Goal: Task Accomplishment & Management: Use online tool/utility

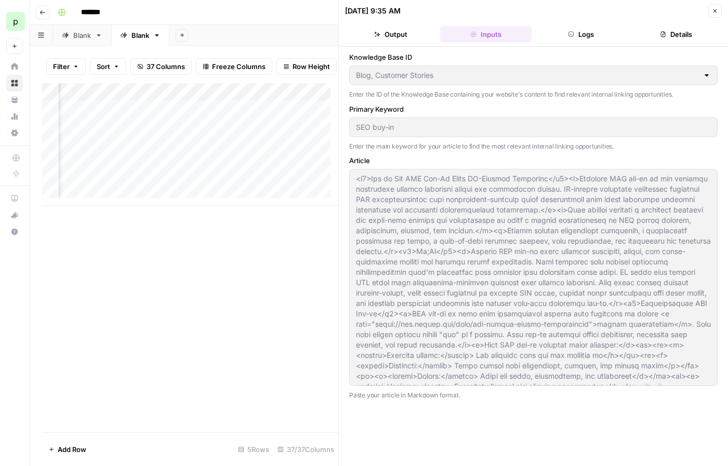
scroll to position [0, 2952]
click at [198, 116] on div "Add Column" at bounding box center [190, 144] width 296 height 123
click at [712, 10] on icon "button" at bounding box center [715, 11] width 6 height 6
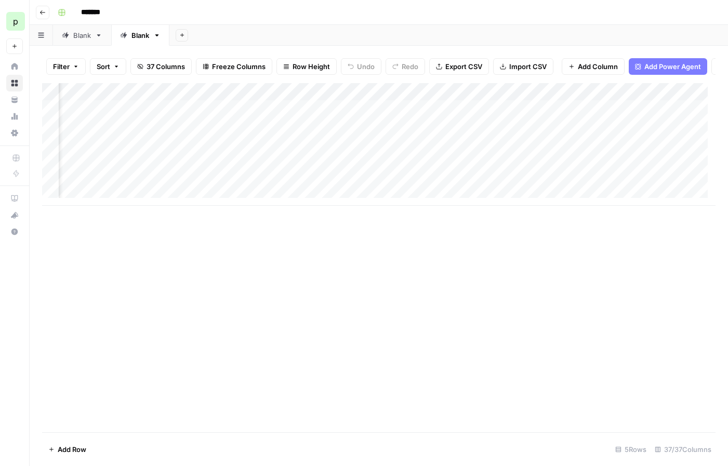
scroll to position [0, 1574]
click at [459, 98] on div "Add Column" at bounding box center [378, 144] width 673 height 123
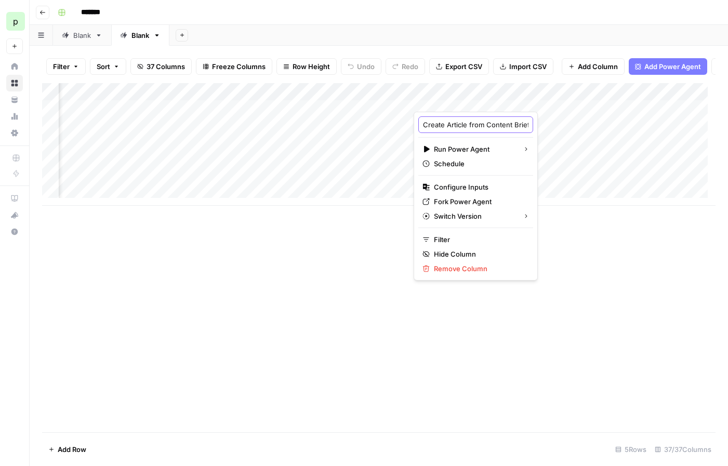
scroll to position [0, 24]
drag, startPoint x: 469, startPoint y: 128, endPoint x: 565, endPoint y: 124, distance: 96.2
click at [565, 124] on body "**********" at bounding box center [364, 233] width 728 height 466
click at [477, 128] on input "Create Article from Content Brief" at bounding box center [475, 125] width 105 height 10
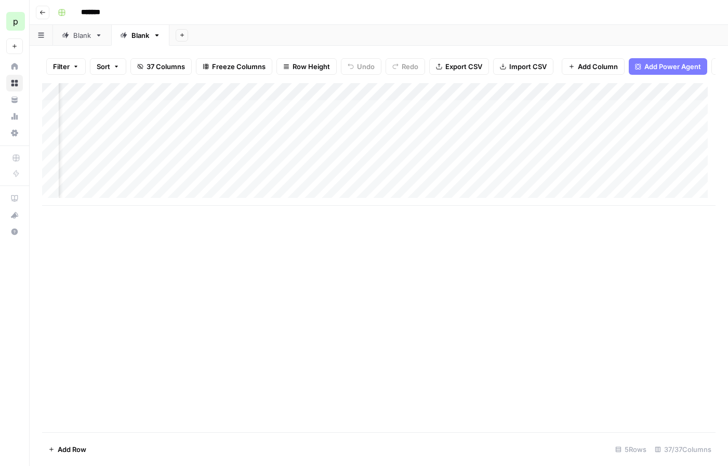
click at [485, 99] on div "Add Column" at bounding box center [378, 144] width 673 height 123
click at [302, 99] on div "Add Column" at bounding box center [378, 144] width 673 height 123
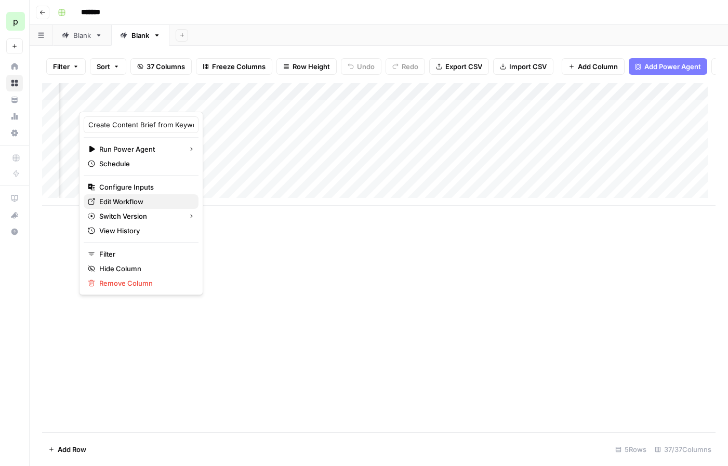
click at [144, 197] on span "Edit Workflow" at bounding box center [144, 201] width 91 height 10
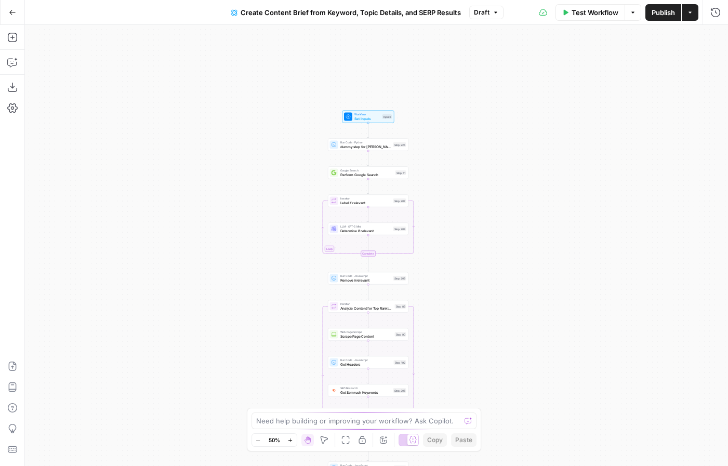
drag, startPoint x: 478, startPoint y: 68, endPoint x: 468, endPoint y: 270, distance: 201.9
click at [470, 272] on div "Workflow Set Inputs Inputs Run Code · Python dummy step for Paul Note Step 225 …" at bounding box center [376, 245] width 703 height 441
click at [398, 16] on span "Create Content Brief from Keyword, Topic Details, and SERP Results" at bounding box center [351, 12] width 220 height 10
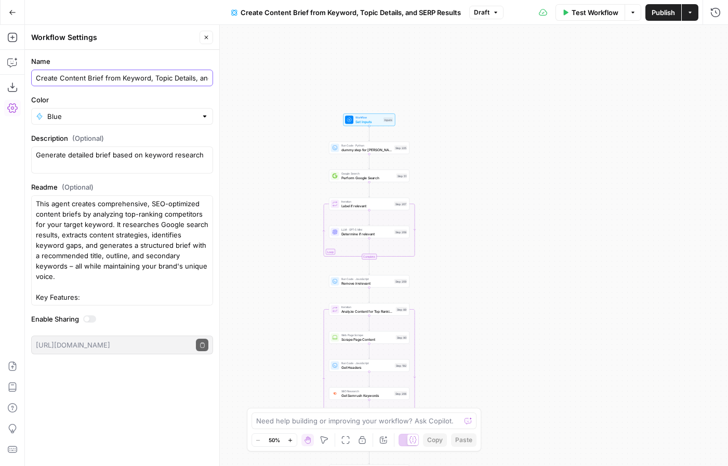
click at [152, 80] on input "Create Content Brief from Keyword, Topic Details, and SERP Results" at bounding box center [122, 78] width 173 height 10
type input "Create Content Brief from Keyword and Topic Details"
click at [207, 41] on button "Close" at bounding box center [207, 38] width 14 height 14
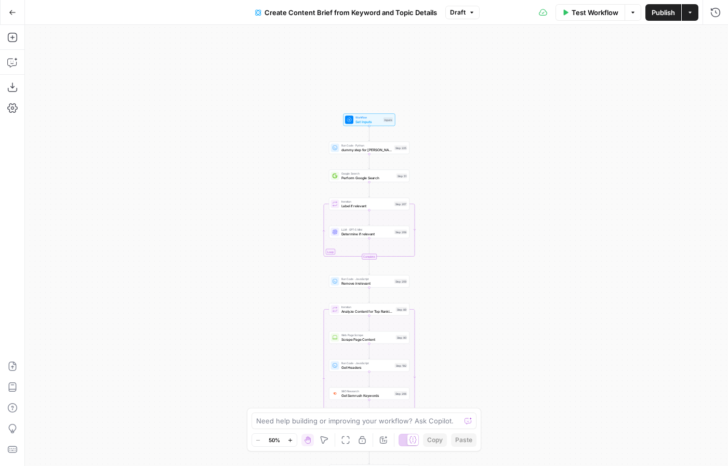
click at [10, 10] on icon "button" at bounding box center [12, 12] width 7 height 7
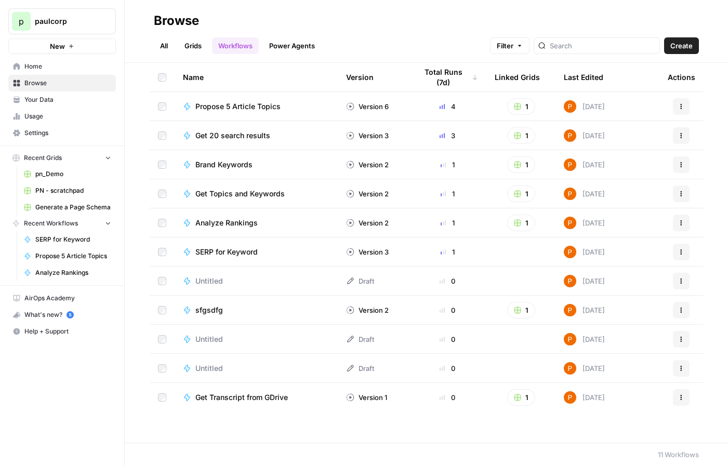
click at [184, 46] on link "Grids" at bounding box center [193, 45] width 30 height 17
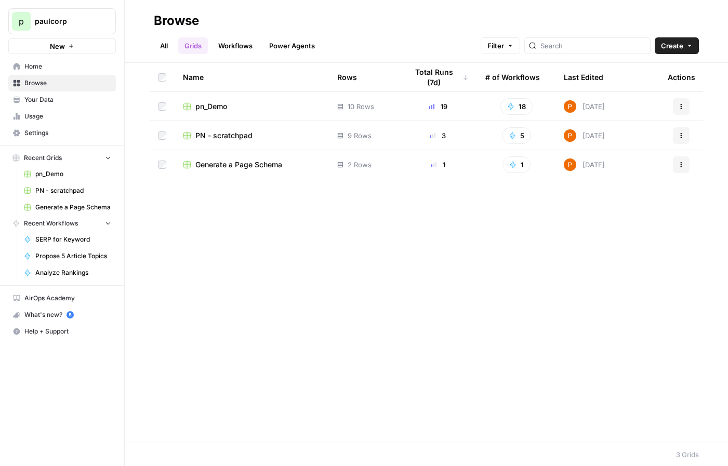
click at [216, 105] on span "pn_Demo" at bounding box center [211, 106] width 32 height 10
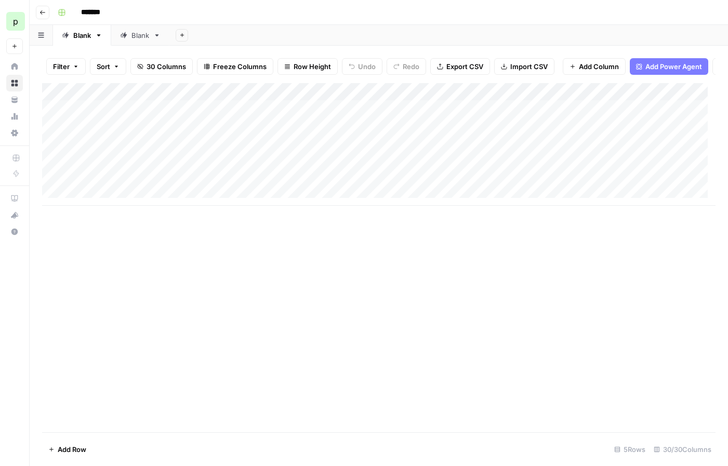
click at [136, 32] on div "Blank" at bounding box center [140, 35] width 18 height 10
click at [80, 37] on div "Blank" at bounding box center [82, 35] width 18 height 10
type input "********"
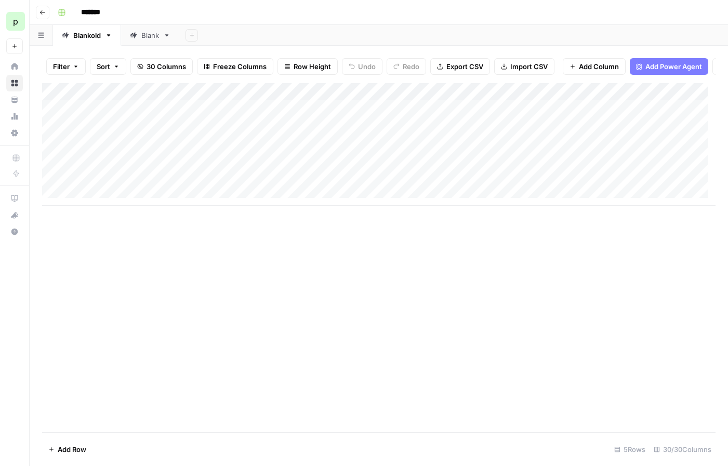
click at [83, 34] on div "Blankold" at bounding box center [87, 35] width 28 height 10
type input "*******"
type input "***"
click at [131, 30] on div "Blank" at bounding box center [133, 35] width 18 height 10
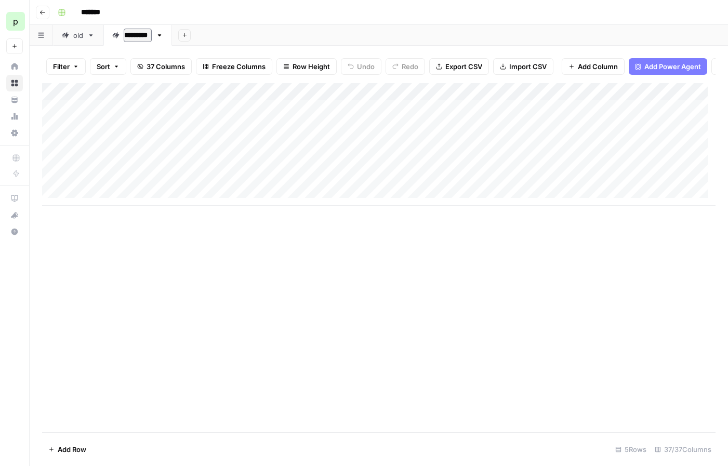
type input "*********"
type input "*******"
click at [78, 38] on div "old" at bounding box center [78, 35] width 10 height 10
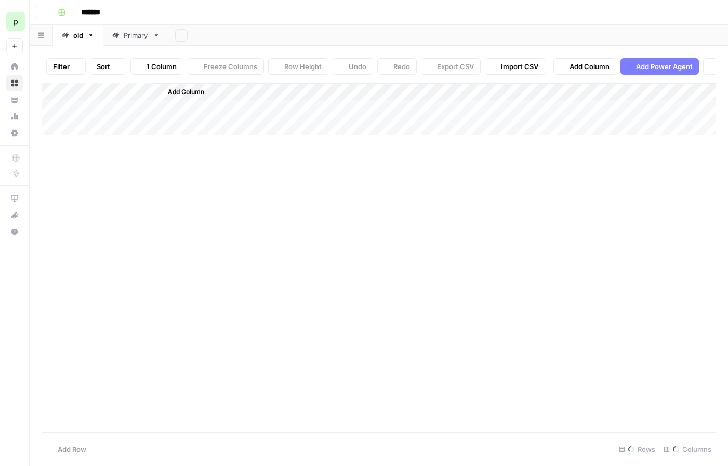
click at [78, 38] on div "old" at bounding box center [78, 35] width 10 height 10
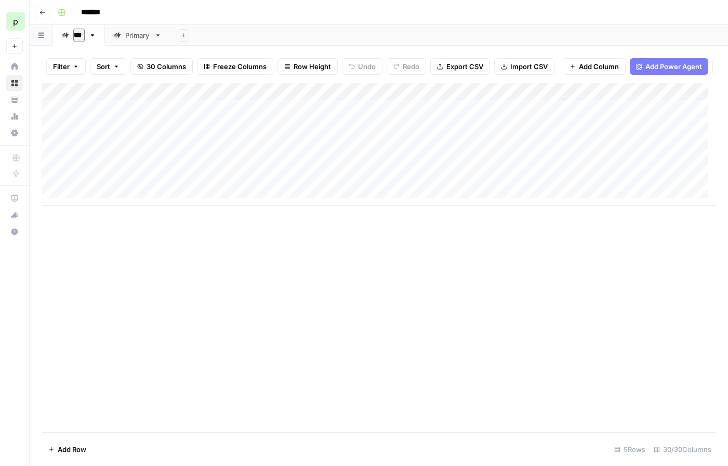
click at [79, 35] on input "***" at bounding box center [78, 36] width 11 height 14
type input "*******"
drag, startPoint x: 144, startPoint y: 39, endPoint x: 72, endPoint y: 33, distance: 72.5
click at [72, 33] on div "scratch Primary Add Sheet" at bounding box center [379, 35] width 698 height 21
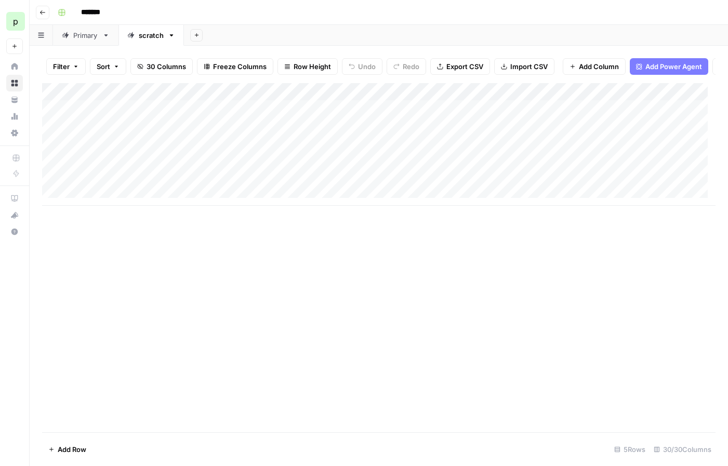
click at [36, 32] on button "button" at bounding box center [41, 35] width 23 height 20
click at [37, 33] on button "button" at bounding box center [41, 35] width 23 height 20
click at [81, 39] on div "Primary" at bounding box center [85, 35] width 25 height 10
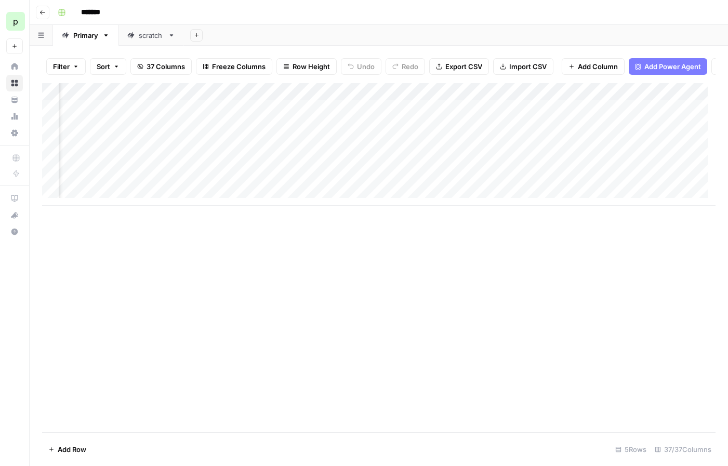
click at [567, 99] on div "Add Column" at bounding box center [378, 144] width 673 height 123
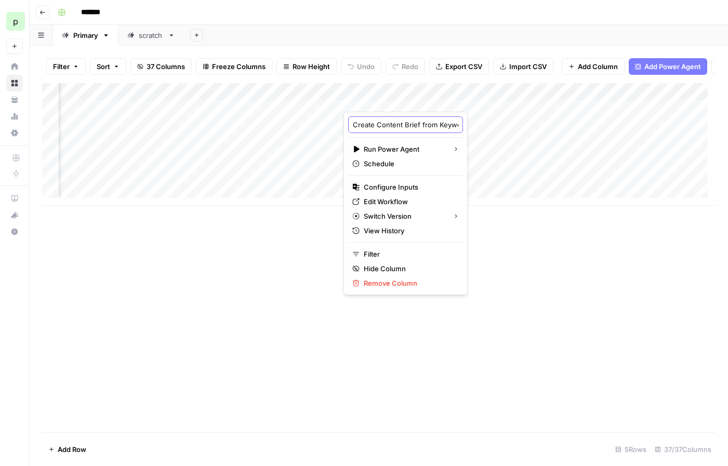
click at [408, 125] on input "Create Content Brief from Keyword SERP and Topic Details" at bounding box center [405, 125] width 105 height 10
type input "Create Content Brief from Keyword and Topic Details"
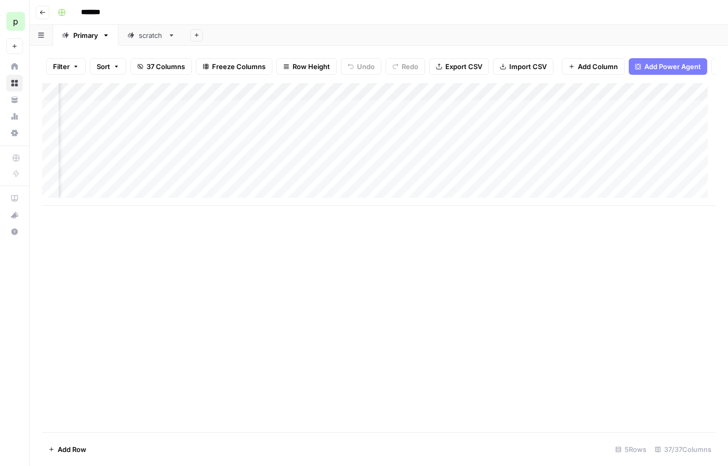
click at [567, 100] on div "Add Column" at bounding box center [378, 144] width 673 height 123
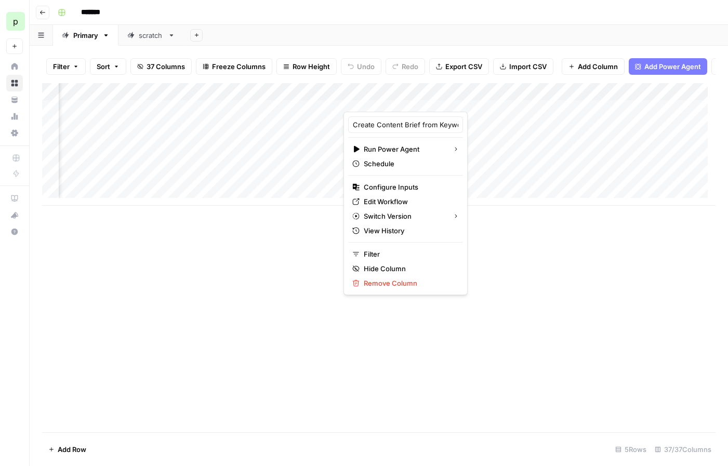
click at [496, 250] on div "Add Column" at bounding box center [378, 257] width 673 height 349
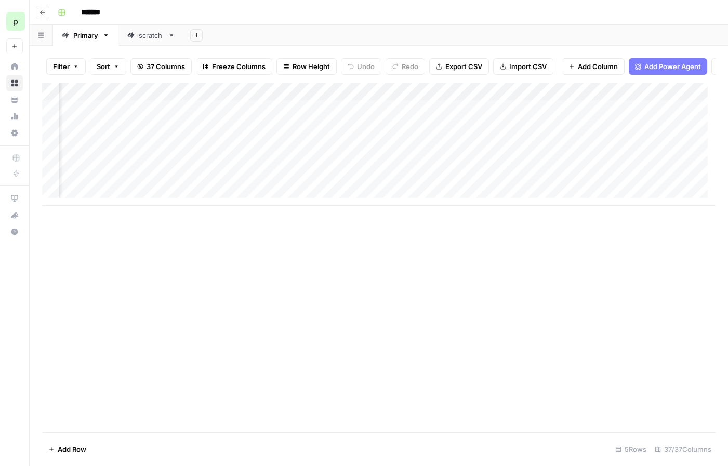
scroll to position [0, 1534]
click at [527, 98] on div "Add Column" at bounding box center [378, 144] width 673 height 123
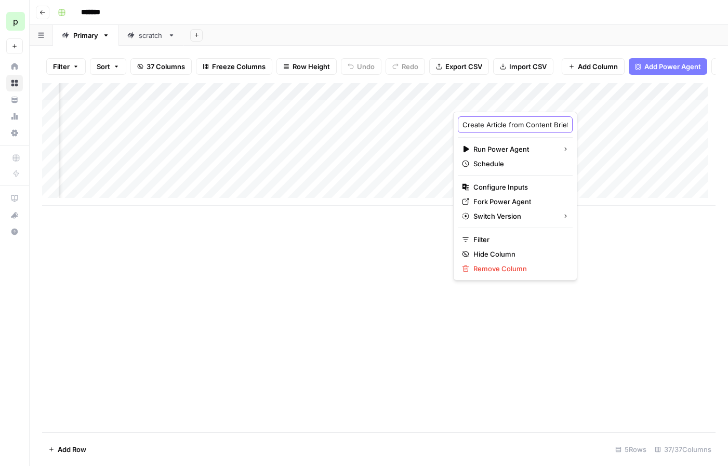
click at [516, 126] on input "Create Article from Content Brief" at bounding box center [514, 125] width 105 height 10
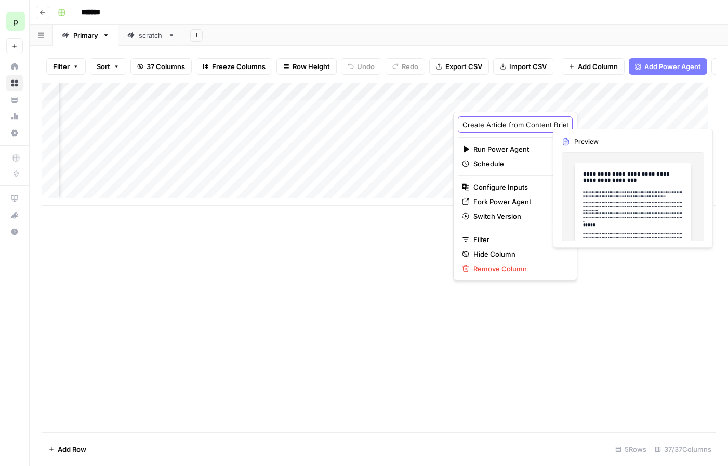
scroll to position [0, 24]
type input "Create Article from Content Brief & SERP"
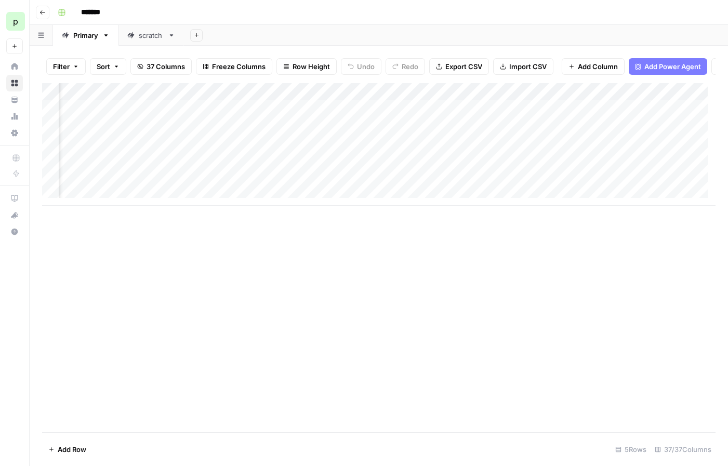
click at [523, 98] on div "Add Column" at bounding box center [378, 144] width 673 height 123
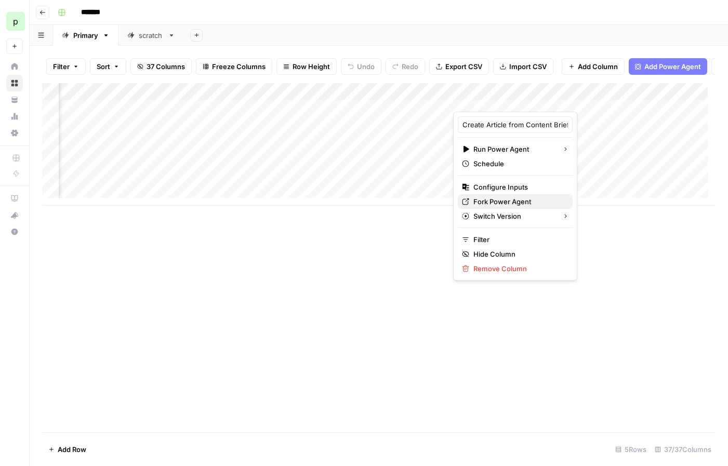
click at [500, 199] on span "Fork Power Agent" at bounding box center [518, 201] width 91 height 10
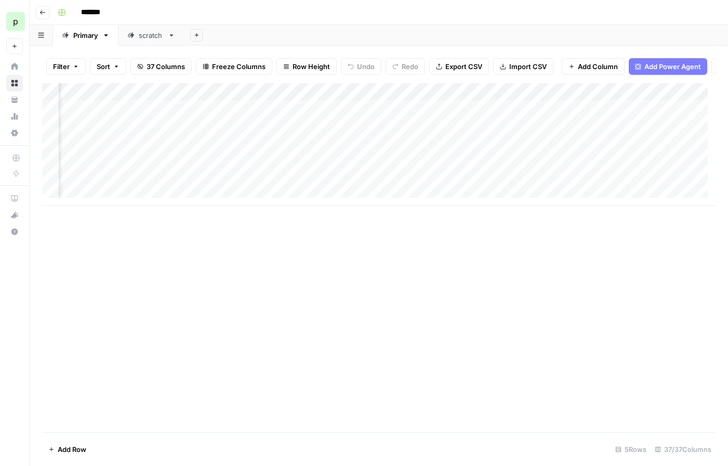
scroll to position [0, 840]
click at [338, 99] on div "Add Column" at bounding box center [378, 144] width 673 height 123
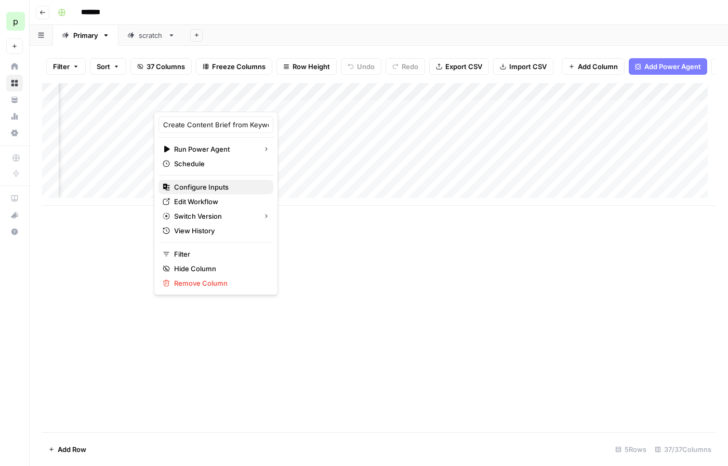
click at [216, 186] on span "Configure Inputs" at bounding box center [219, 187] width 91 height 10
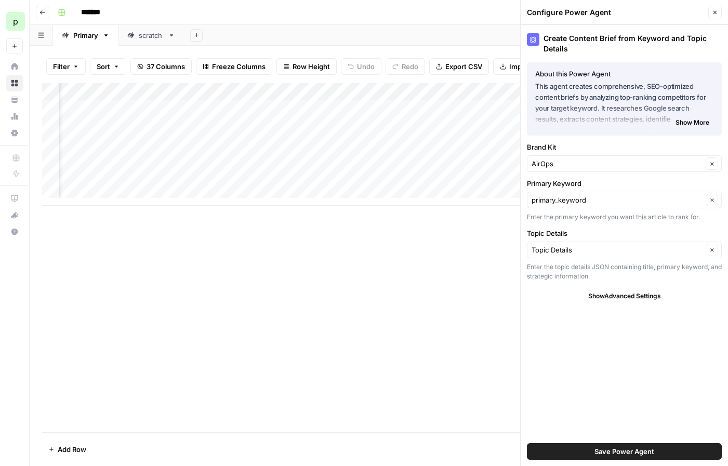
click at [377, 97] on div "Add Column" at bounding box center [378, 144] width 673 height 123
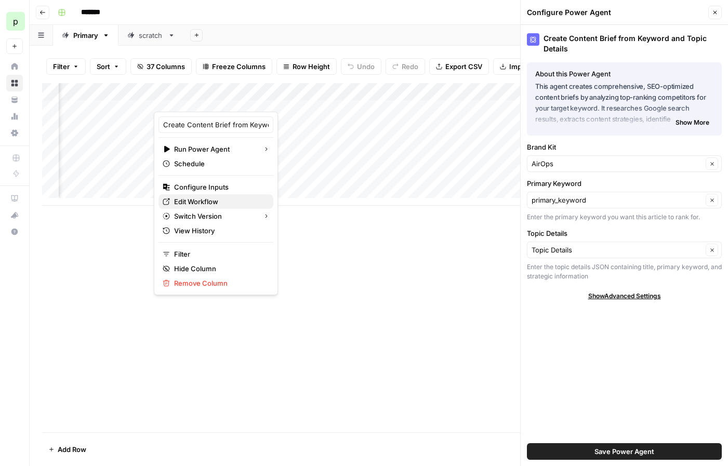
click at [213, 195] on link "Edit Workflow" at bounding box center [215, 201] width 115 height 15
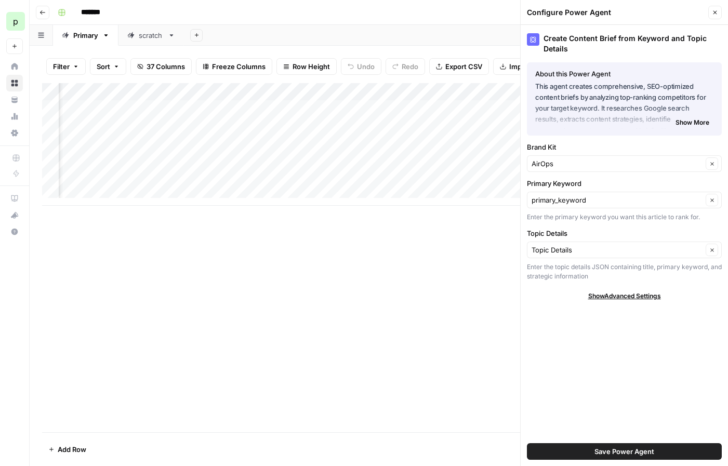
scroll to position [0, 419]
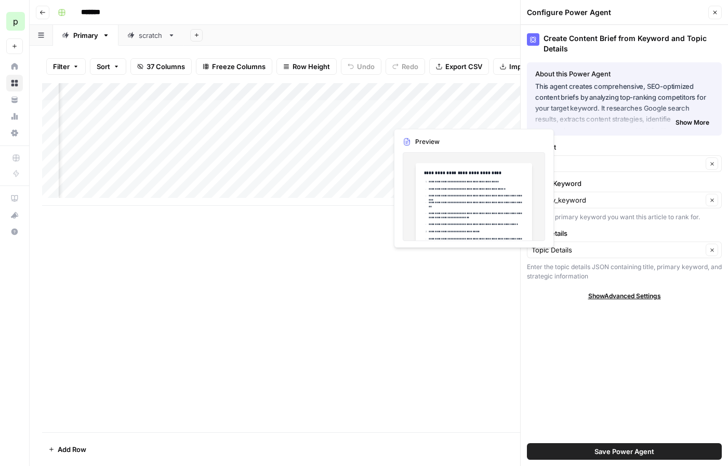
click at [418, 116] on div "Add Column" at bounding box center [378, 144] width 673 height 123
click at [446, 167] on div "Add Column" at bounding box center [378, 144] width 673 height 123
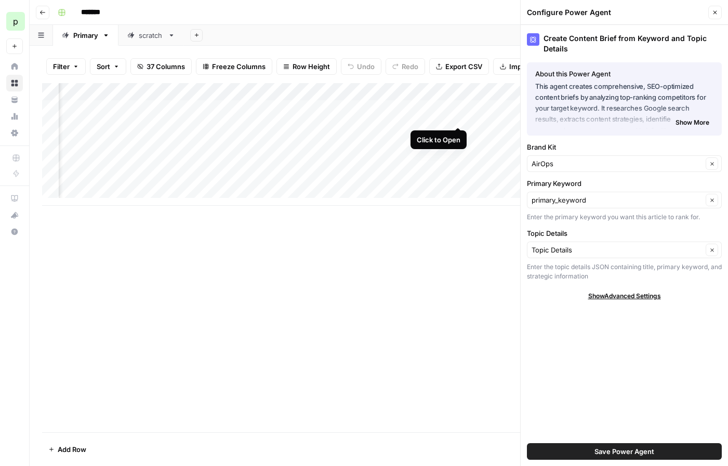
click at [456, 116] on div "Add Column" at bounding box center [378, 144] width 673 height 123
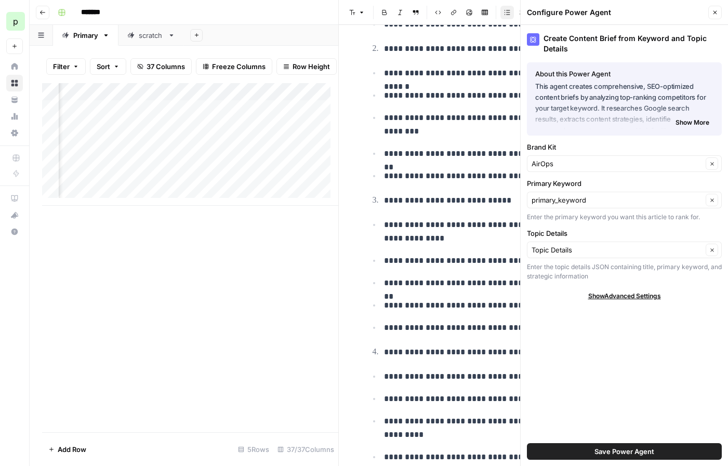
scroll to position [317, 0]
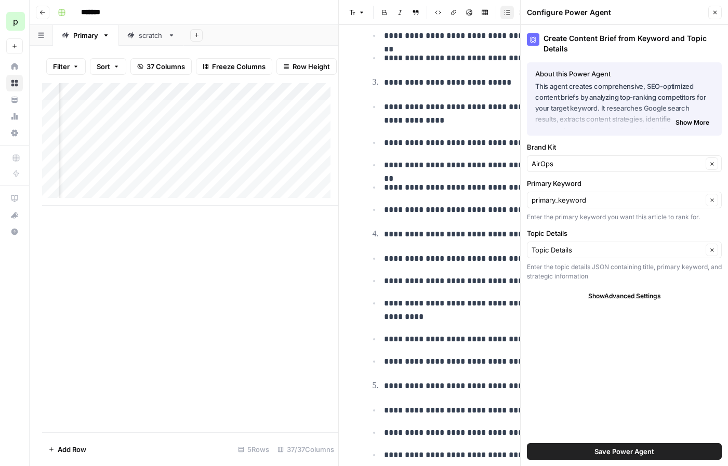
click at [709, 16] on button "Close" at bounding box center [715, 13] width 14 height 14
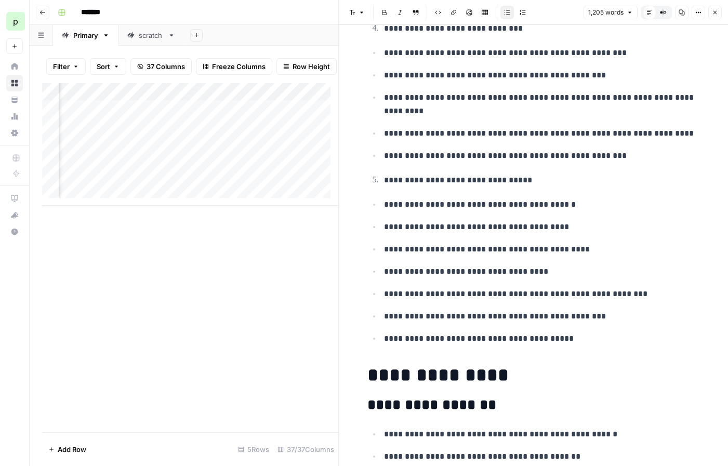
scroll to position [0, 0]
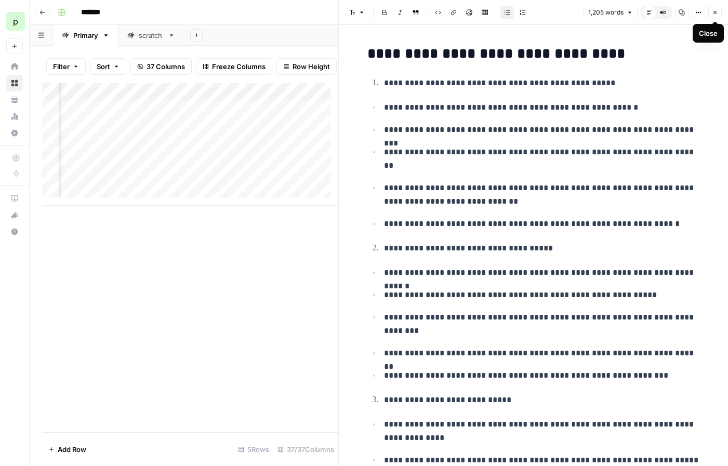
click at [713, 14] on icon "button" at bounding box center [715, 12] width 6 height 6
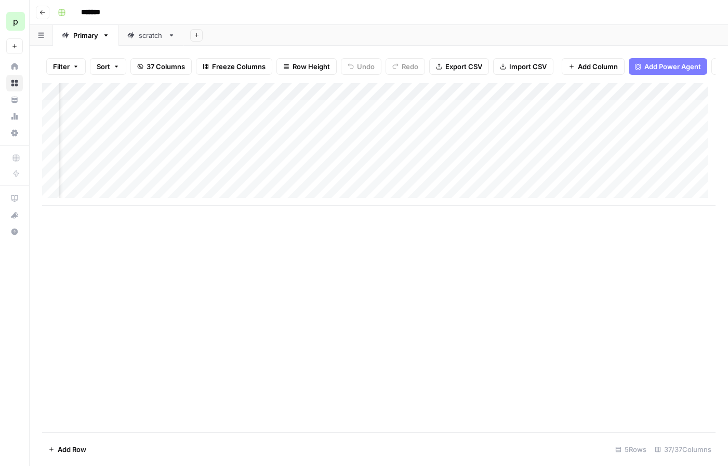
click at [542, 117] on div "Add Column" at bounding box center [378, 144] width 673 height 123
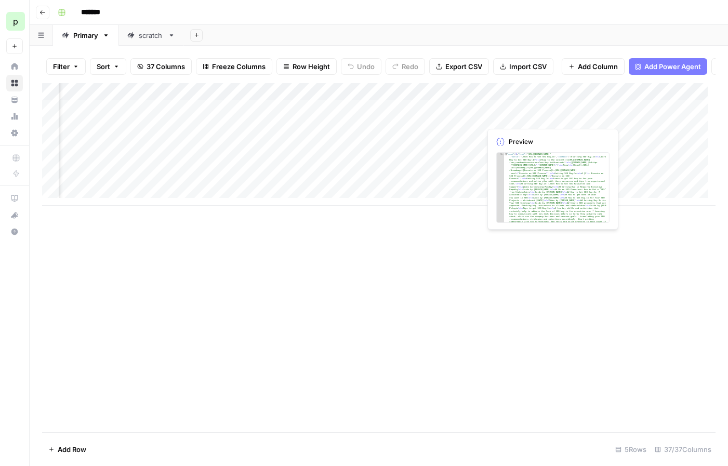
click at [535, 181] on div "Add Column" at bounding box center [378, 144] width 673 height 123
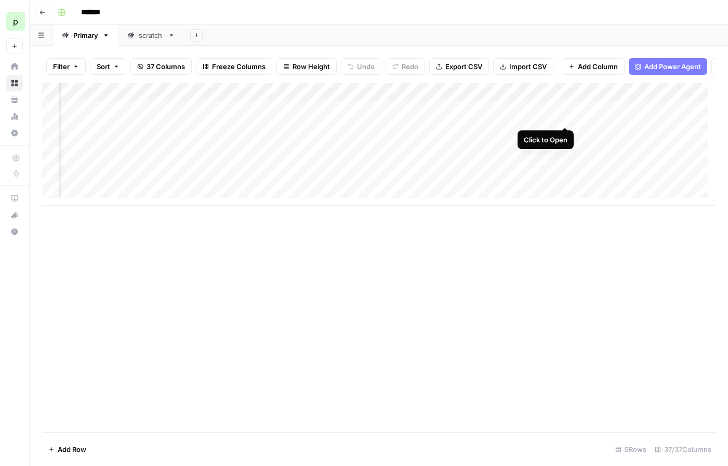
click at [566, 116] on div "Add Column" at bounding box center [378, 144] width 673 height 123
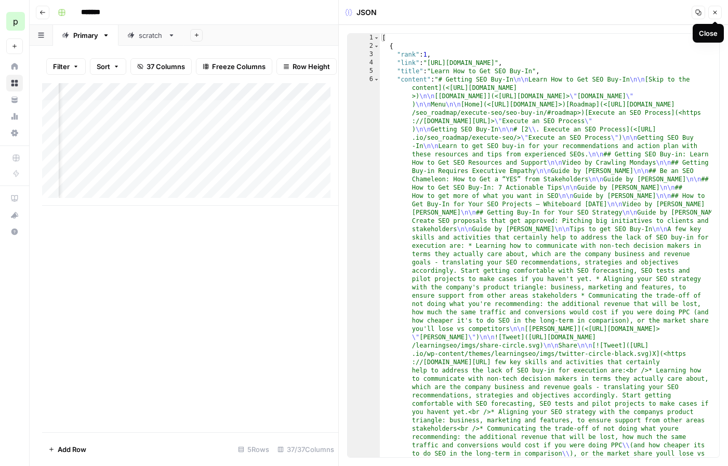
click at [720, 11] on button "Close" at bounding box center [715, 13] width 14 height 14
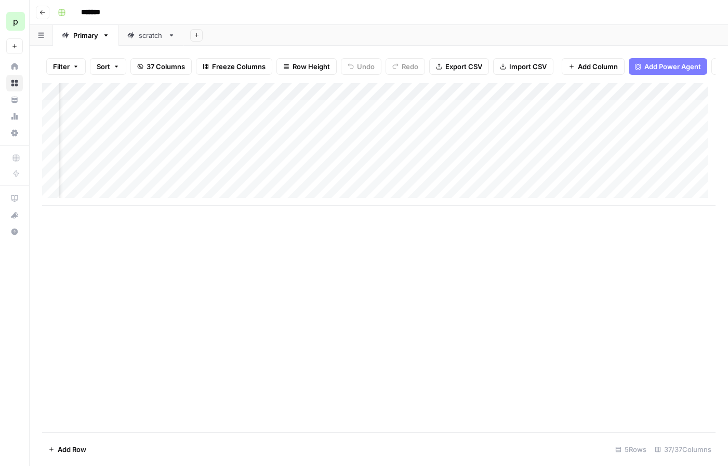
scroll to position [0, 691]
click at [184, 115] on div "Add Column" at bounding box center [378, 144] width 673 height 123
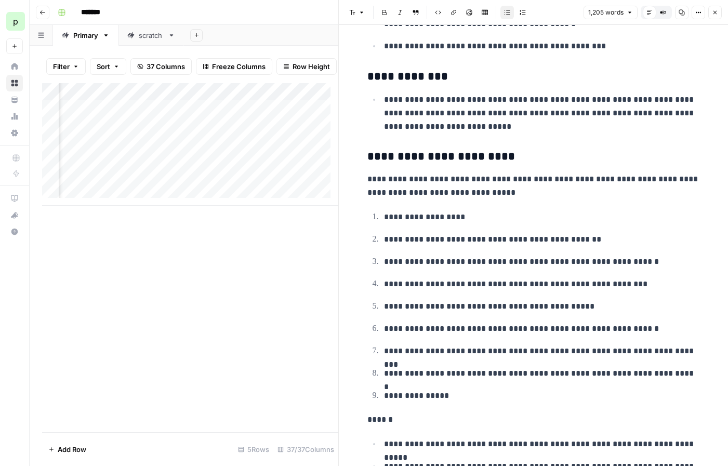
scroll to position [0, 1796]
click at [237, 112] on div "Add Column" at bounding box center [190, 144] width 296 height 123
click at [256, 101] on div "Add Column" at bounding box center [190, 144] width 296 height 123
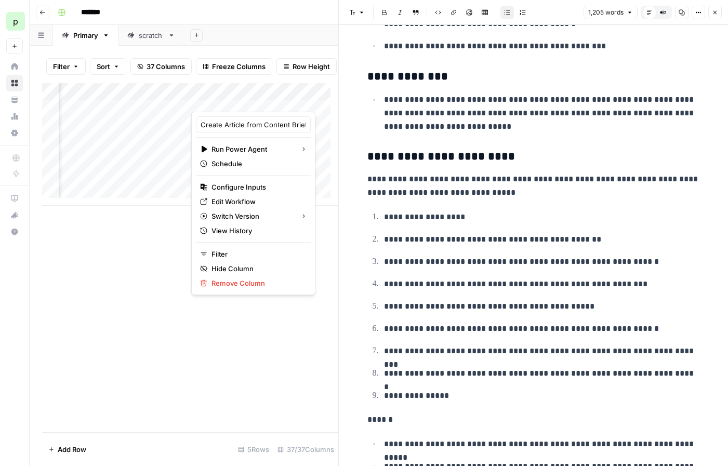
click at [162, 262] on div "Add Column" at bounding box center [190, 257] width 296 height 349
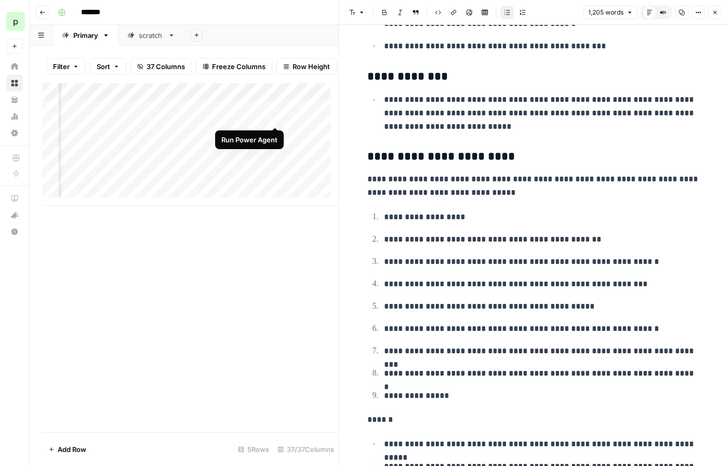
click at [275, 116] on div "Add Column" at bounding box center [190, 144] width 296 height 123
click at [716, 9] on icon "button" at bounding box center [715, 12] width 6 height 6
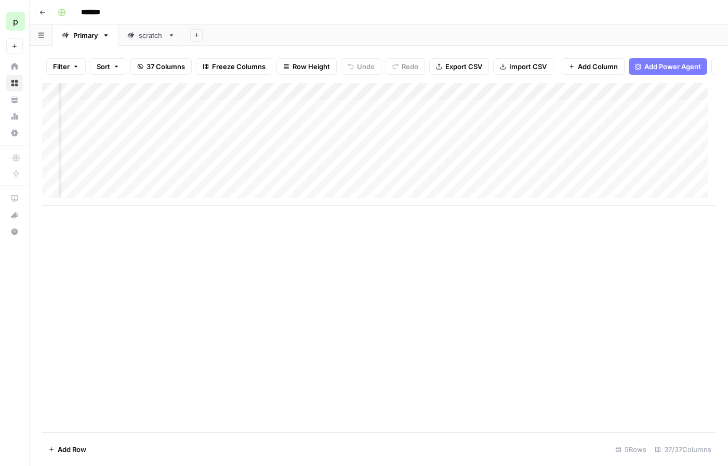
scroll to position [0, 3022]
click at [674, 97] on span "Add Column" at bounding box center [691, 91] width 36 height 9
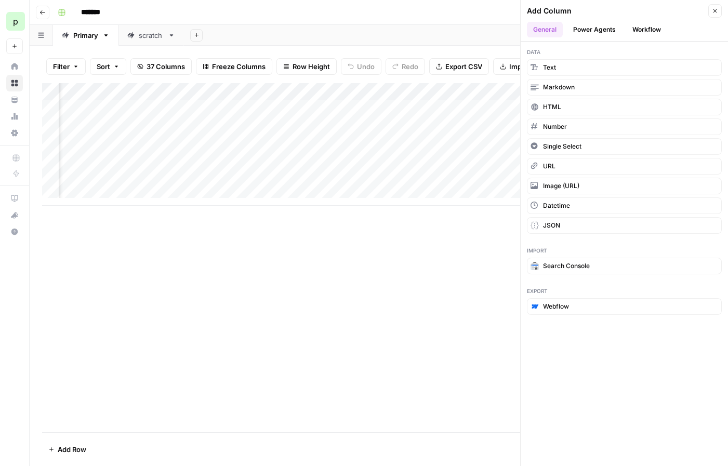
click at [601, 30] on button "Power Agents" at bounding box center [594, 30] width 55 height 16
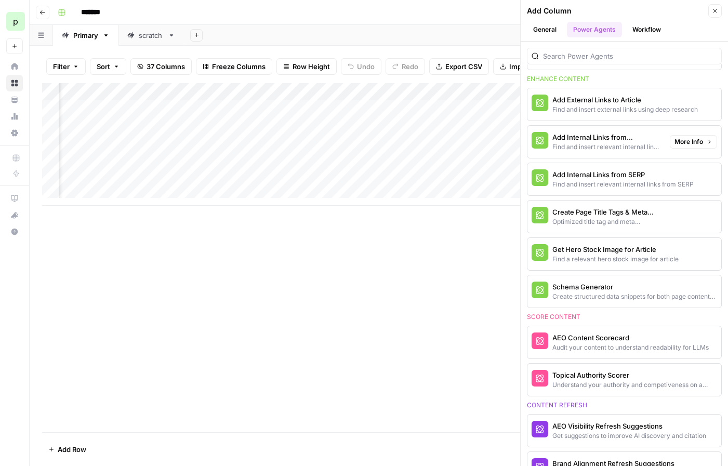
scroll to position [259, 0]
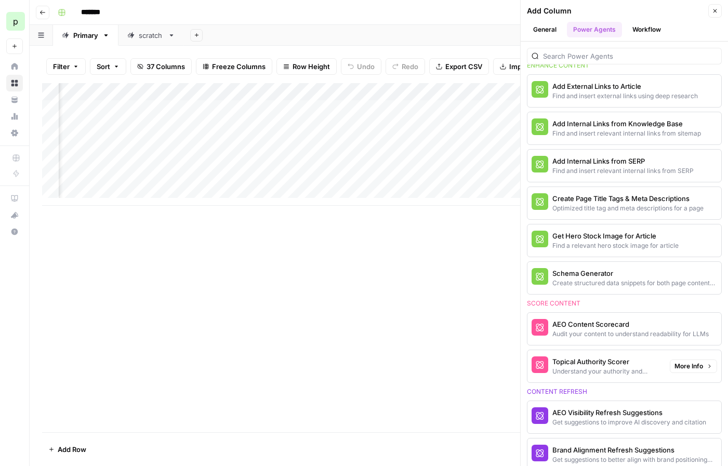
click at [628, 365] on div "Topical Authority Scorer" at bounding box center [606, 361] width 109 height 10
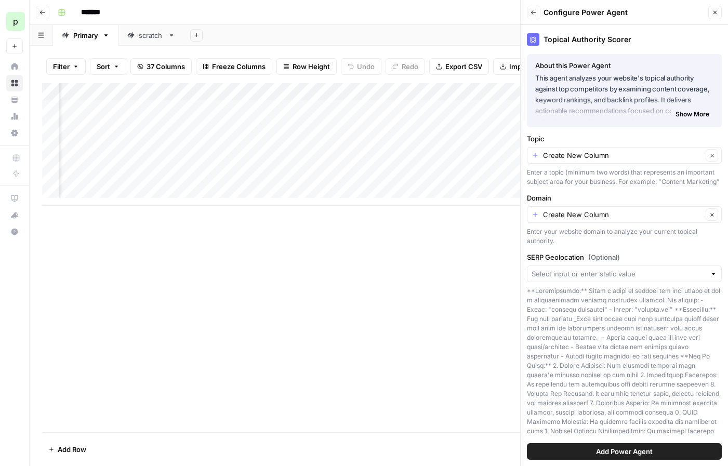
click at [685, 112] on span "Show More" at bounding box center [693, 114] width 34 height 9
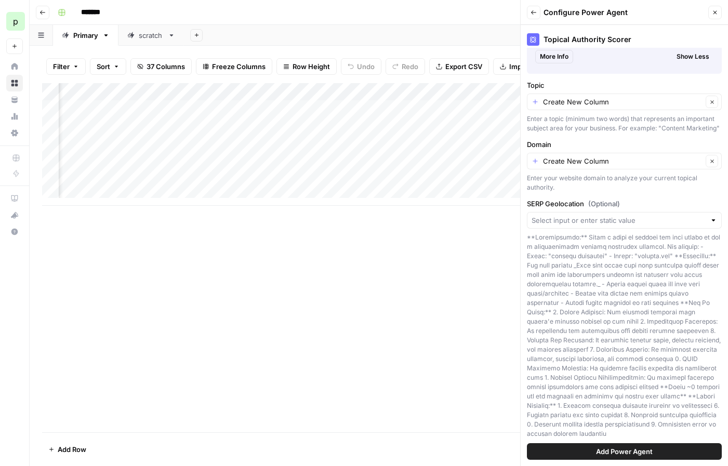
scroll to position [290, 0]
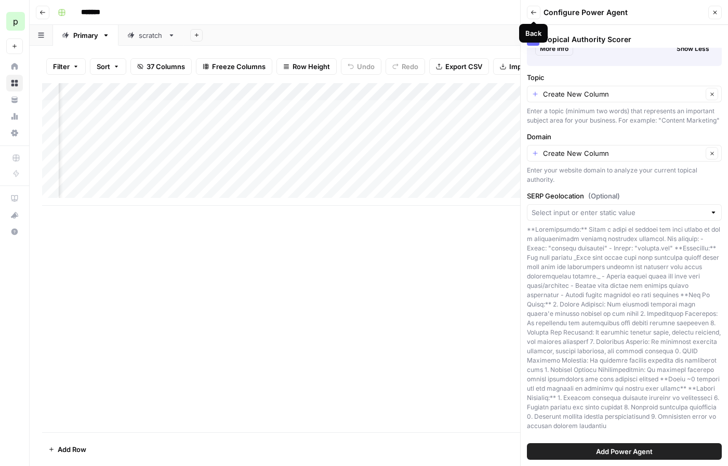
click at [532, 9] on icon "button" at bounding box center [534, 12] width 6 height 6
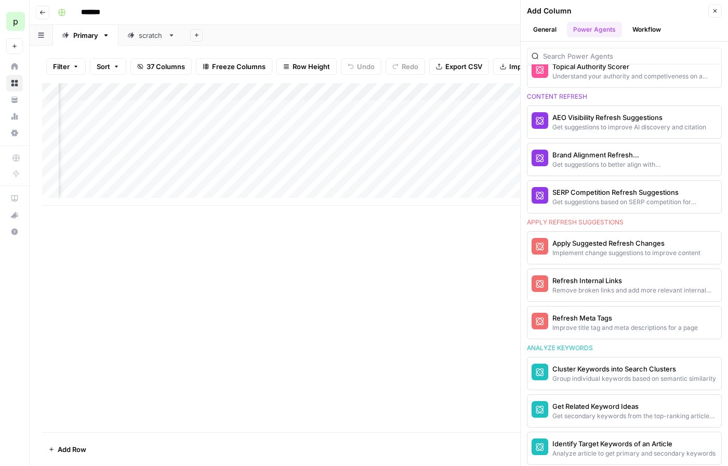
scroll to position [614, 0]
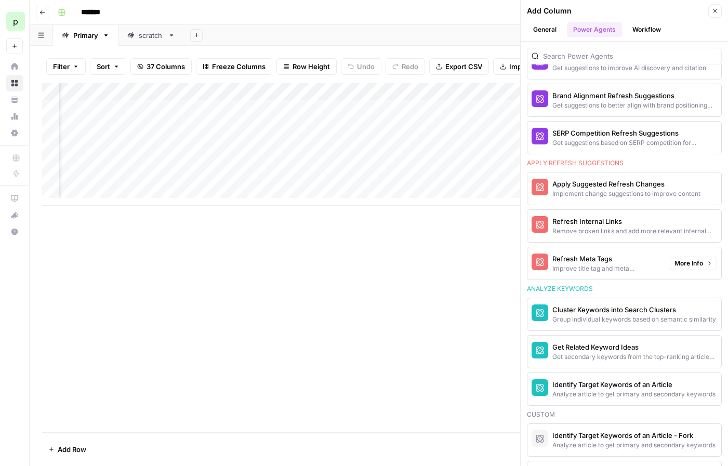
click at [614, 261] on div "Refresh Meta Tags" at bounding box center [606, 259] width 109 height 10
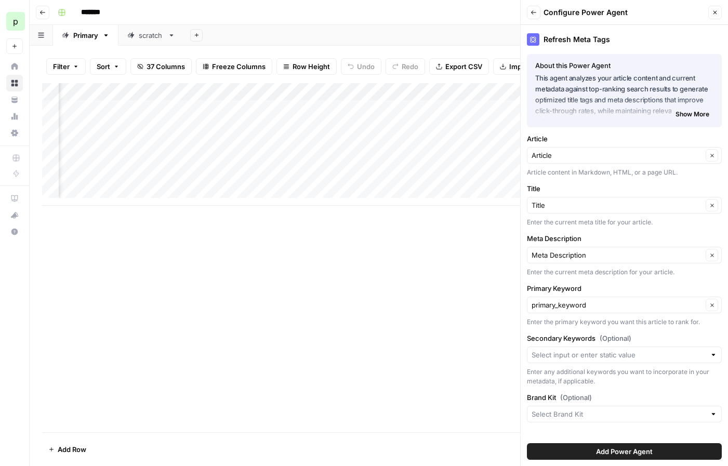
click at [682, 113] on span "Show More" at bounding box center [693, 114] width 34 height 9
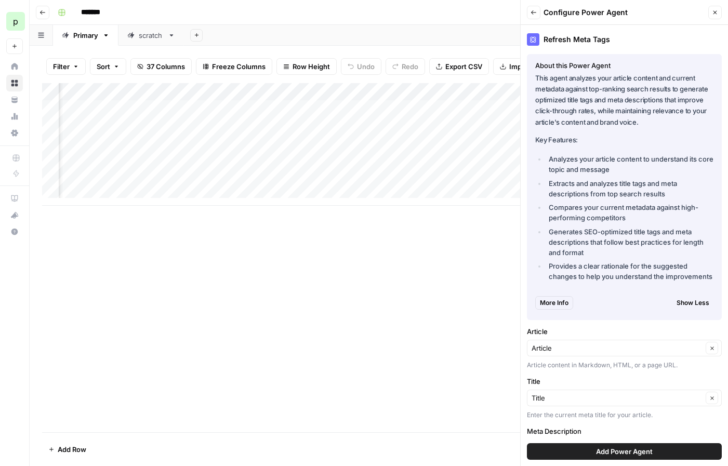
click at [554, 303] on span "More Info" at bounding box center [554, 302] width 29 height 9
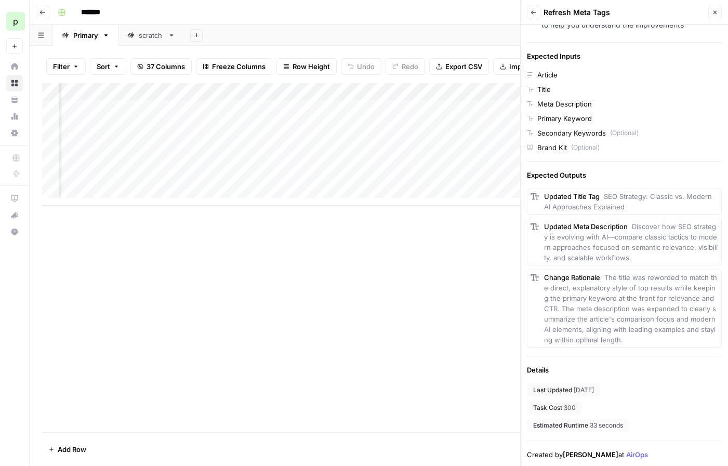
scroll to position [280, 0]
click at [718, 11] on button "Close" at bounding box center [715, 13] width 14 height 14
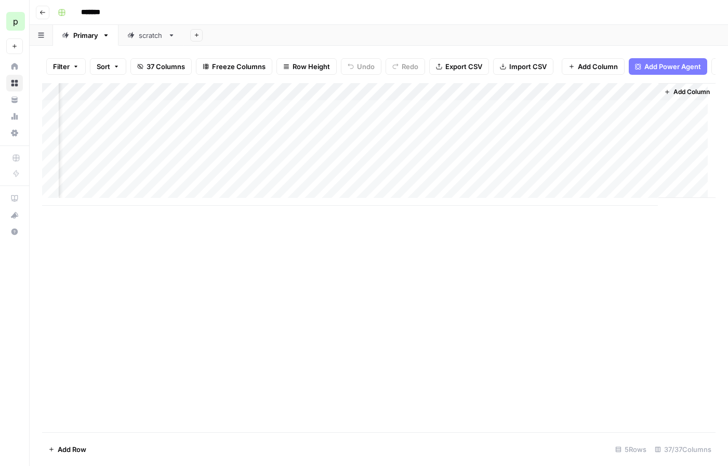
click at [673, 97] on span "Add Column" at bounding box center [691, 91] width 36 height 9
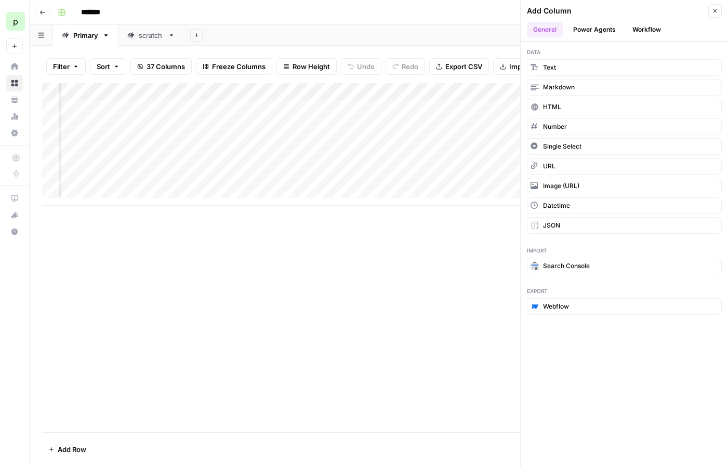
click at [605, 33] on button "Power Agents" at bounding box center [594, 30] width 55 height 16
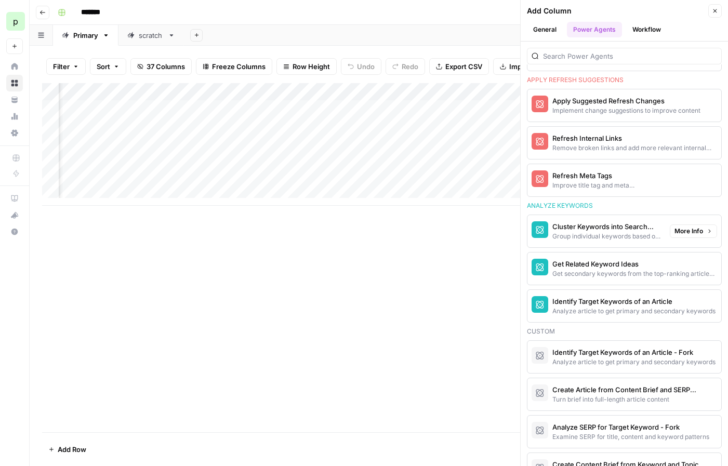
scroll to position [683, 0]
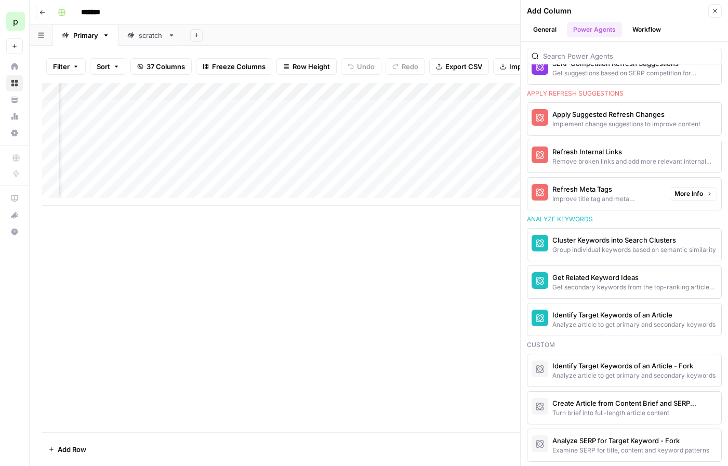
click at [605, 194] on div "Improve title tag and meta descriptions for a page" at bounding box center [606, 198] width 109 height 9
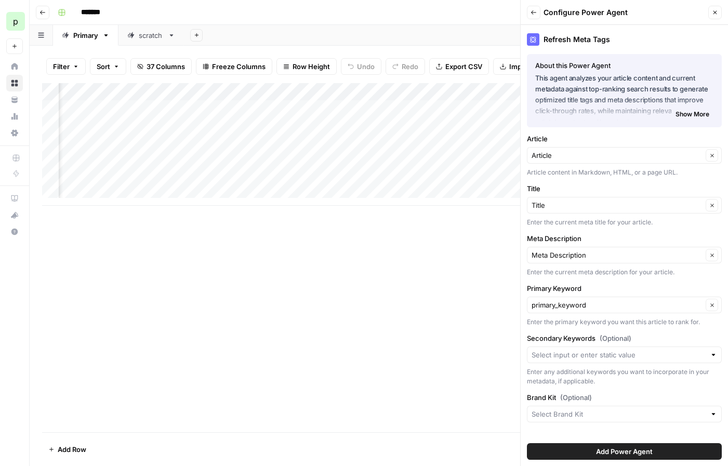
click at [692, 116] on span "Show More" at bounding box center [693, 114] width 34 height 9
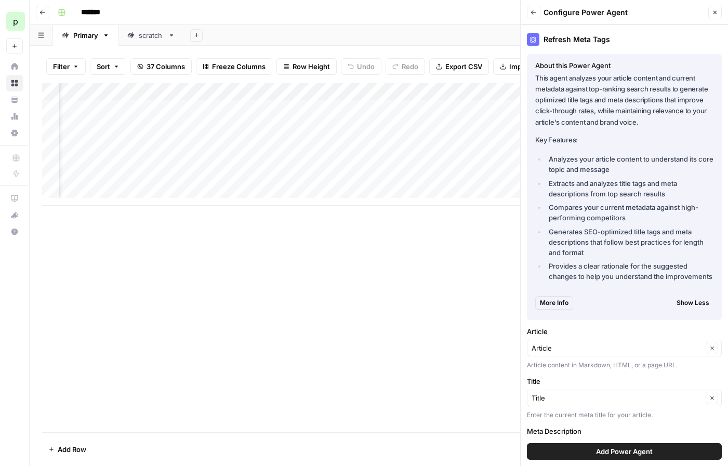
click at [562, 297] on button "More Info" at bounding box center [554, 303] width 38 height 14
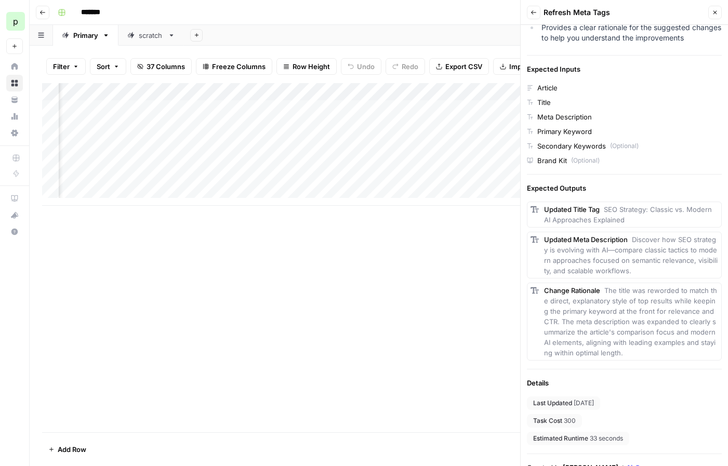
scroll to position [280, 0]
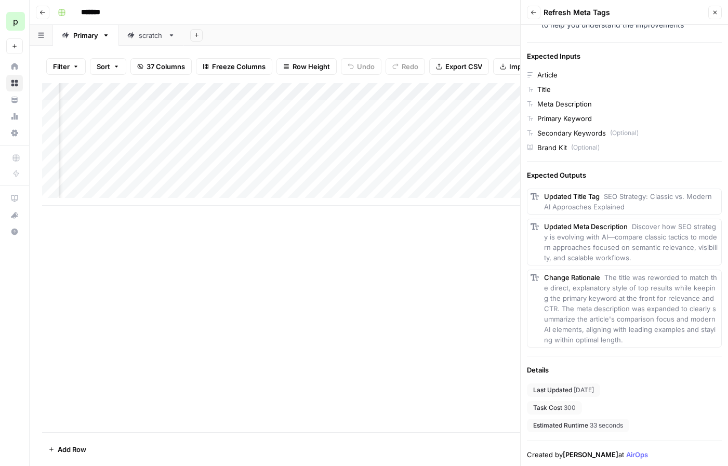
drag, startPoint x: 615, startPoint y: 322, endPoint x: 521, endPoint y: 314, distance: 93.9
click at [521, 314] on div "Category Apply Refresh Suggestions Refresh Meta Tags This agent analyzes your a…" at bounding box center [624, 111] width 207 height 710
click at [585, 312] on span "The title was reworded to match the direct, explanatory style of top results wh…" at bounding box center [630, 308] width 173 height 71
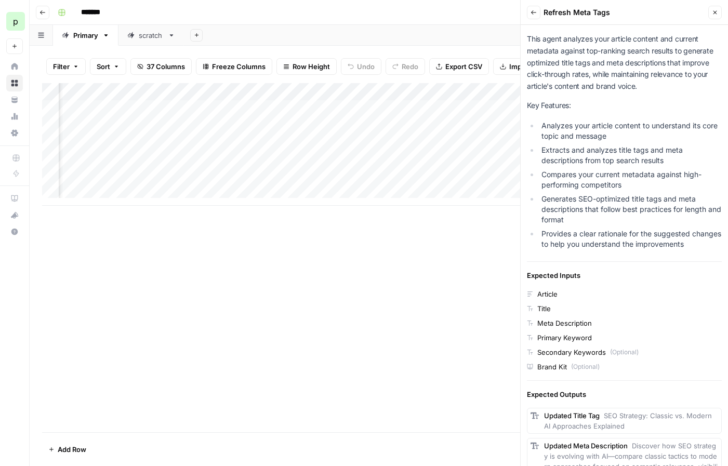
scroll to position [0, 0]
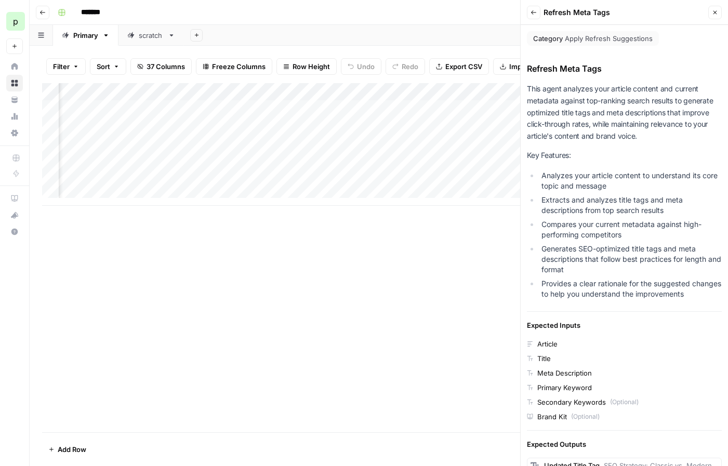
click at [535, 11] on icon "button" at bounding box center [534, 12] width 6 height 6
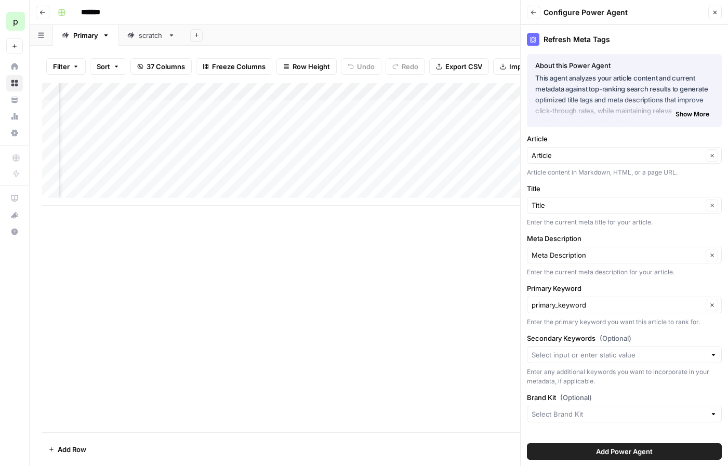
click at [531, 13] on icon "button" at bounding box center [534, 12] width 6 height 6
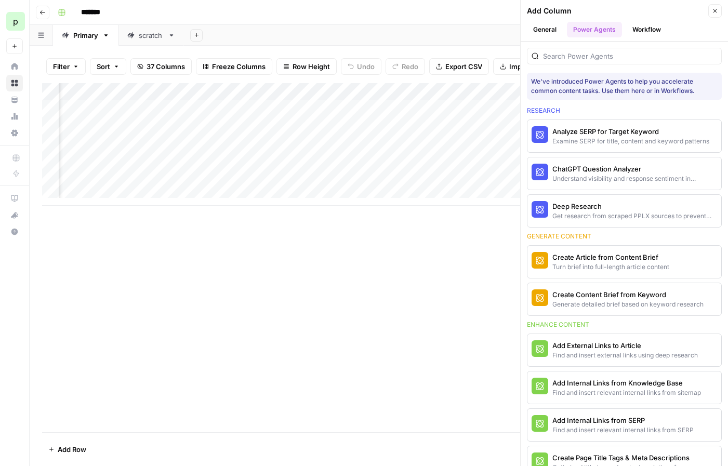
click at [643, 30] on button "Workflow" at bounding box center [646, 30] width 41 height 16
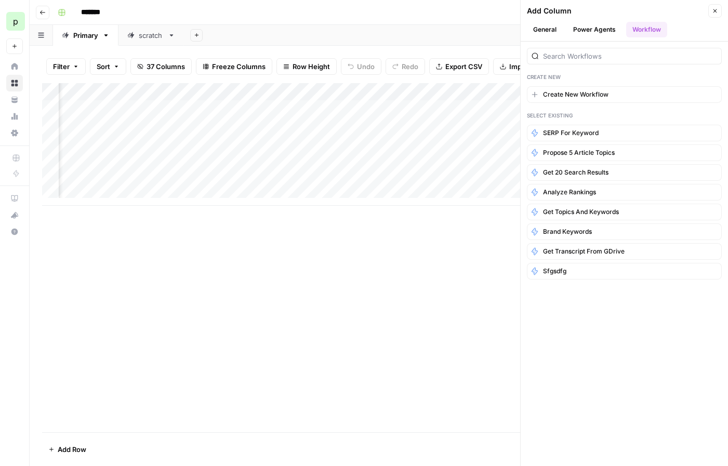
click at [603, 34] on button "Power Agents" at bounding box center [594, 30] width 55 height 16
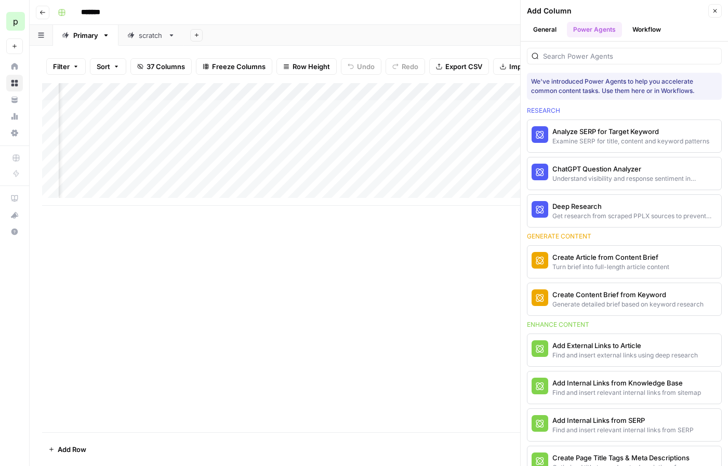
click at [631, 31] on button "Workflow" at bounding box center [646, 30] width 41 height 16
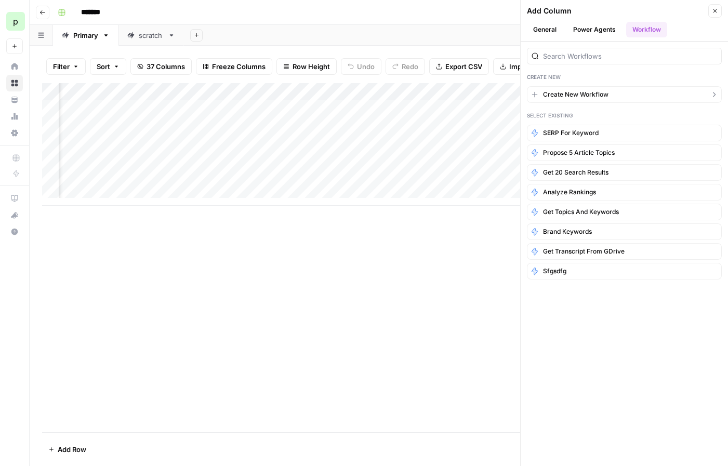
click at [578, 94] on span "Create New Workflow" at bounding box center [575, 94] width 65 height 9
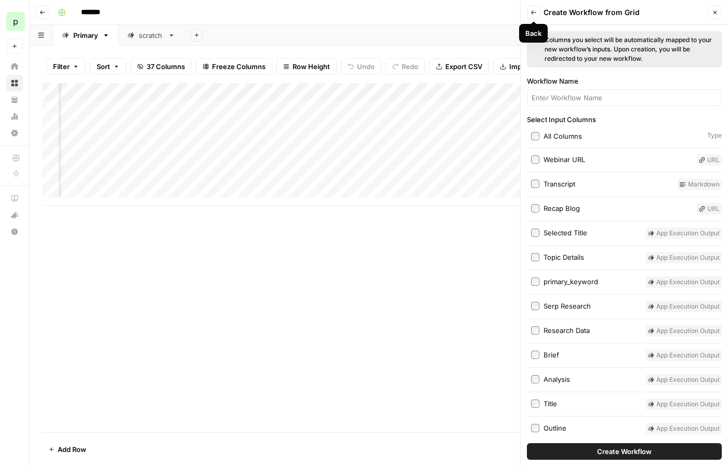
click at [534, 11] on icon "button" at bounding box center [534, 12] width 6 height 6
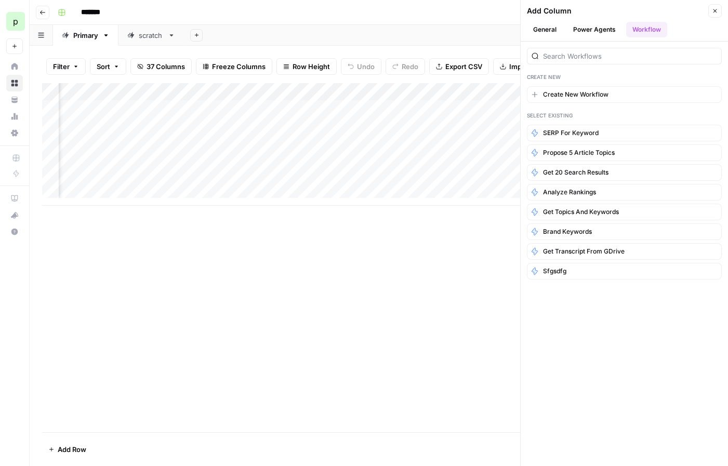
click at [581, 35] on button "Power Agents" at bounding box center [594, 30] width 55 height 16
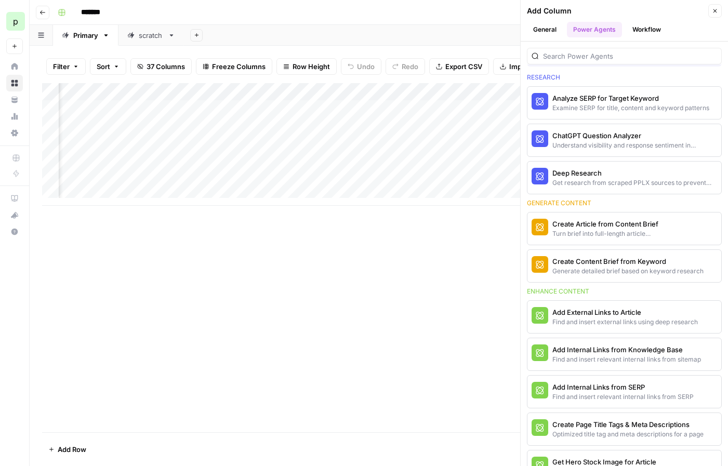
scroll to position [47, 0]
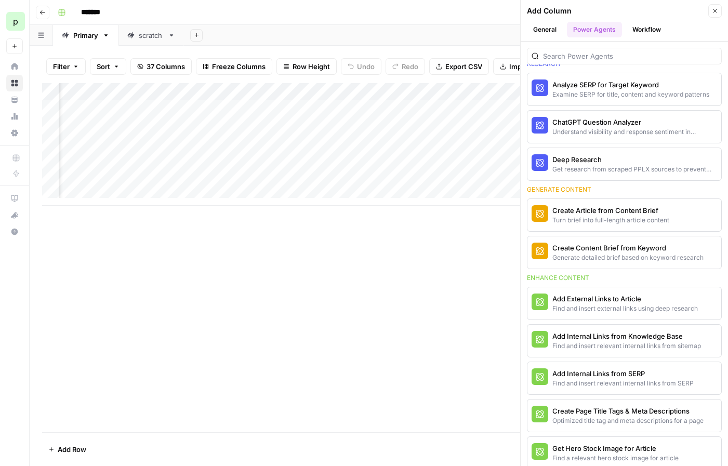
click at [712, 9] on icon "button" at bounding box center [715, 11] width 6 height 6
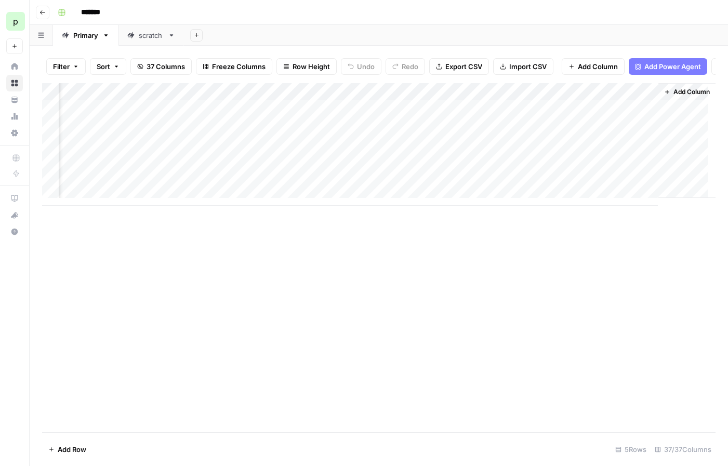
click at [682, 97] on span "Add Column" at bounding box center [691, 91] width 36 height 9
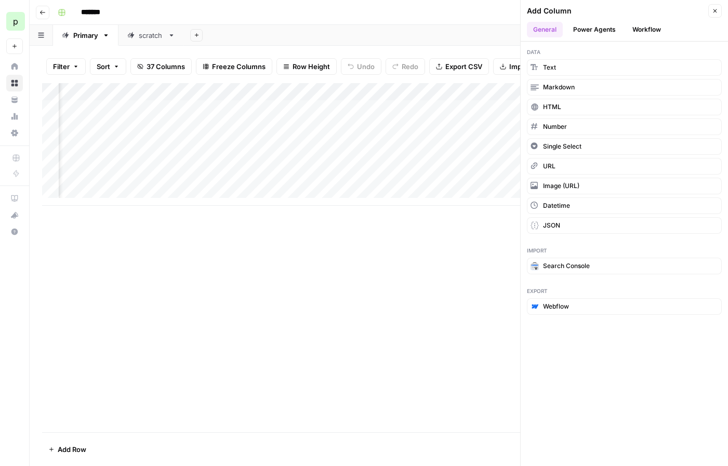
click at [655, 30] on button "Workflow" at bounding box center [646, 30] width 41 height 16
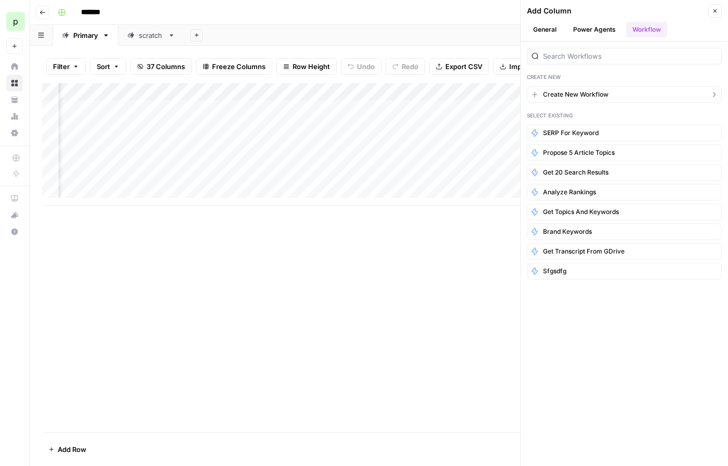
click at [624, 96] on button "Create New Workflow" at bounding box center [624, 94] width 195 height 17
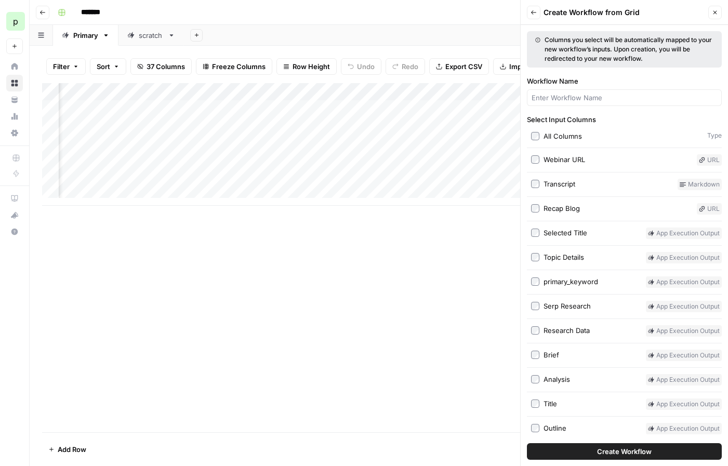
scroll to position [0, 2850]
drag, startPoint x: 262, startPoint y: 99, endPoint x: 295, endPoint y: 96, distance: 33.4
click at [295, 96] on div "Add Column" at bounding box center [378, 144] width 673 height 123
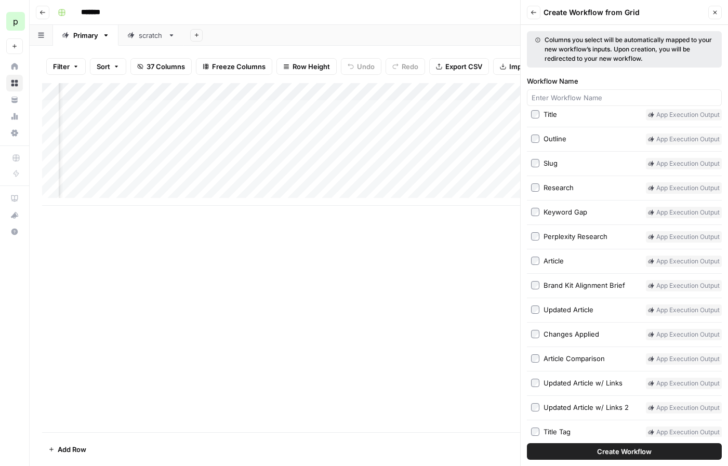
scroll to position [372, 0]
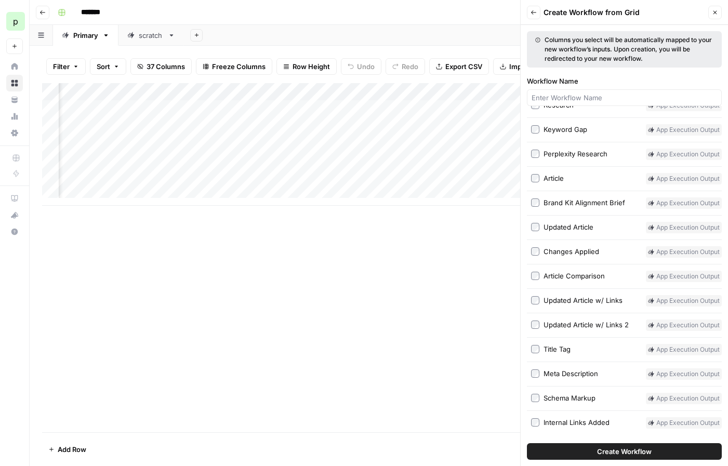
click at [587, 324] on div "Updated Article w/ Links 2" at bounding box center [586, 325] width 85 height 10
click at [567, 348] on div "Title Tag" at bounding box center [557, 349] width 27 height 10
click at [576, 373] on div "Meta Description" at bounding box center [571, 373] width 55 height 10
click at [576, 393] on div "Schema Markup" at bounding box center [570, 398] width 52 height 10
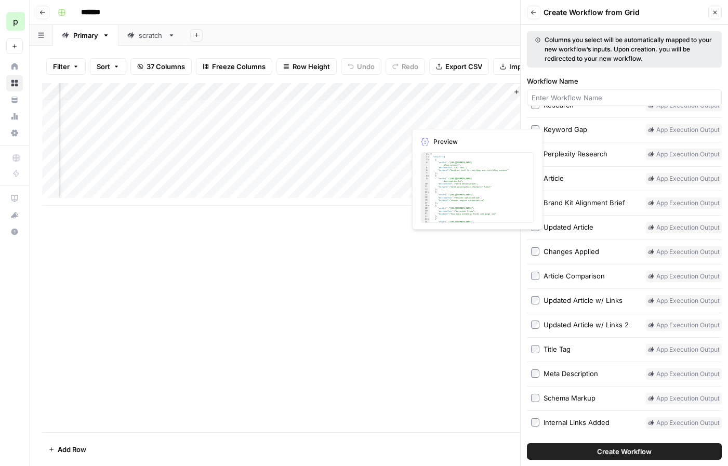
click at [456, 120] on div "Add Column" at bounding box center [378, 144] width 673 height 123
click at [490, 116] on div "Add Column" at bounding box center [378, 144] width 673 height 123
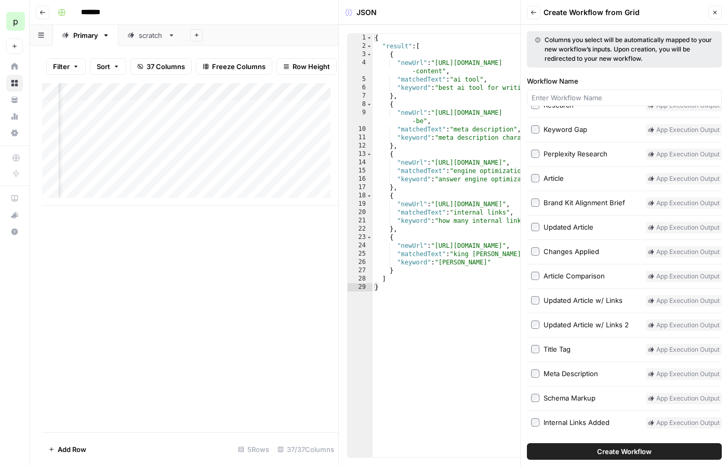
scroll to position [0, 3446]
click at [566, 446] on button "Create Workflow" at bounding box center [624, 451] width 195 height 17
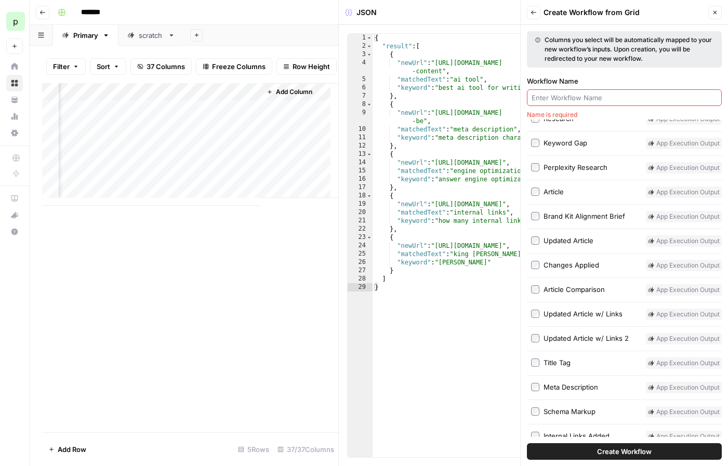
scroll to position [386, 0]
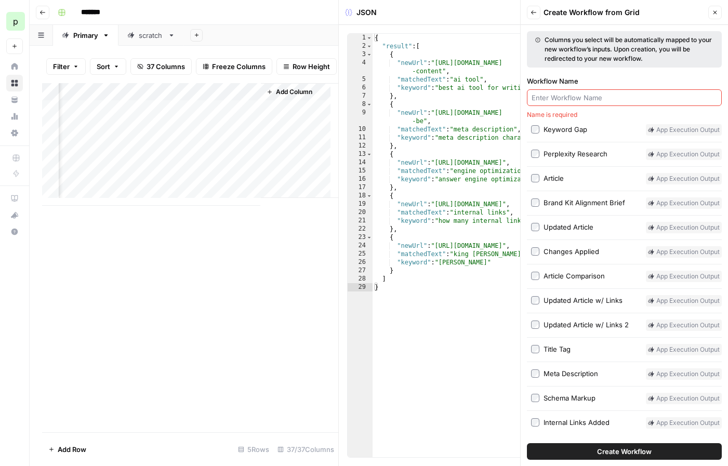
click at [589, 98] on input "Workflow Name" at bounding box center [625, 97] width 186 height 10
type input "Create HTML"
click at [618, 453] on span "Create Workflow" at bounding box center [624, 451] width 55 height 10
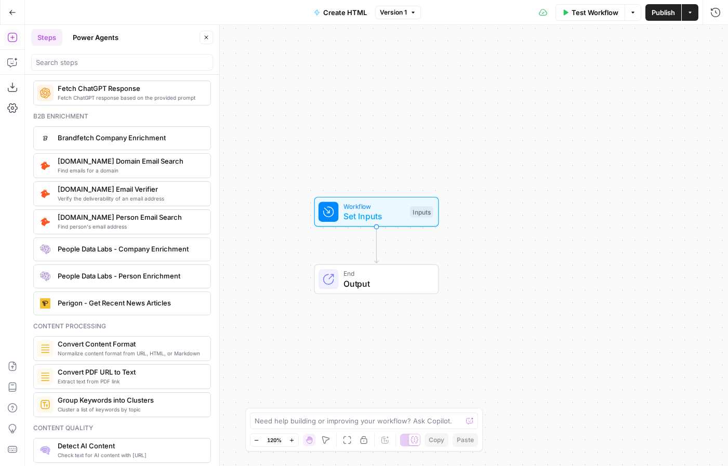
scroll to position [1454, 0]
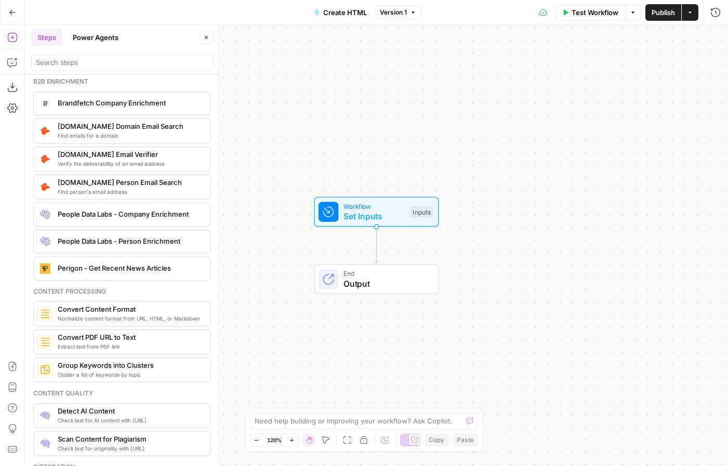
click at [115, 311] on span "Convert Content Format" at bounding box center [130, 309] width 144 height 10
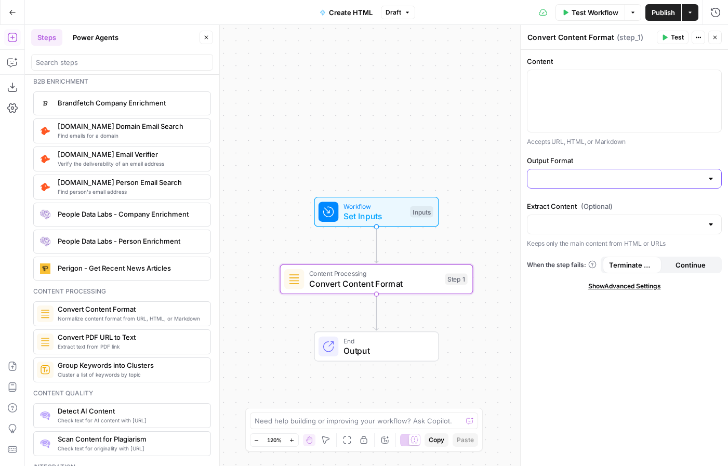
click at [591, 180] on input "Output Format" at bounding box center [618, 179] width 169 height 10
click at [574, 208] on span "HTML" at bounding box center [622, 205] width 173 height 10
type input "HTML"
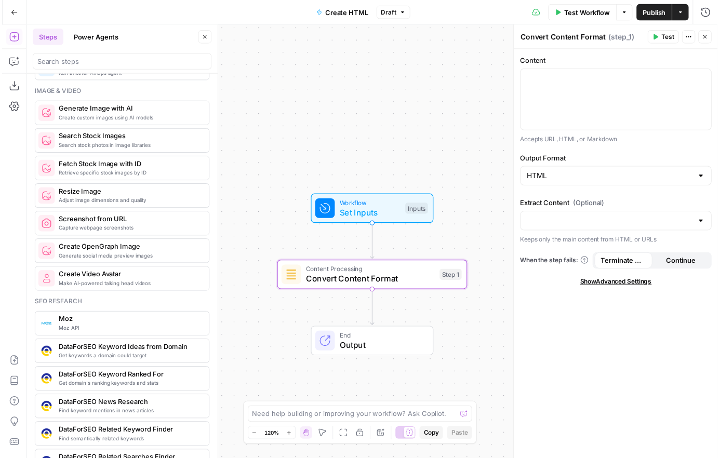
scroll to position [710, 0]
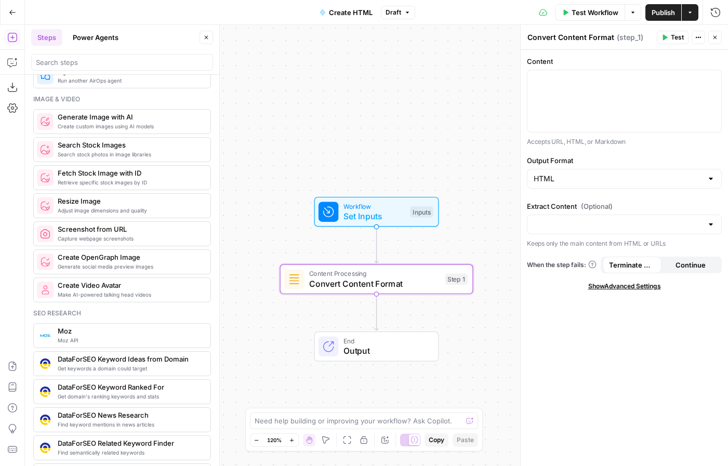
click at [394, 14] on span "Draft" at bounding box center [394, 12] width 16 height 9
click at [10, 13] on icon "button" at bounding box center [12, 12] width 7 height 7
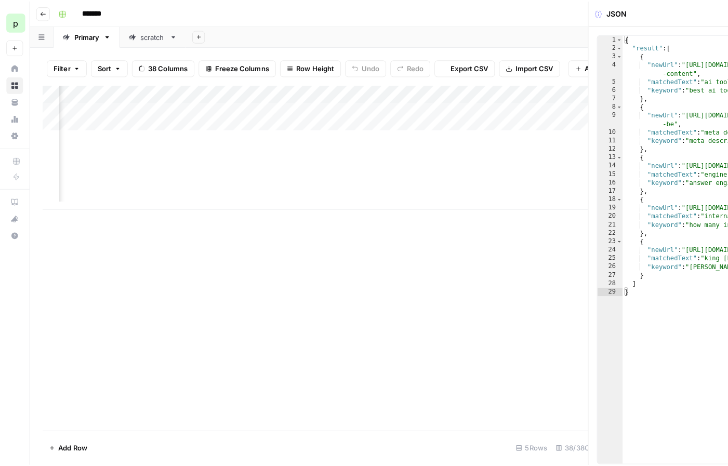
scroll to position [0, 3181]
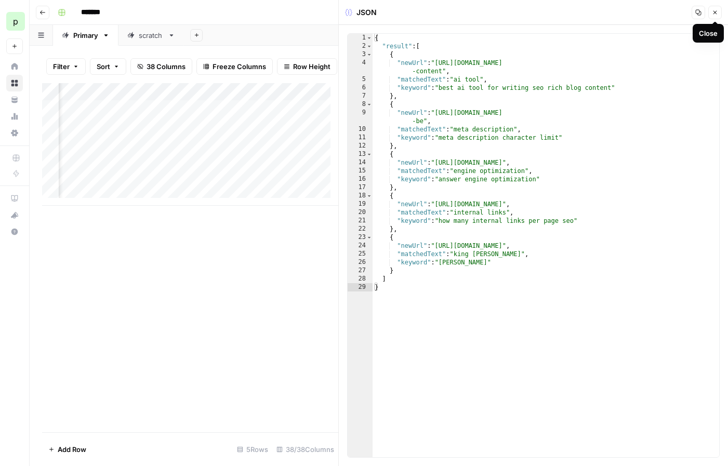
click at [713, 17] on button "Close" at bounding box center [715, 13] width 14 height 14
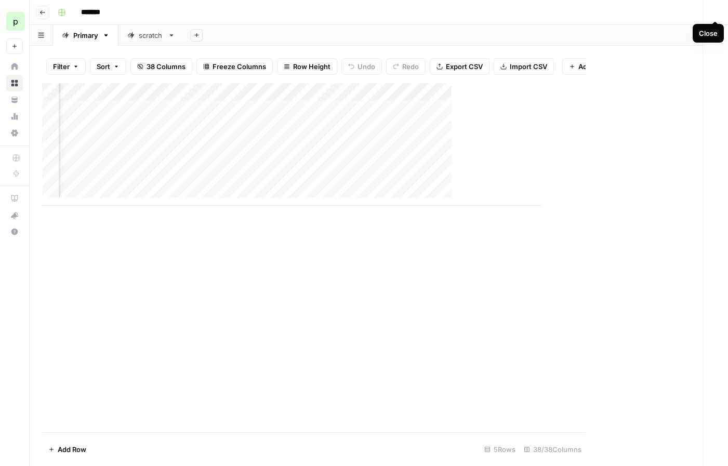
scroll to position [0, 3137]
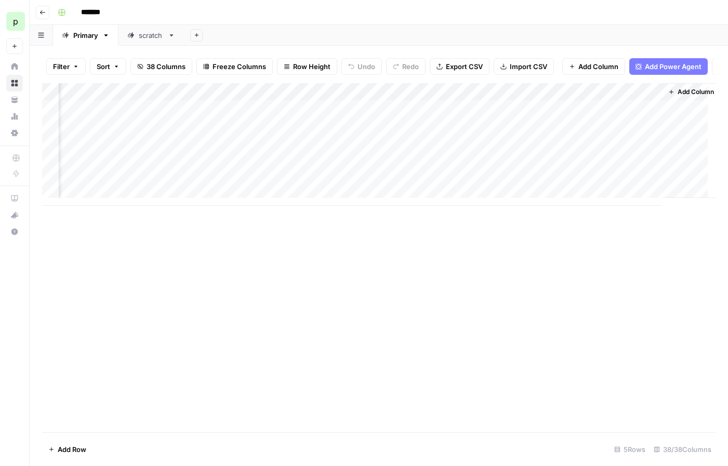
click at [639, 100] on div "Add Column" at bounding box center [378, 144] width 673 height 123
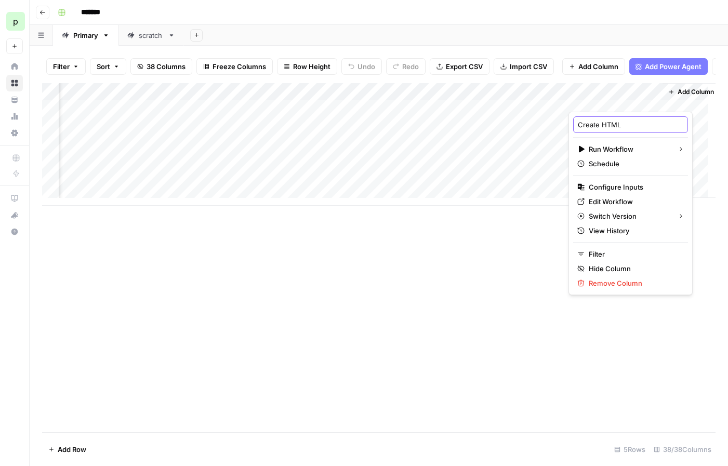
click at [608, 122] on input "Create HTML" at bounding box center [630, 125] width 105 height 10
type input "Create Final Output"
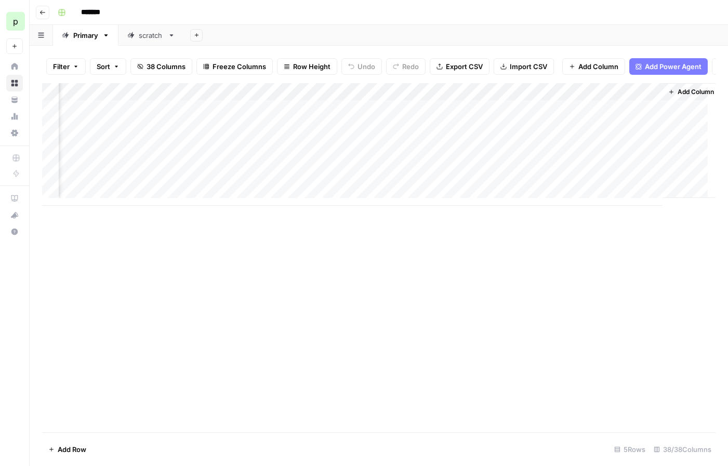
click at [640, 101] on div "Add Column" at bounding box center [378, 144] width 673 height 123
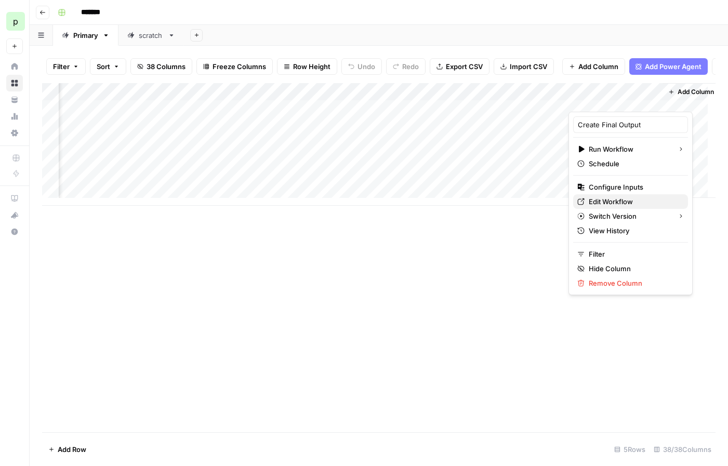
click at [611, 202] on span "Edit Workflow" at bounding box center [634, 201] width 91 height 10
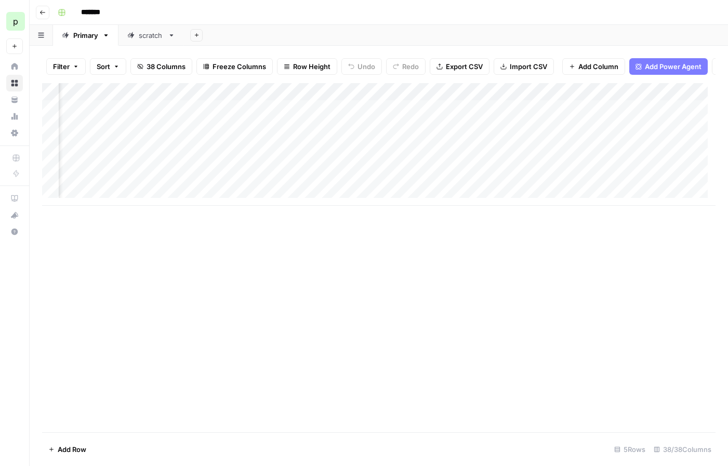
scroll to position [0, 1886]
click at [176, 116] on div "Add Column" at bounding box center [378, 144] width 673 height 123
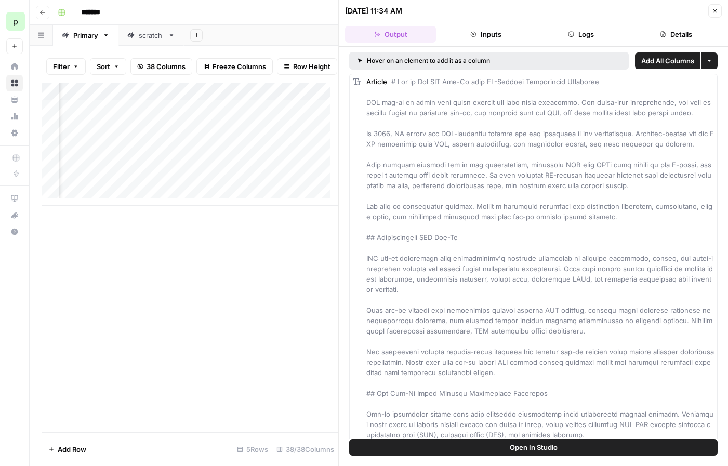
click at [277, 115] on div "Add Column" at bounding box center [190, 144] width 296 height 123
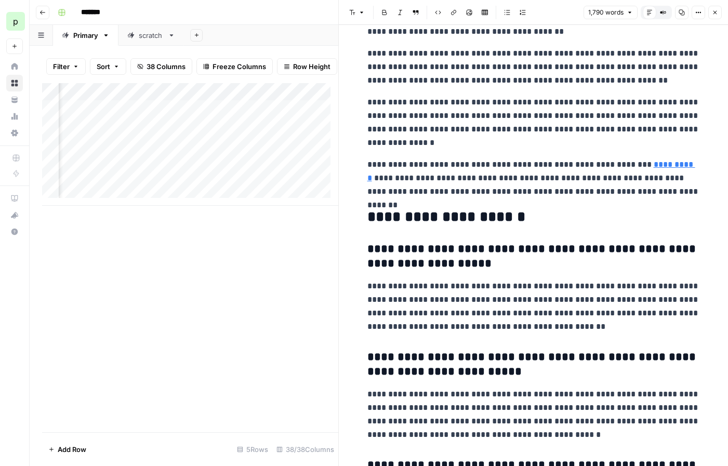
scroll to position [3707, 0]
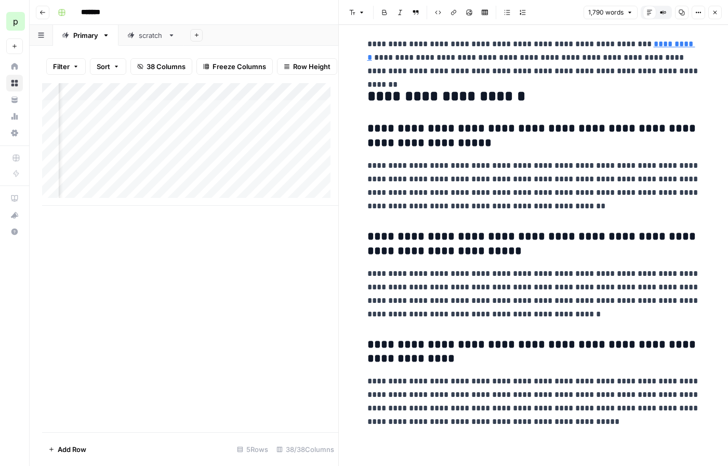
click at [614, 253] on h3 "**********" at bounding box center [533, 244] width 333 height 29
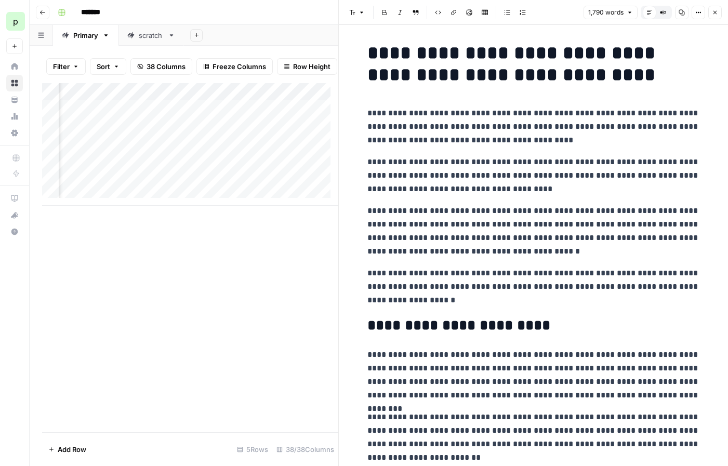
scroll to position [0, 0]
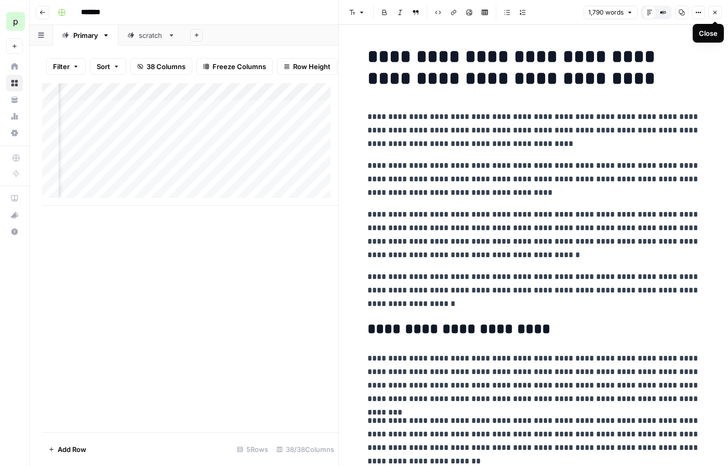
click at [718, 10] on icon "button" at bounding box center [715, 12] width 6 height 6
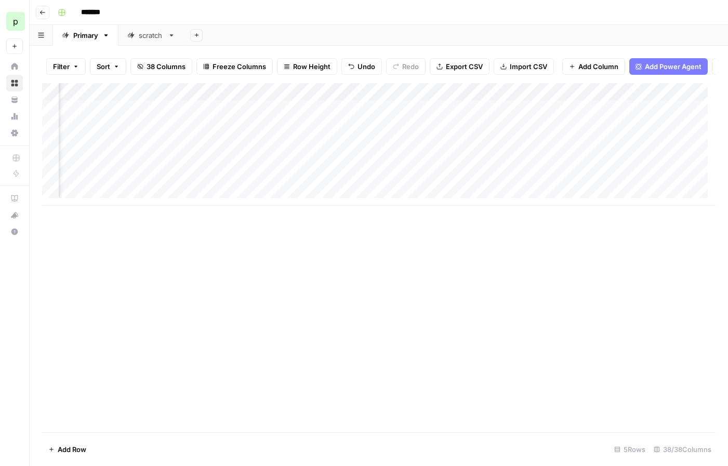
click at [174, 98] on div "Add Column" at bounding box center [378, 144] width 673 height 123
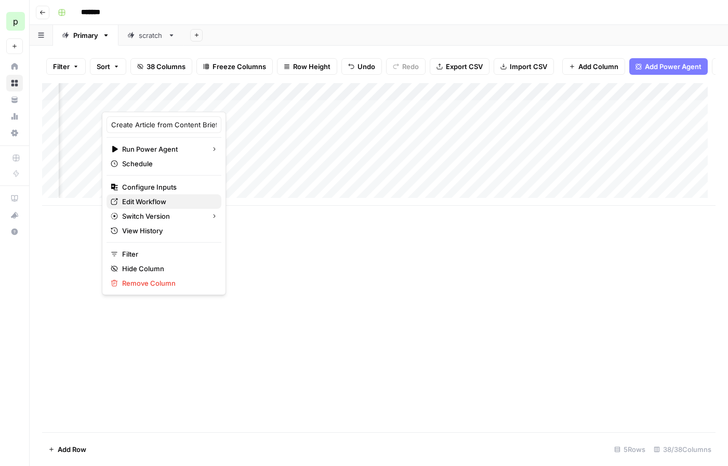
click at [148, 199] on span "Edit Workflow" at bounding box center [167, 201] width 91 height 10
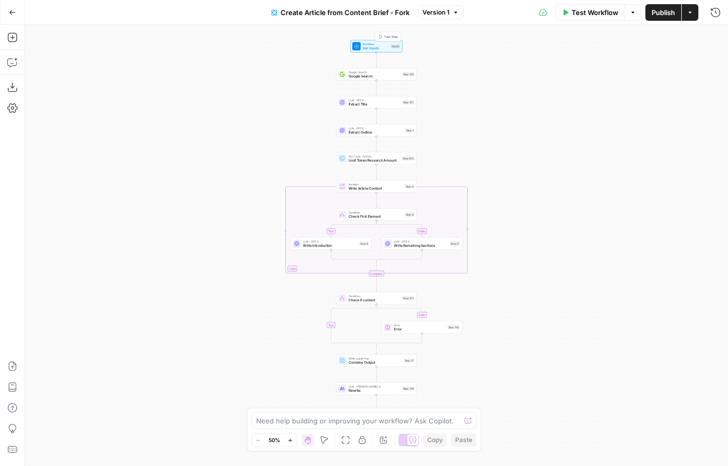
click at [380, 44] on span "Workflow" at bounding box center [376, 44] width 26 height 4
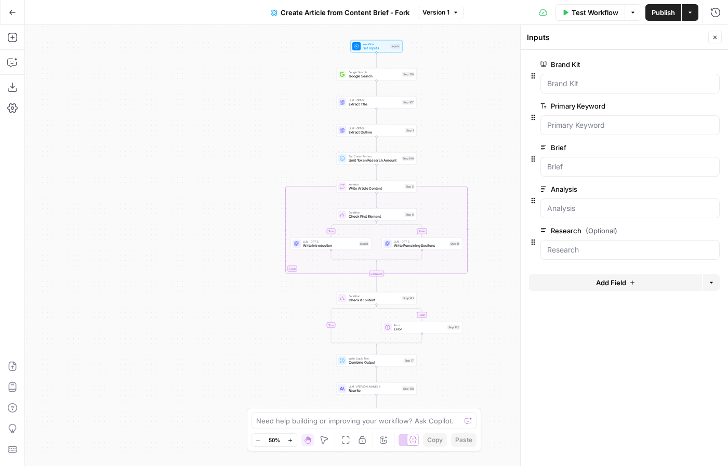
click at [629, 285] on icon "button" at bounding box center [632, 283] width 6 height 6
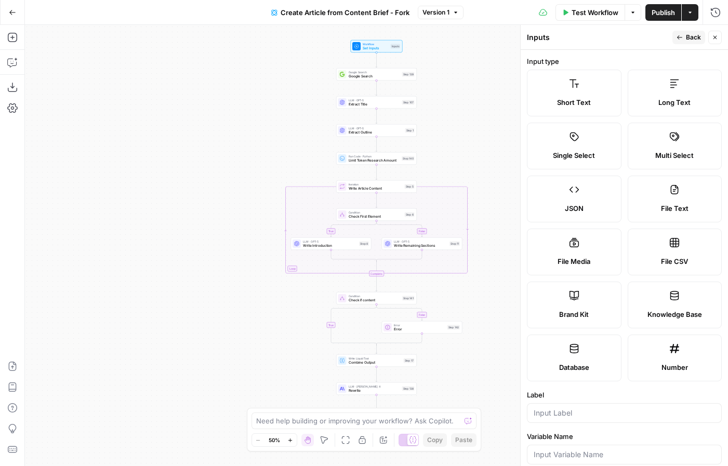
click at [679, 87] on label "Long Text" at bounding box center [675, 93] width 95 height 47
click at [566, 419] on div at bounding box center [624, 413] width 195 height 20
click at [577, 412] on input "Label" at bounding box center [624, 413] width 181 height 10
type input "SERP Research"
click at [682, 38] on icon "button" at bounding box center [680, 37] width 6 height 6
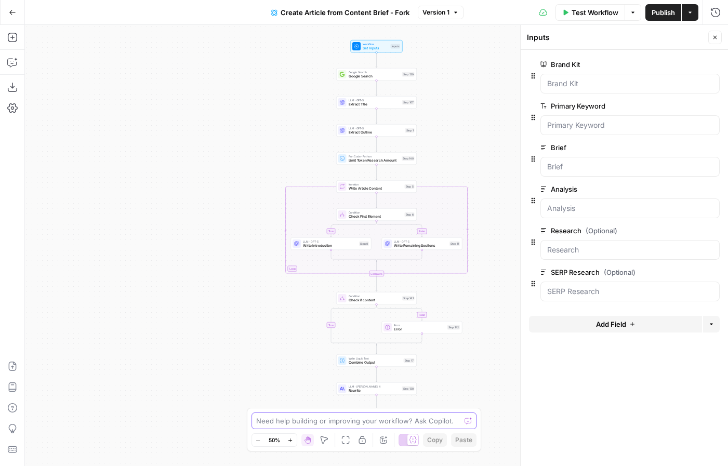
click at [385, 421] on textarea at bounding box center [358, 421] width 205 height 10
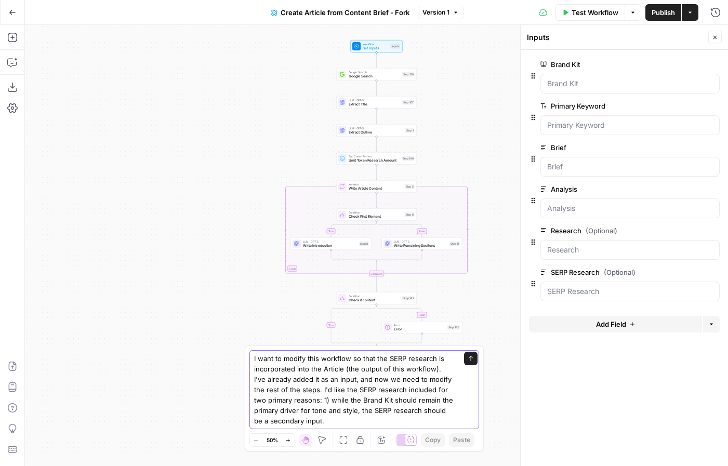
click at [328, 409] on textarea "I want to modify this workflow so that the SERP research is incorporated into t…" at bounding box center [354, 389] width 200 height 73
click at [405, 428] on div "I want to modify this workflow so that the SERP research is incorporated into t…" at bounding box center [364, 389] width 230 height 79
click at [409, 422] on textarea "I want to modify this workflow so that the SERP research is incorporated into t…" at bounding box center [354, 389] width 200 height 73
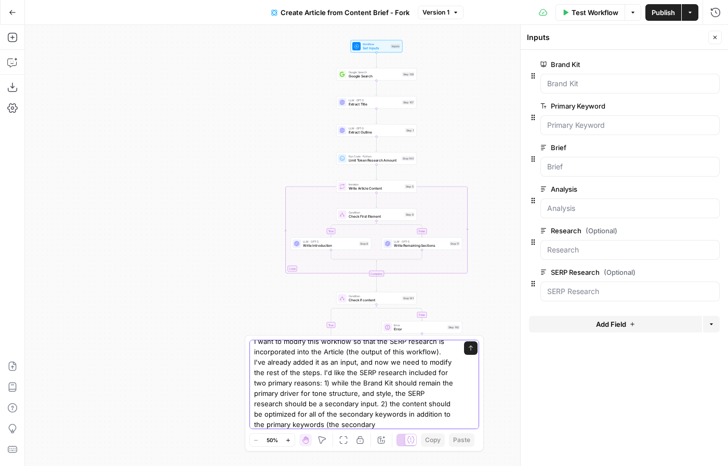
scroll to position [17, 0]
type textarea "I want to modify this workflow so that the SERP research is incorporated into t…"
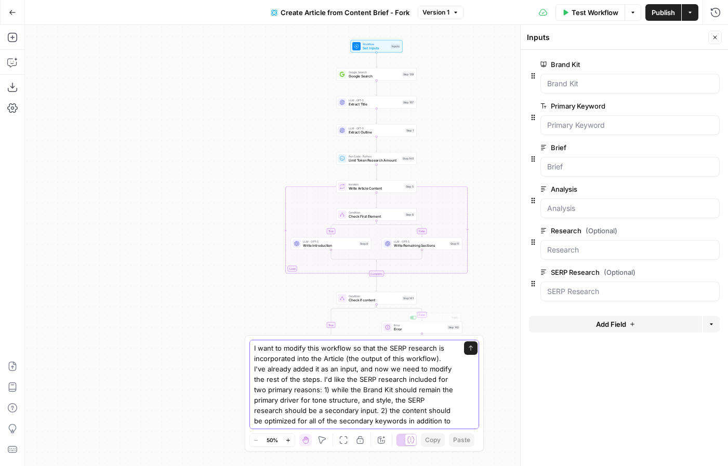
click at [404, 353] on textarea "I want to modify this workflow so that the SERP research is incorporated into t…" at bounding box center [354, 395] width 200 height 104
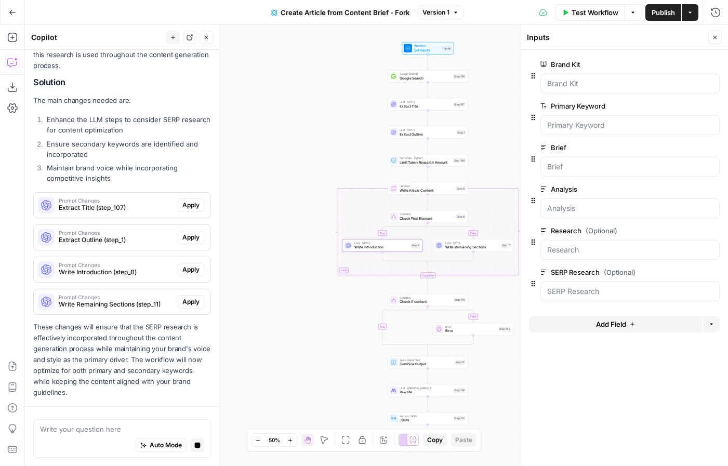
scroll to position [343, 0]
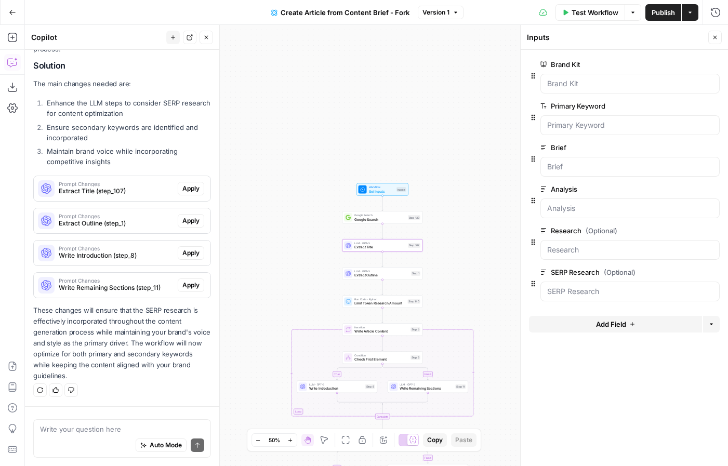
click at [137, 187] on span "Extract Title (step_107)" at bounding box center [116, 191] width 115 height 9
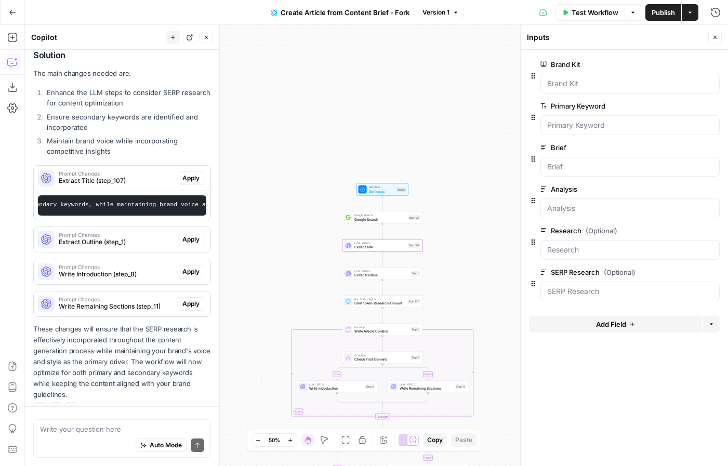
scroll to position [0, 803]
click at [182, 183] on span "Apply" at bounding box center [190, 178] width 17 height 9
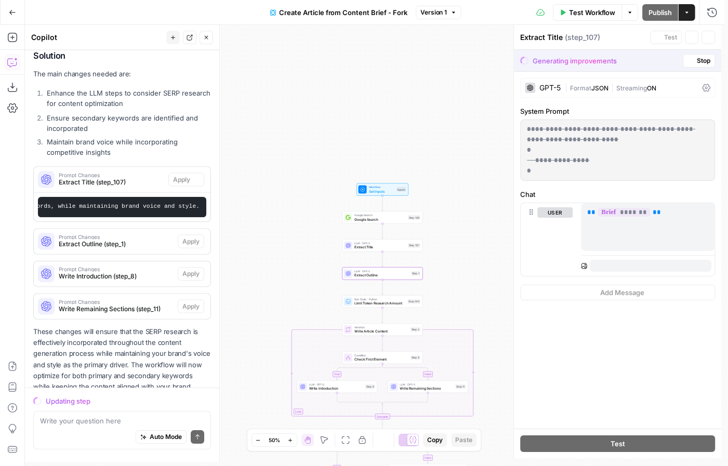
scroll to position [394, 0]
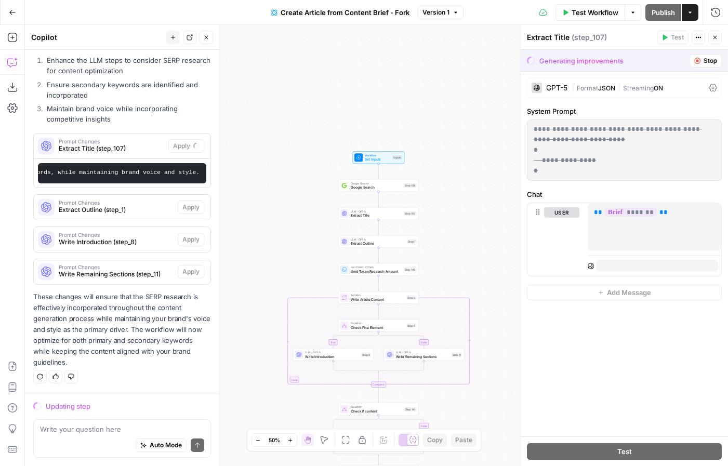
click at [592, 164] on p "**********" at bounding box center [624, 150] width 181 height 52
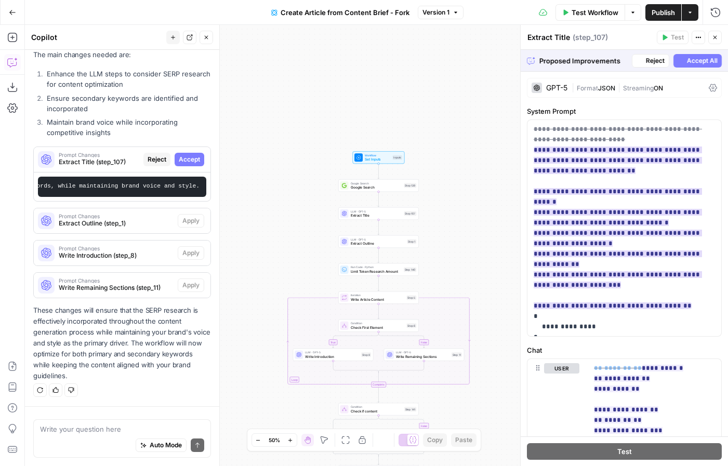
scroll to position [380, 0]
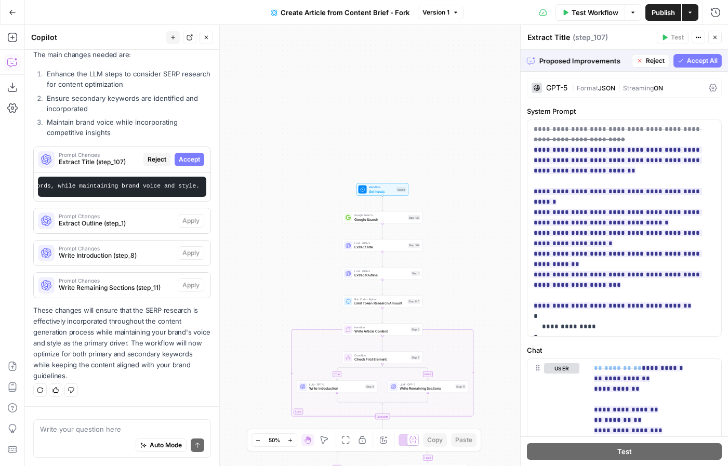
click at [697, 60] on span "Accept All" at bounding box center [702, 60] width 31 height 9
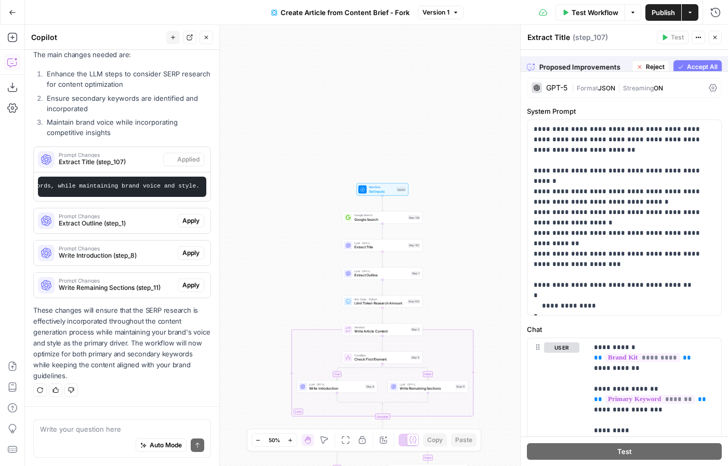
scroll to position [397, 0]
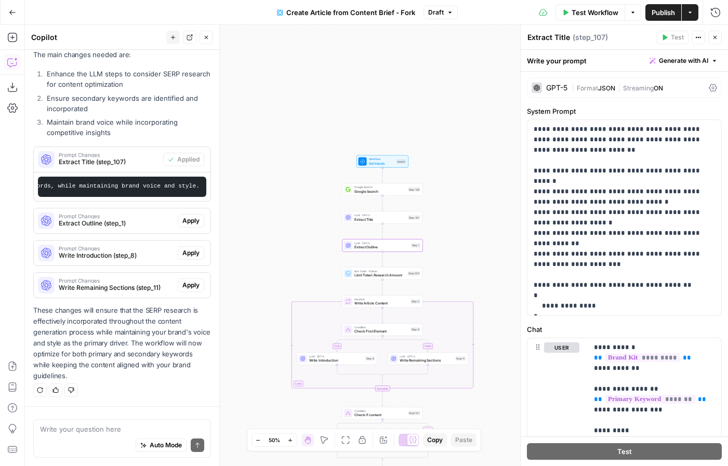
click at [182, 223] on span "Apply" at bounding box center [190, 220] width 17 height 9
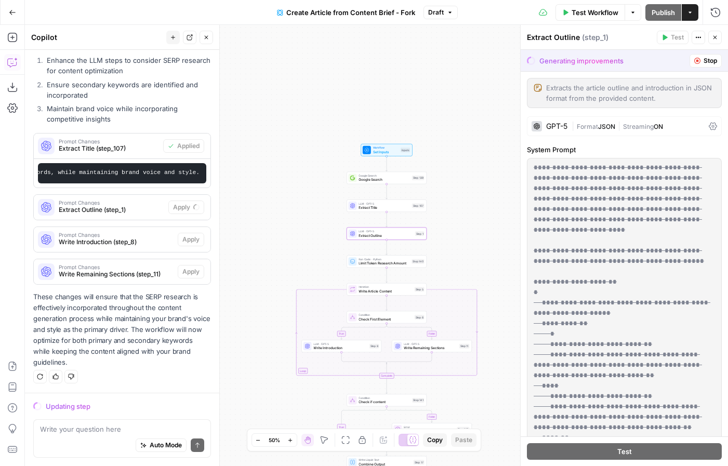
click at [139, 208] on span "Extract Outline (step_1)" at bounding box center [111, 209] width 105 height 9
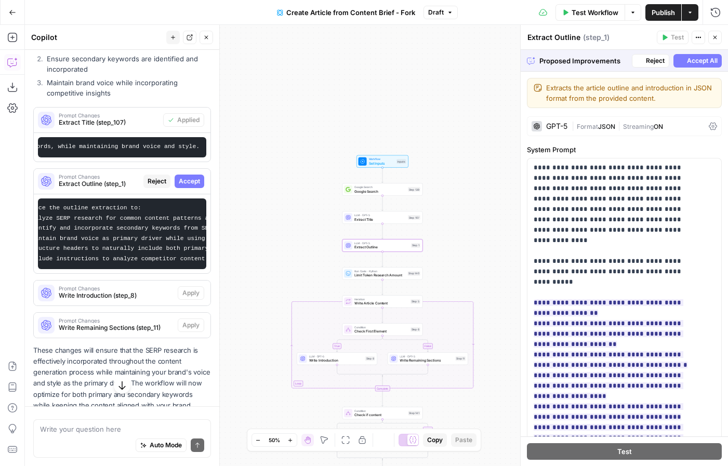
scroll to position [0, 0]
click at [184, 186] on span "Accept" at bounding box center [189, 181] width 21 height 9
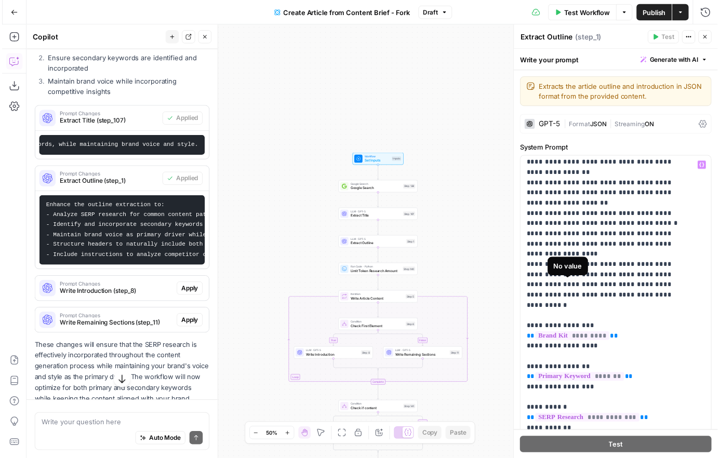
scroll to position [103, 0]
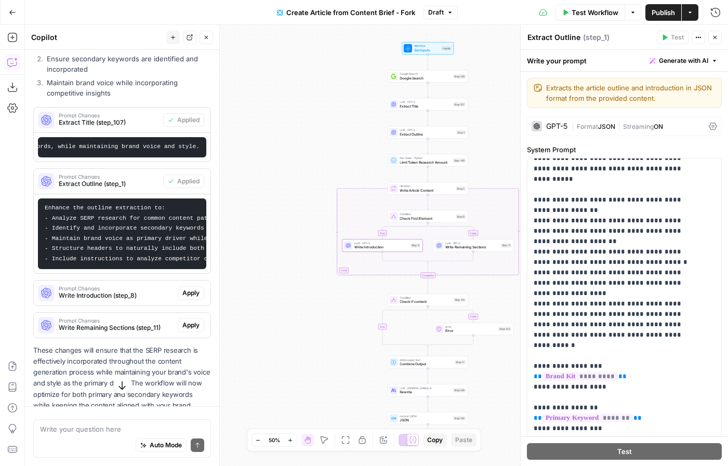
click at [92, 291] on span "Prompt Changes" at bounding box center [116, 288] width 115 height 5
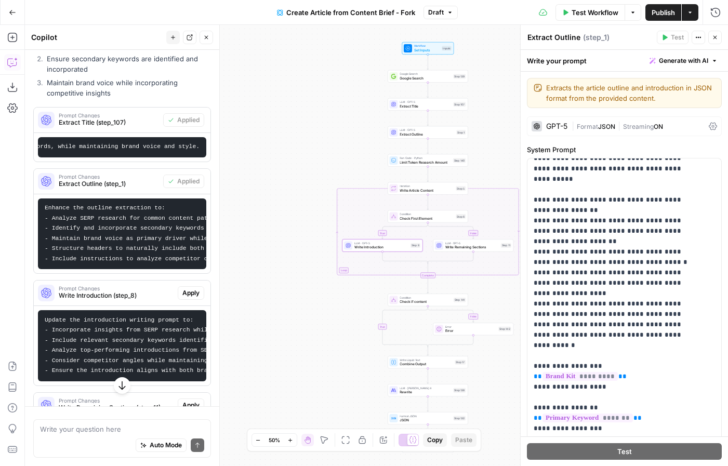
click at [178, 300] on button "Apply" at bounding box center [191, 293] width 27 height 14
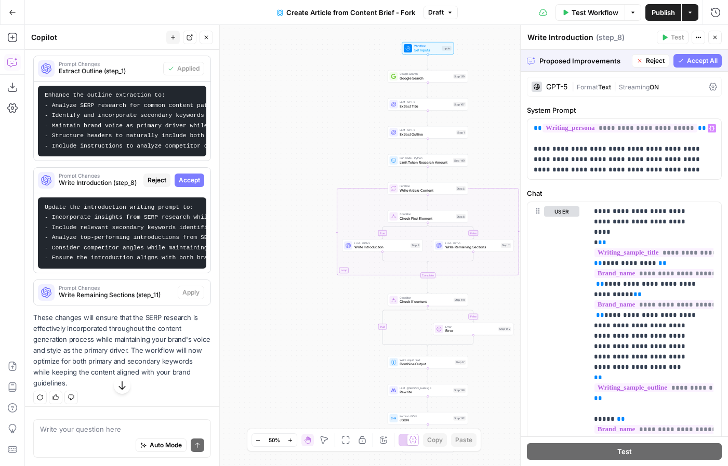
scroll to position [33, 0]
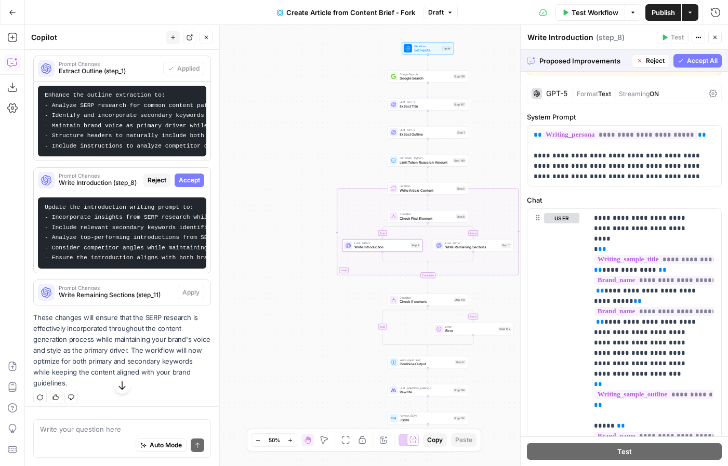
click at [179, 185] on span "Accept" at bounding box center [189, 180] width 21 height 9
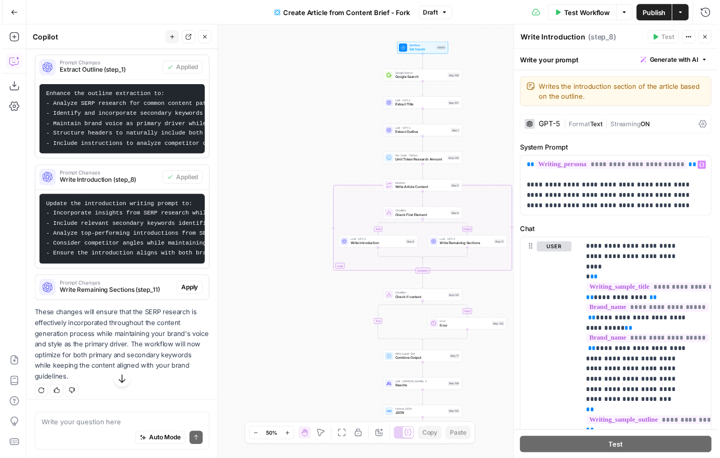
scroll to position [39, 0]
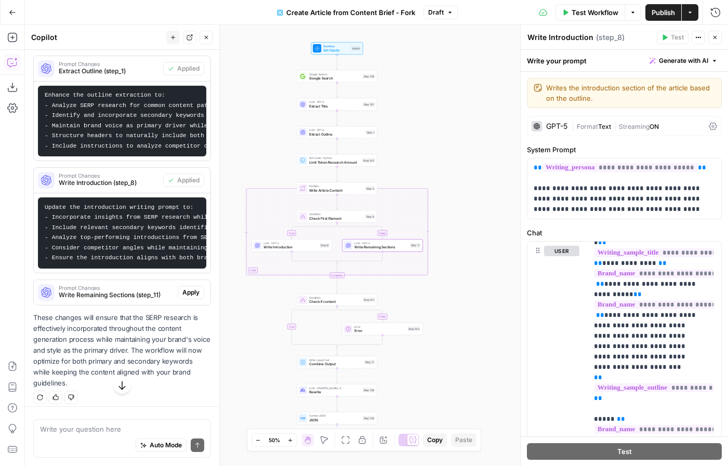
click at [182, 297] on span "Apply" at bounding box center [190, 292] width 17 height 9
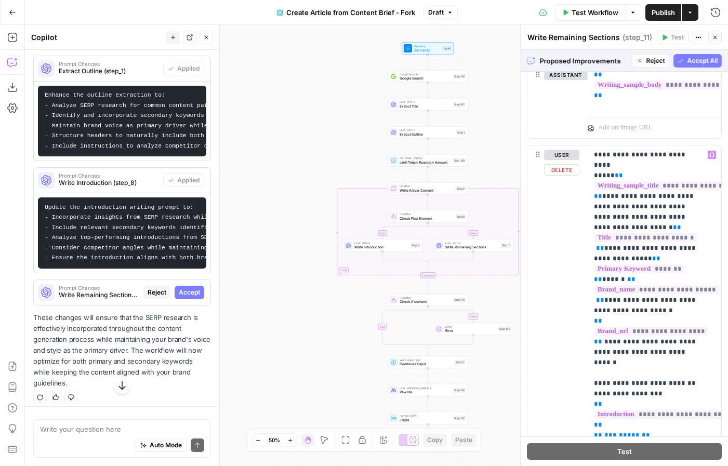
scroll to position [49, 0]
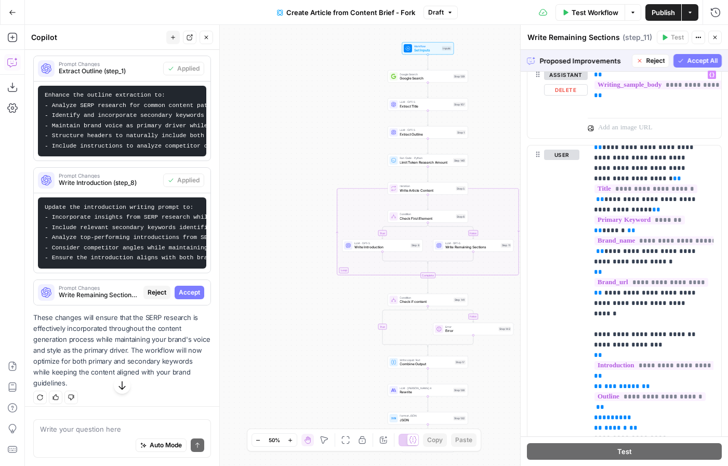
click at [687, 57] on span "Accept All" at bounding box center [702, 60] width 31 height 9
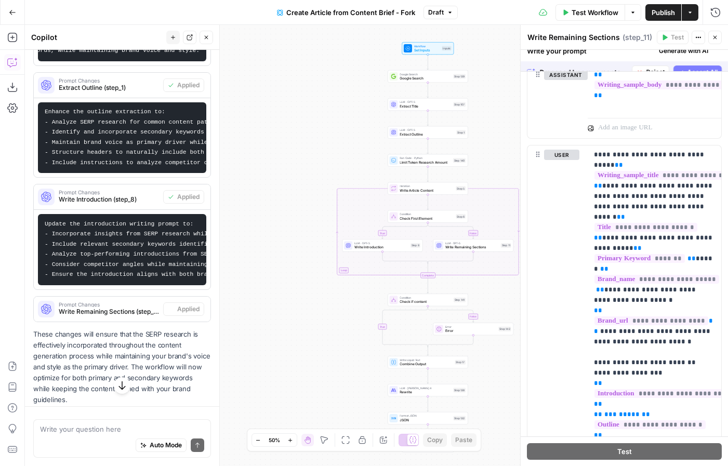
scroll to position [0, 0]
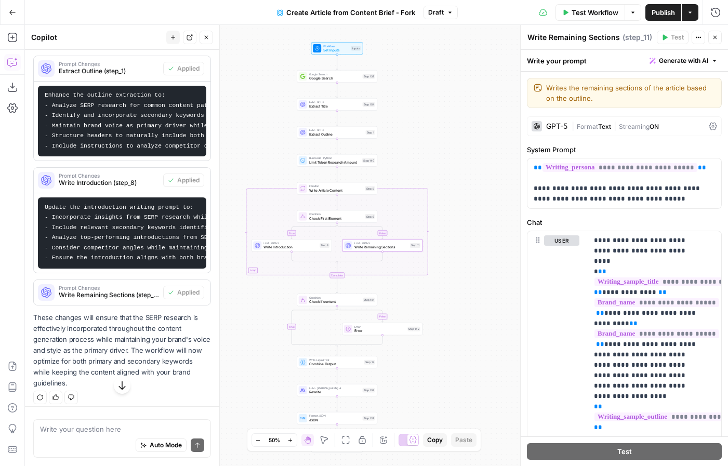
click at [79, 300] on span "Write Remaining Sections (step_11)" at bounding box center [109, 294] width 100 height 9
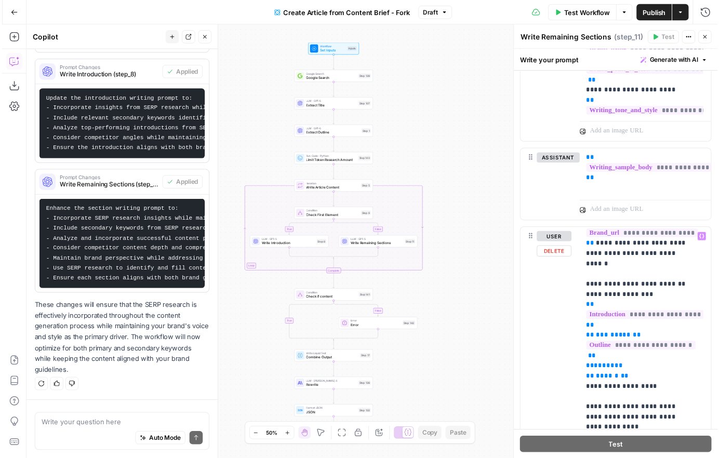
scroll to position [100, 0]
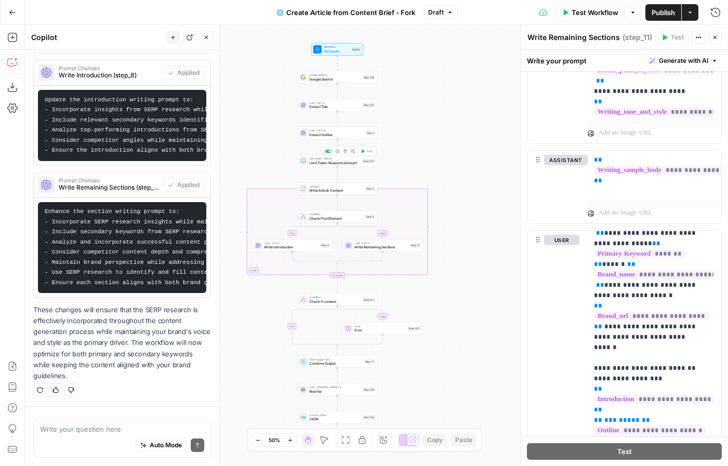
click at [356, 166] on div "Run Code · Python Limit Token Research Amount Step 140 Copy step Delete step Ad…" at bounding box center [337, 161] width 80 height 12
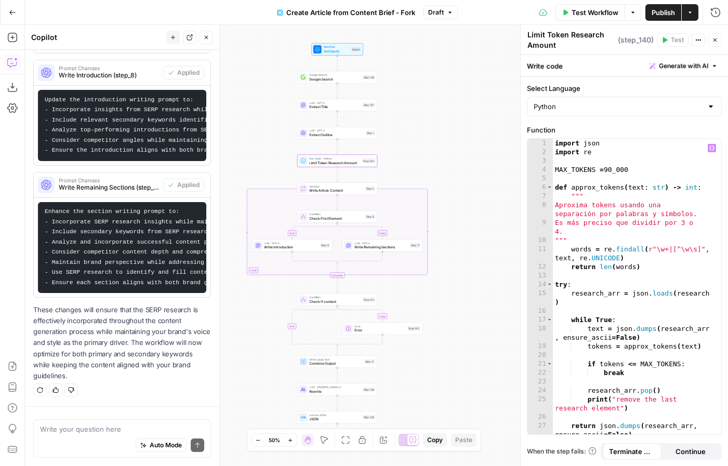
scroll to position [0, 0]
click at [121, 263] on code "Enhance the section writing prompt to: - Incorporate SERP research insights whi…" at bounding box center [194, 246] width 298 height 77
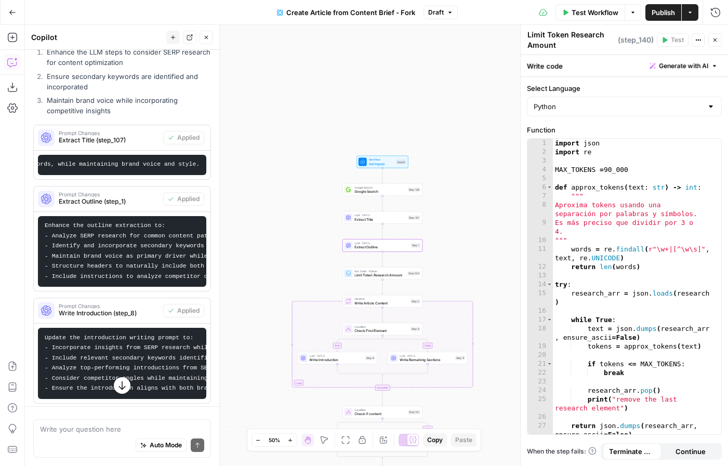
scroll to position [509, 0]
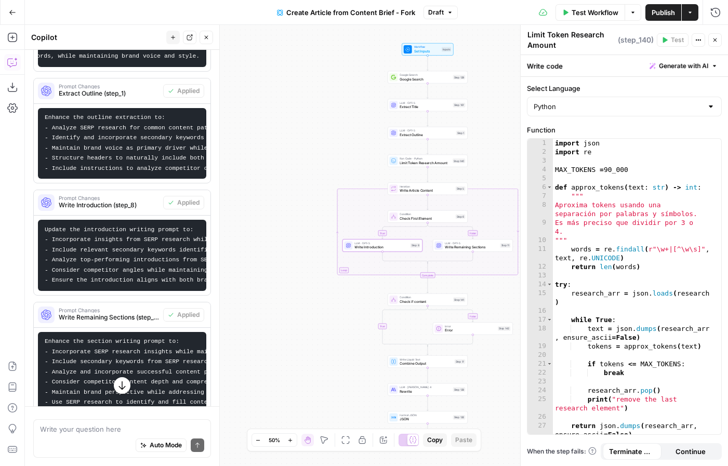
click at [129, 256] on code "Update the introduction writing prompt to: - Incorporate insights from SERP res…" at bounding box center [229, 255] width 368 height 57
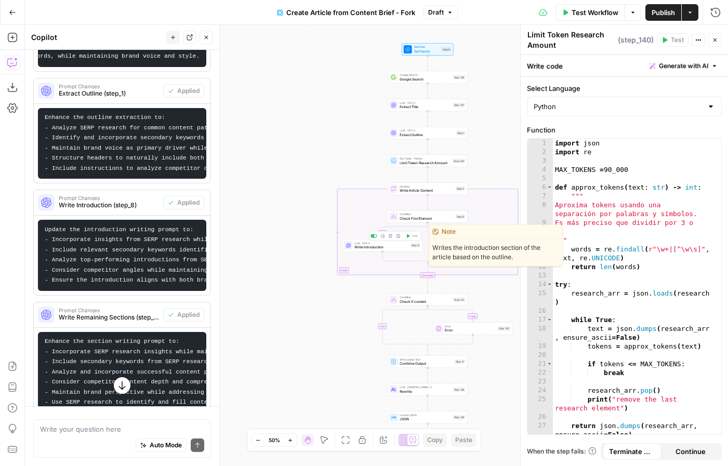
click at [392, 246] on span "Write Introduction" at bounding box center [381, 247] width 54 height 5
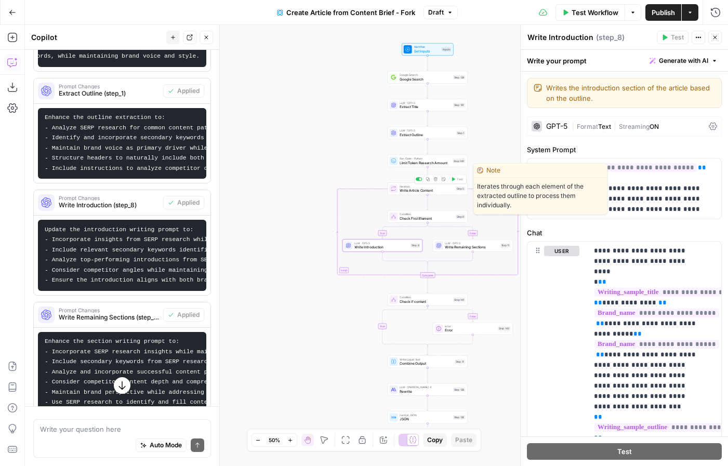
click at [441, 186] on span "Iteration" at bounding box center [427, 186] width 54 height 4
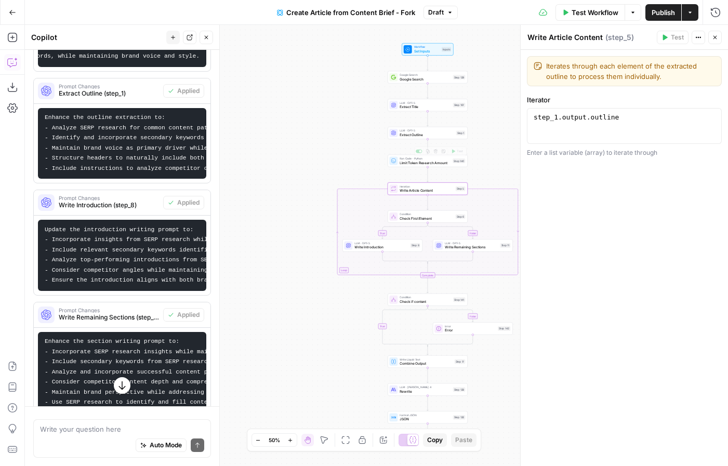
click at [443, 134] on span "Extract Outline" at bounding box center [427, 134] width 54 height 5
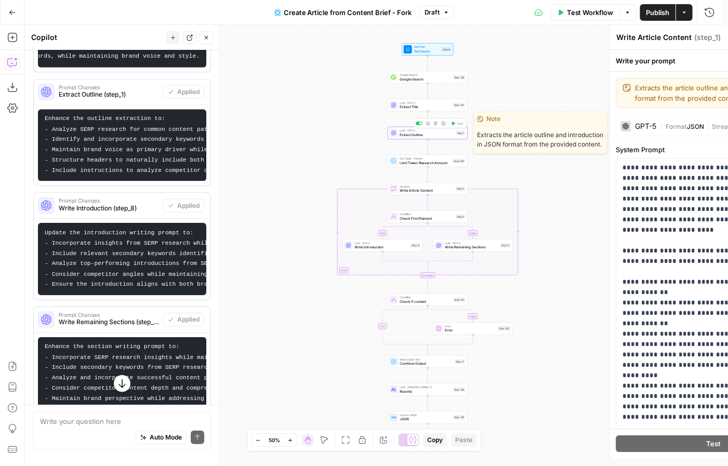
type textarea "Extract Outline"
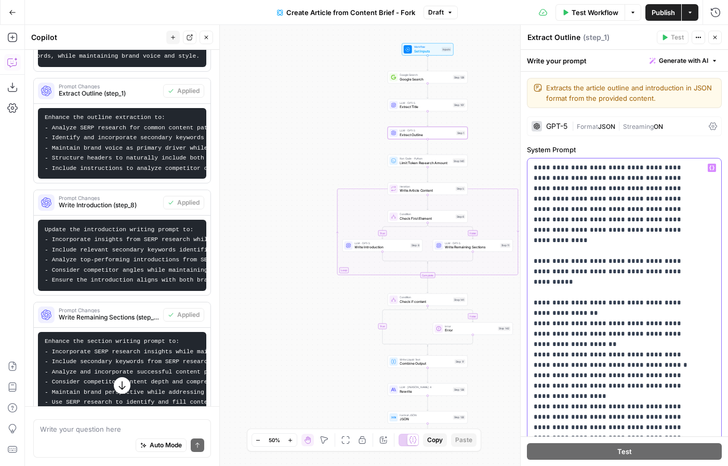
drag, startPoint x: 652, startPoint y: 376, endPoint x: 529, endPoint y: 326, distance: 132.4
click at [529, 326] on div "**********" at bounding box center [624, 369] width 194 height 423
copy p "**********"
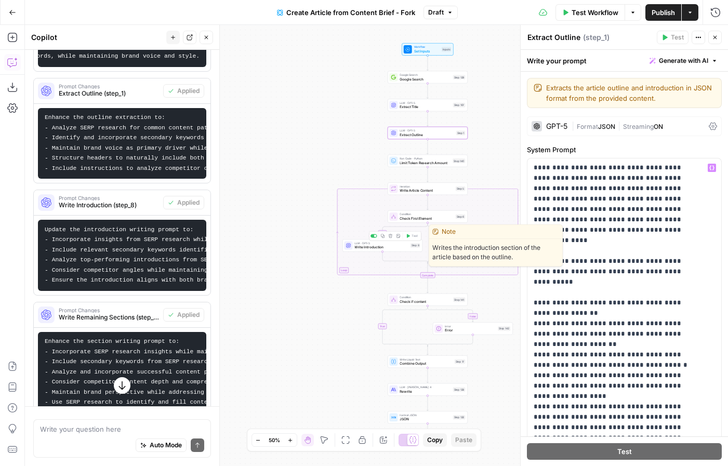
click at [391, 247] on span "Write Introduction" at bounding box center [381, 247] width 54 height 5
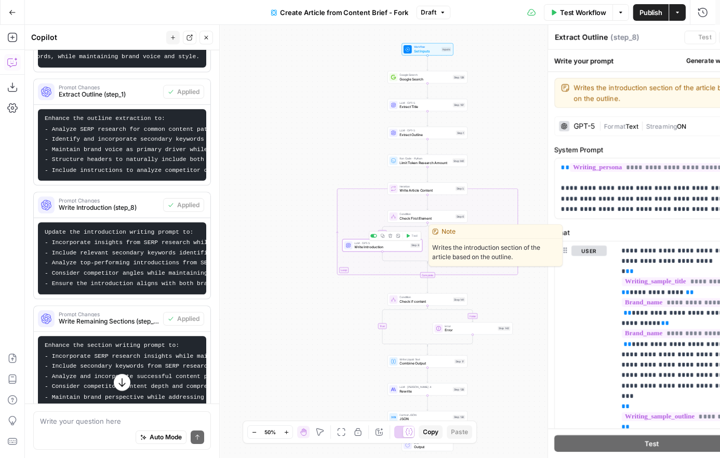
type textarea "Write Introduction"
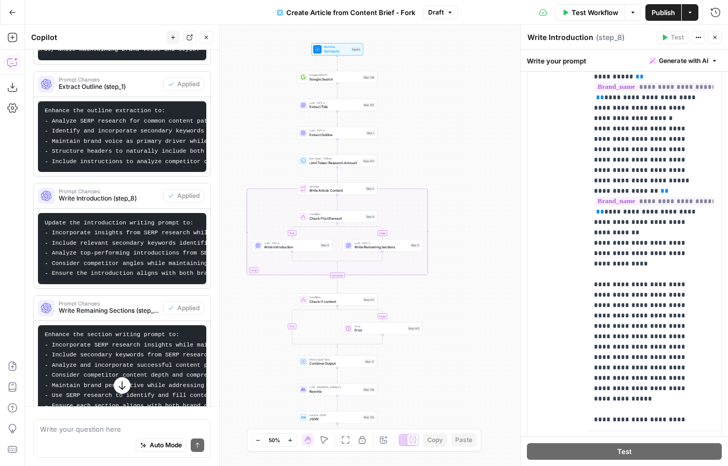
scroll to position [819, 0]
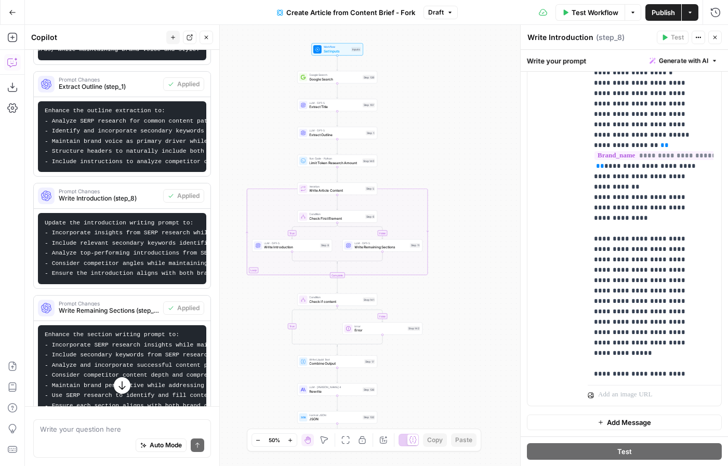
click at [394, 12] on span "Create Article from Content Brief - Fork" at bounding box center [350, 12] width 129 height 10
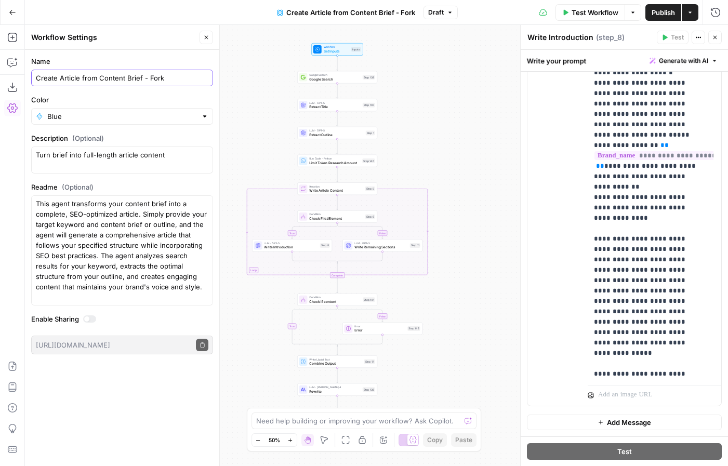
drag, startPoint x: 176, startPoint y: 80, endPoint x: 142, endPoint y: 75, distance: 34.1
click at [142, 75] on input "Create Article from Content Brief - Fork" at bounding box center [122, 78] width 173 height 10
type input "Create Article from Content Brief and SERP Research"
click at [465, 64] on div "true false false true Workflow Set Inputs Inputs Google Search Google Search St…" at bounding box center [376, 245] width 703 height 441
click at [596, 11] on span "Test Workflow" at bounding box center [595, 12] width 47 height 10
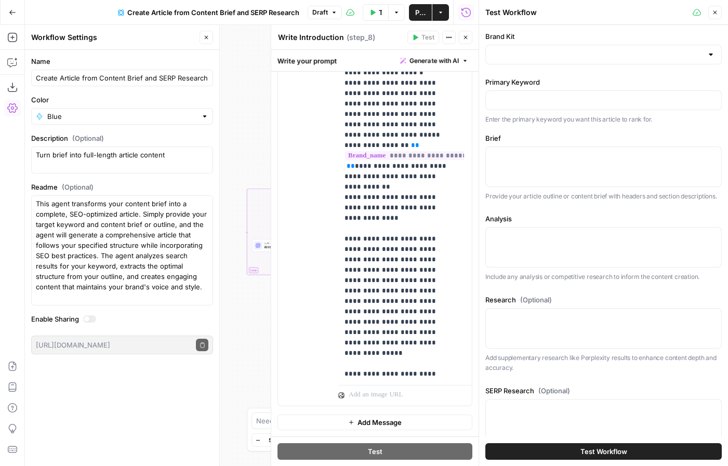
click at [716, 13] on icon "button" at bounding box center [715, 13] width 4 height 4
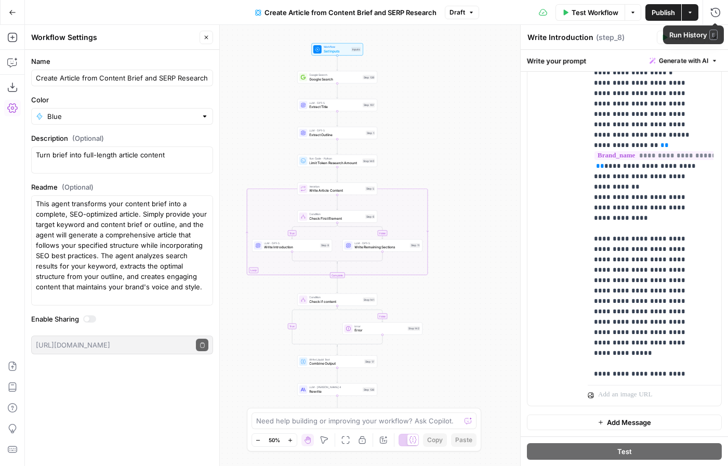
click at [646, 11] on button "Publish" at bounding box center [663, 12] width 36 height 17
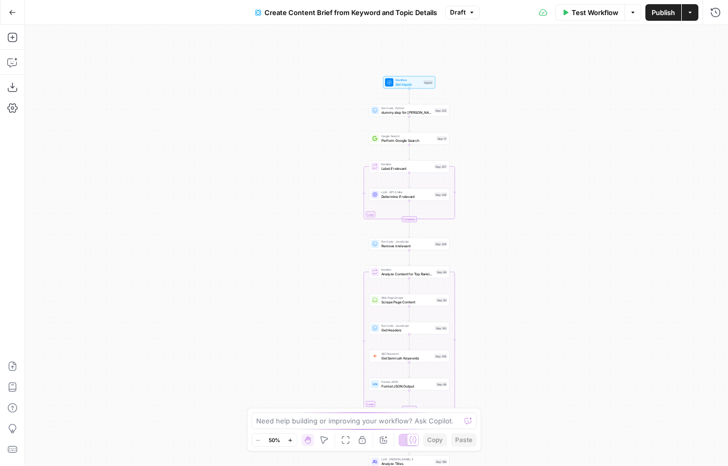
drag, startPoint x: 497, startPoint y: 143, endPoint x: 522, endPoint y: 262, distance: 121.6
click at [522, 262] on div "Workflow Set Inputs Inputs Run Code · Python dummy step for [PERSON_NAME] Note …" at bounding box center [376, 245] width 703 height 441
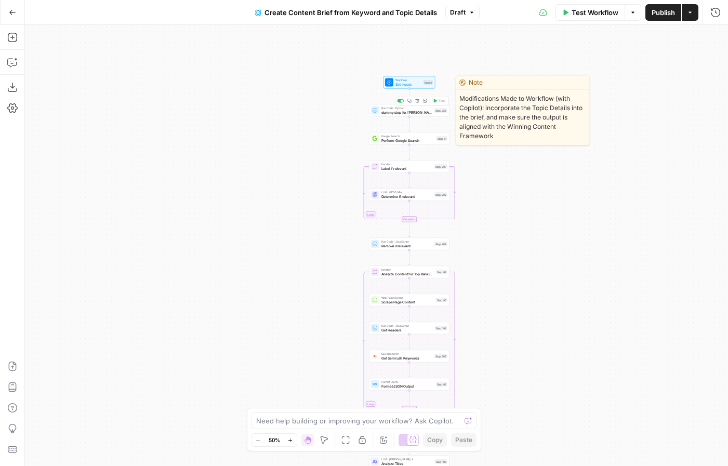
click at [428, 110] on span "dummy step for [PERSON_NAME]" at bounding box center [406, 112] width 51 height 5
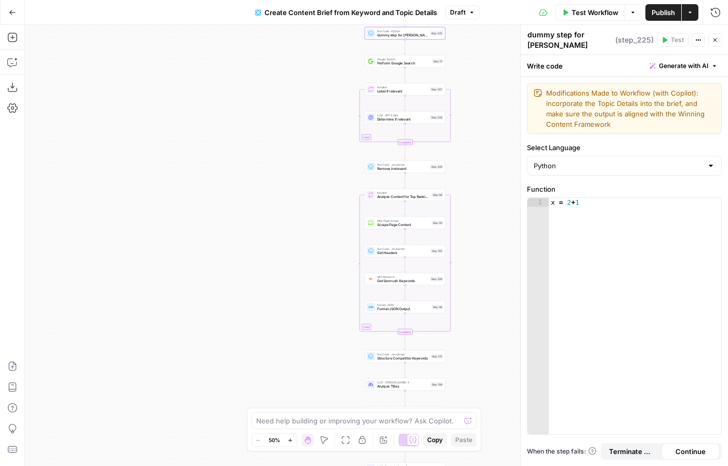
drag, startPoint x: 468, startPoint y: 310, endPoint x: 463, endPoint y: 240, distance: 69.8
click at [463, 240] on div "Workflow Set Inputs Inputs Run Code · Python dummy step for [PERSON_NAME] Note …" at bounding box center [376, 245] width 703 height 441
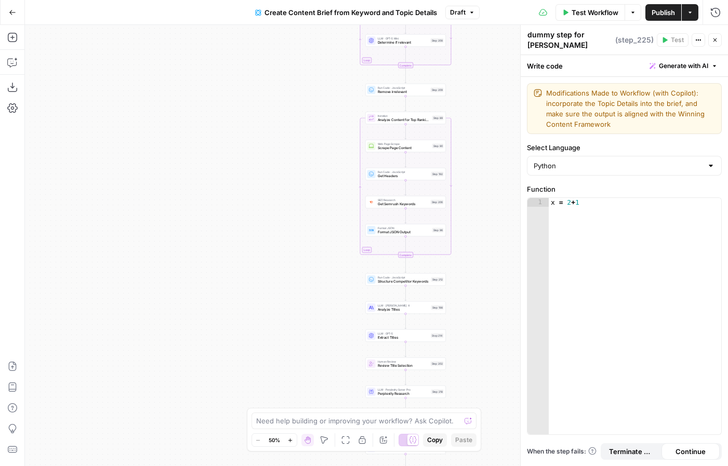
drag, startPoint x: 470, startPoint y: 277, endPoint x: 467, endPoint y: 187, distance: 90.5
click at [467, 187] on div "Workflow Set Inputs Inputs Run Code · Python dummy step for [PERSON_NAME] Note …" at bounding box center [376, 245] width 703 height 441
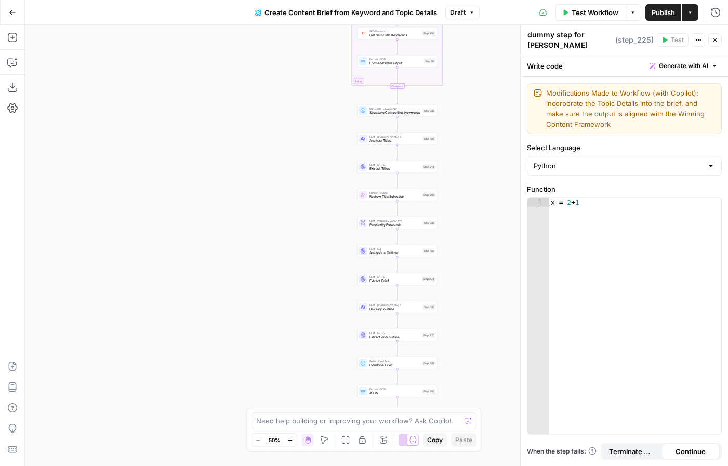
drag, startPoint x: 470, startPoint y: 201, endPoint x: 469, endPoint y: 183, distance: 17.7
click at [469, 183] on div "Workflow Set Inputs Inputs Run Code · Python dummy step for [PERSON_NAME] Note …" at bounding box center [376, 245] width 703 height 441
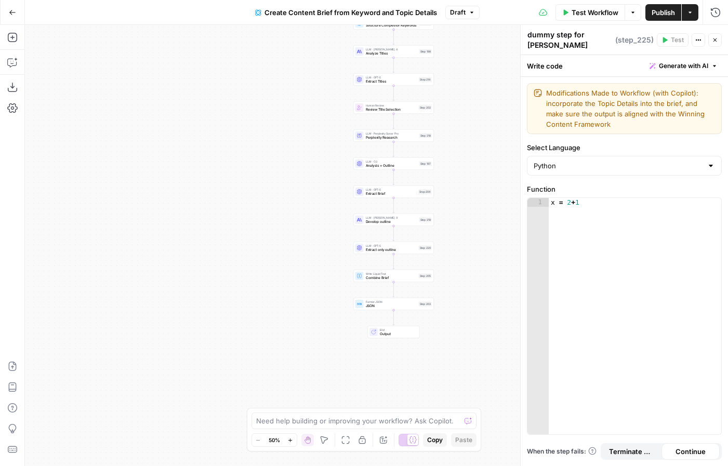
click at [462, 169] on div "Workflow Set Inputs Inputs Run Code · Python dummy step for Paul Note Step 225 …" at bounding box center [376, 245] width 703 height 441
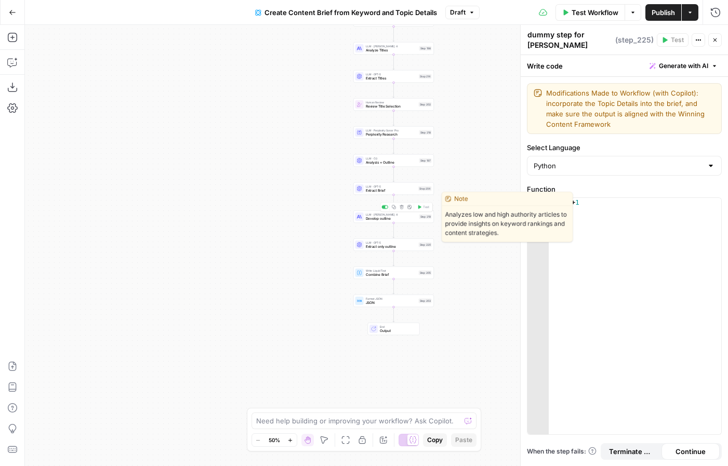
click at [418, 215] on div "LLM · Claude Sonnet 4 Develop outline Step 219 Copy step Delete step Edit Note …" at bounding box center [393, 217] width 76 height 9
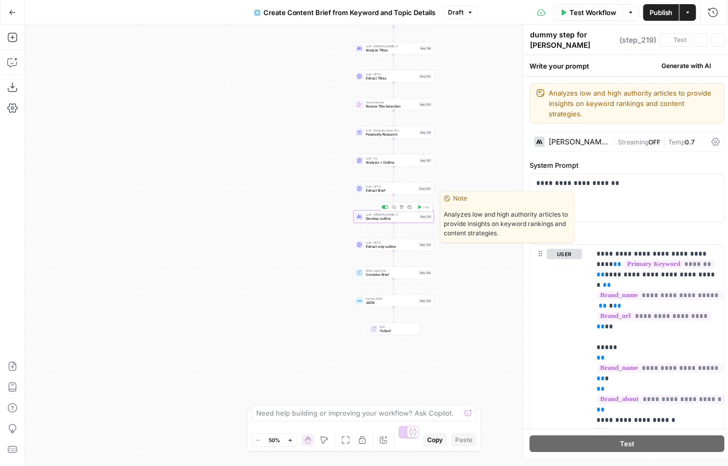
type textarea "Develop outline"
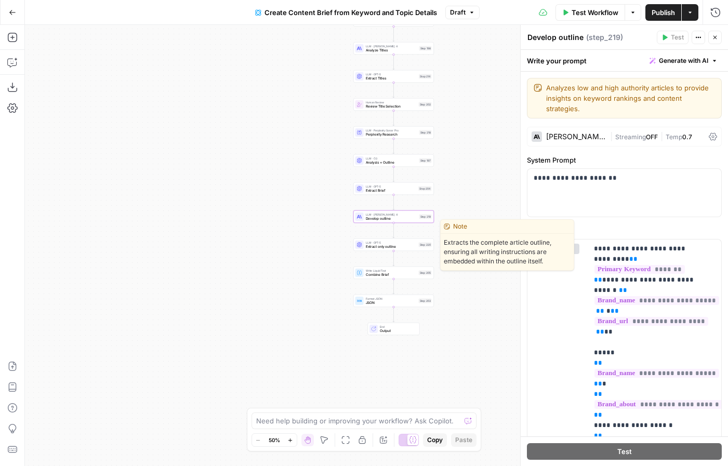
click at [393, 248] on span "Extract only outline" at bounding box center [391, 246] width 51 height 5
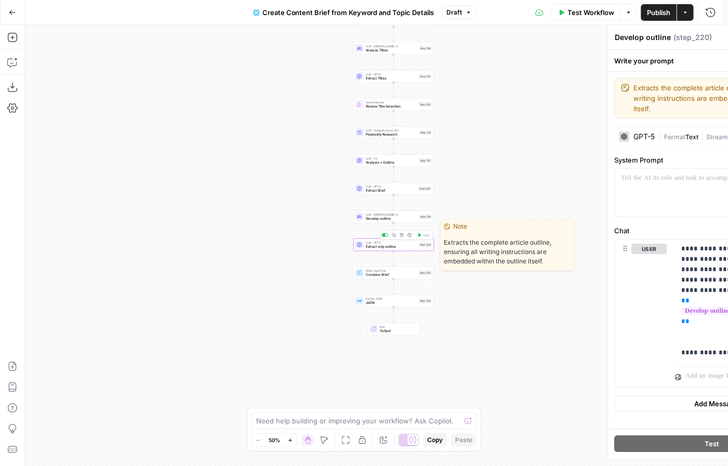
type textarea "Extract only outline"
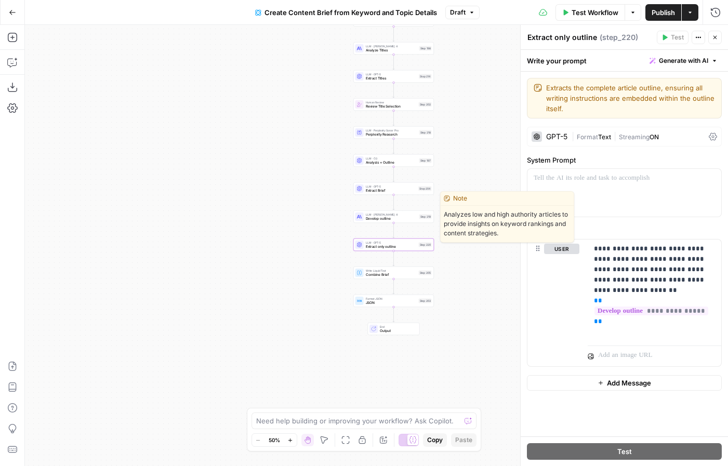
click at [411, 216] on span "Develop outline" at bounding box center [391, 218] width 51 height 5
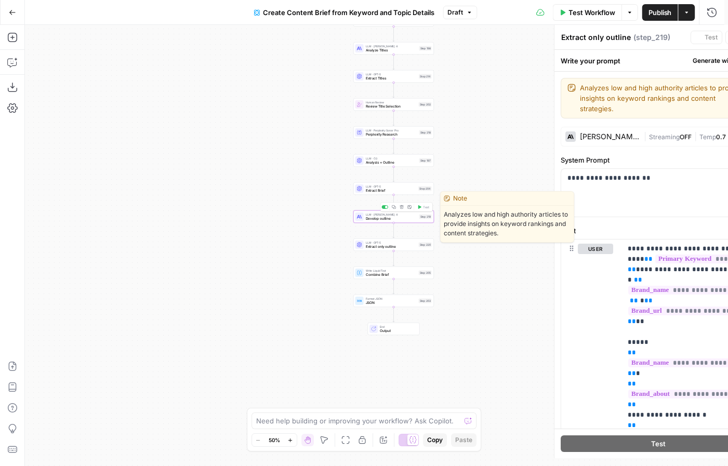
type textarea "Develop outline"
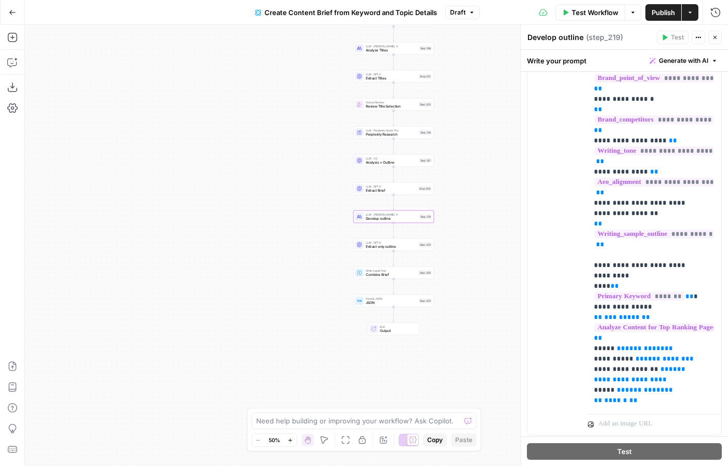
scroll to position [284, 0]
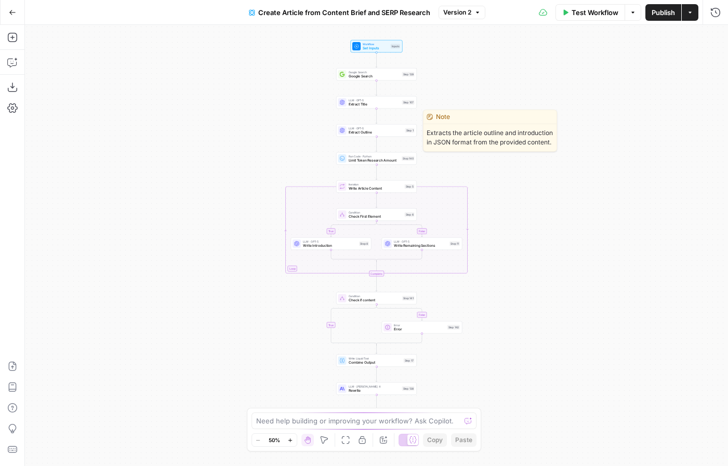
click at [355, 136] on div "LLM · GPT-5 Extract Outline Step 1 Copy step Delete step Edit Note Test" at bounding box center [376, 130] width 81 height 12
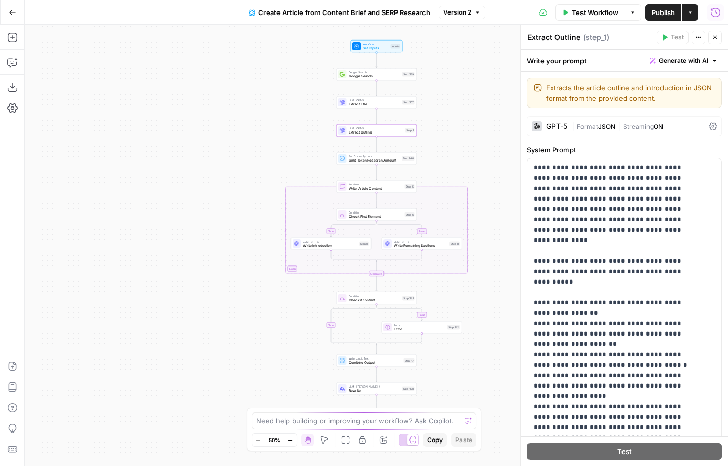
click at [718, 7] on icon "button" at bounding box center [715, 12] width 10 height 10
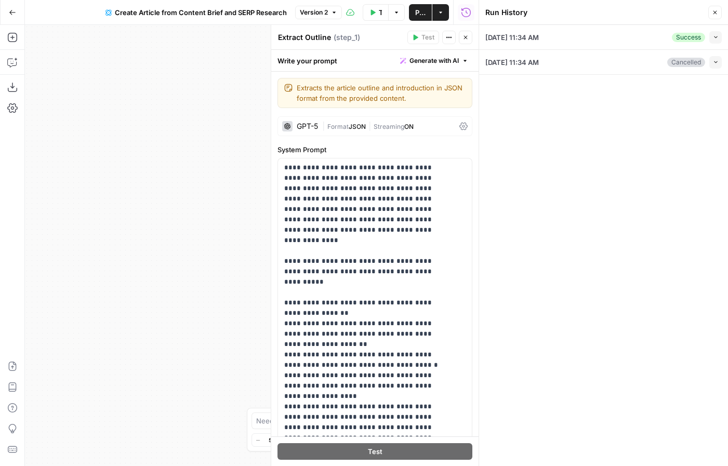
click at [717, 37] on icon "button" at bounding box center [716, 37] width 6 height 6
type input "AirOps"
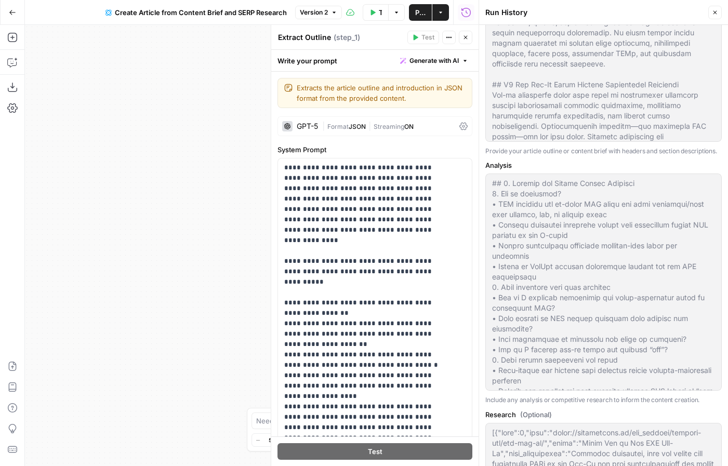
scroll to position [293, 0]
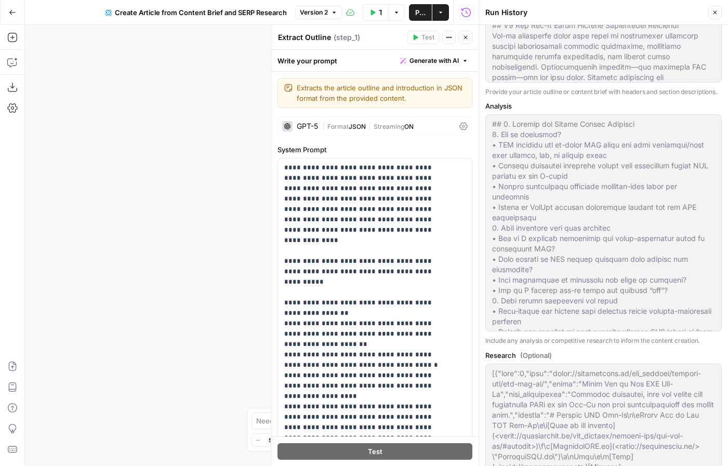
click at [713, 13] on icon "button" at bounding box center [715, 12] width 6 height 6
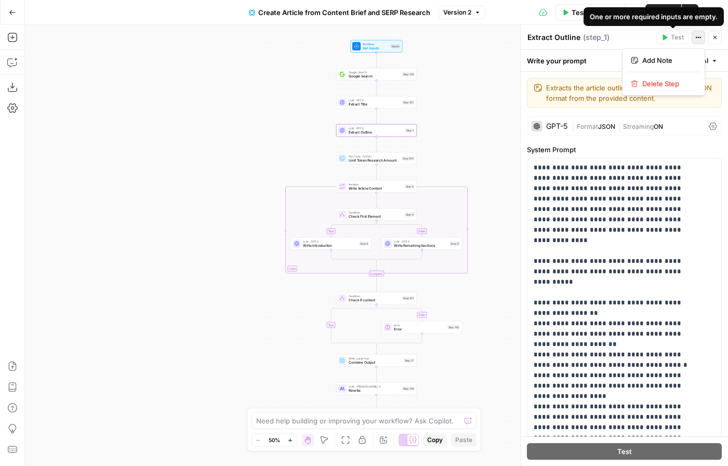
click at [695, 35] on icon "button" at bounding box center [698, 37] width 6 height 6
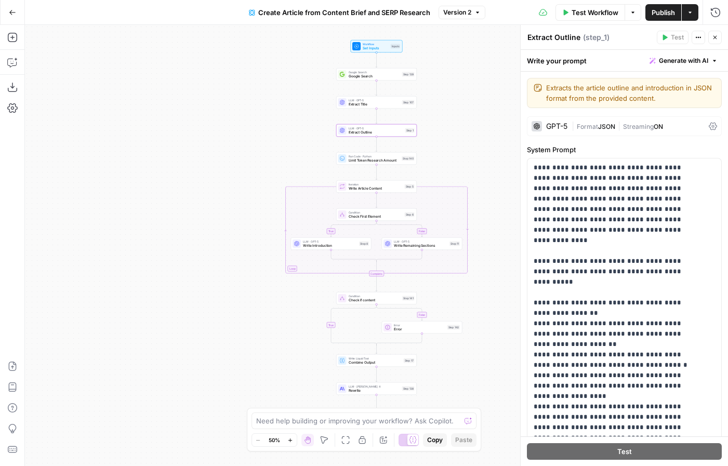
click at [695, 35] on icon "button" at bounding box center [698, 37] width 6 height 6
click at [632, 12] on icon "button" at bounding box center [632, 12] width 3 height 2
click at [719, 33] on button "Close" at bounding box center [715, 38] width 14 height 14
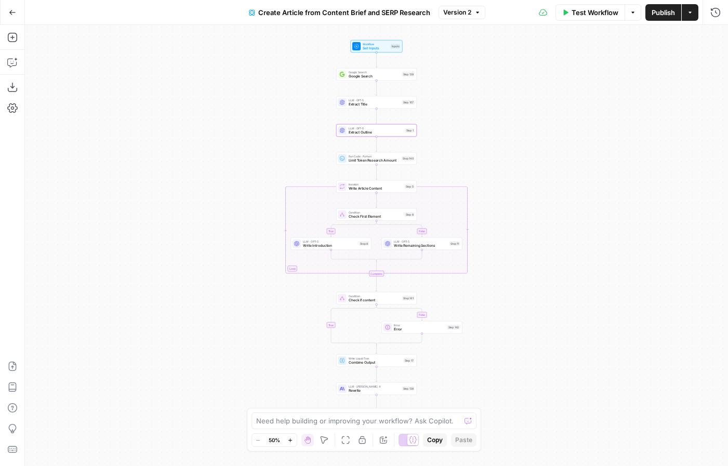
click at [693, 10] on button "Actions" at bounding box center [690, 12] width 17 height 17
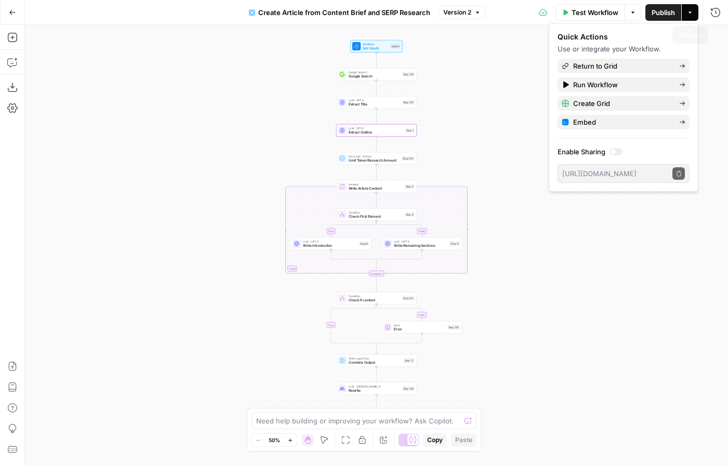
click at [693, 11] on button "Actions" at bounding box center [690, 12] width 17 height 17
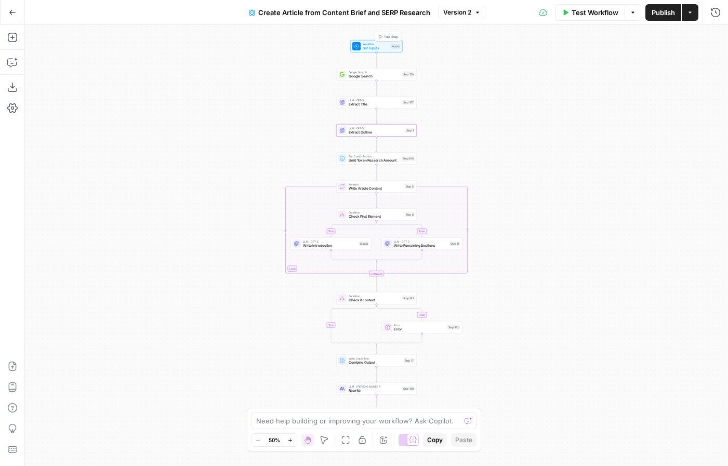
click at [382, 48] on span "Set Inputs" at bounding box center [376, 48] width 26 height 5
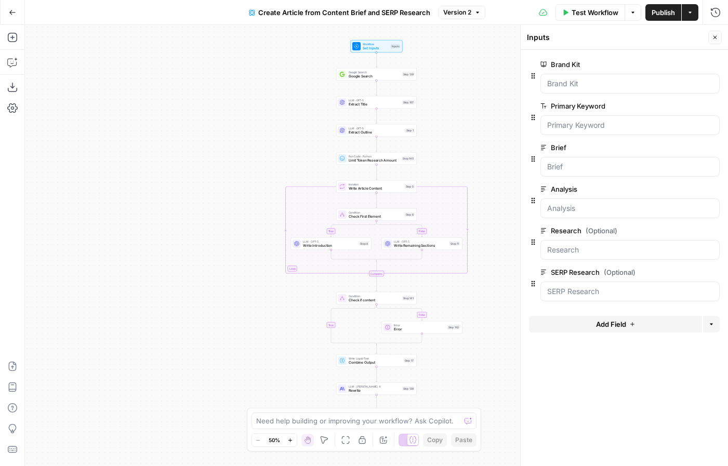
click at [620, 327] on span "Add Field" at bounding box center [611, 324] width 30 height 10
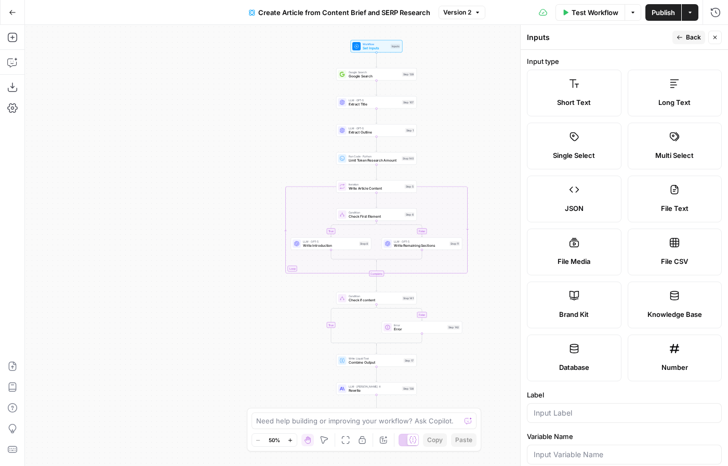
click at [654, 77] on label "Long Text" at bounding box center [675, 93] width 95 height 47
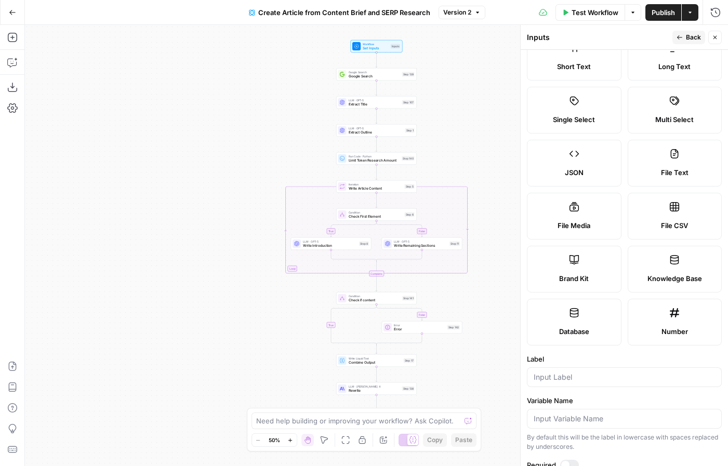
scroll to position [71, 0]
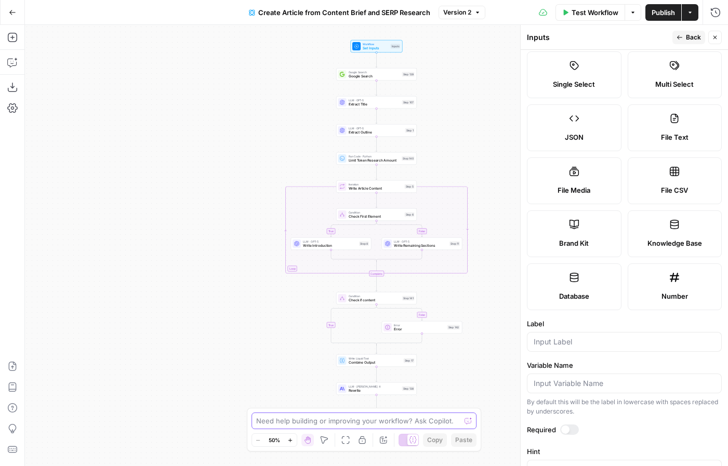
click at [391, 420] on textarea at bounding box center [358, 421] width 205 height 10
click at [565, 178] on label "File Media" at bounding box center [574, 180] width 95 height 47
type textarea "Supports .mp4, .mp3, .wav, .jpg, .png, .webp, .wma, .m4a file types"
click at [548, 341] on input "Label" at bounding box center [624, 342] width 181 height 10
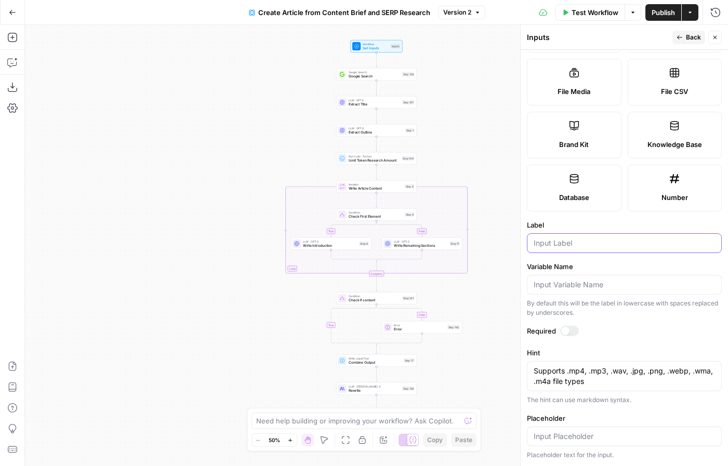
scroll to position [0, 0]
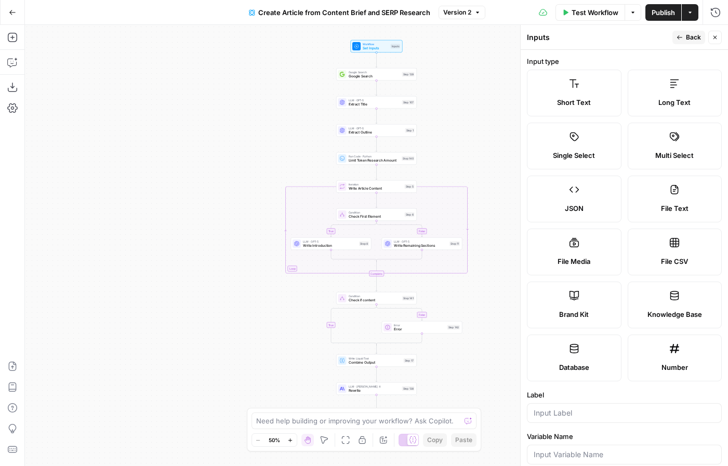
click at [581, 101] on span "Short Text" at bounding box center [574, 102] width 34 height 10
click at [665, 101] on span "Long Text" at bounding box center [674, 102] width 32 height 10
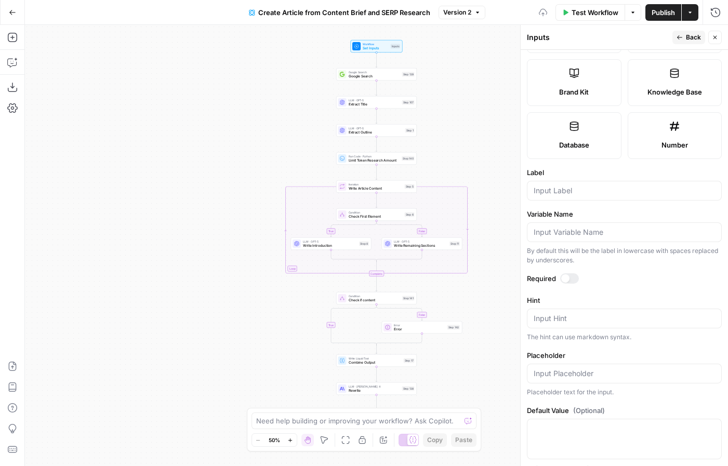
scroll to position [236, 0]
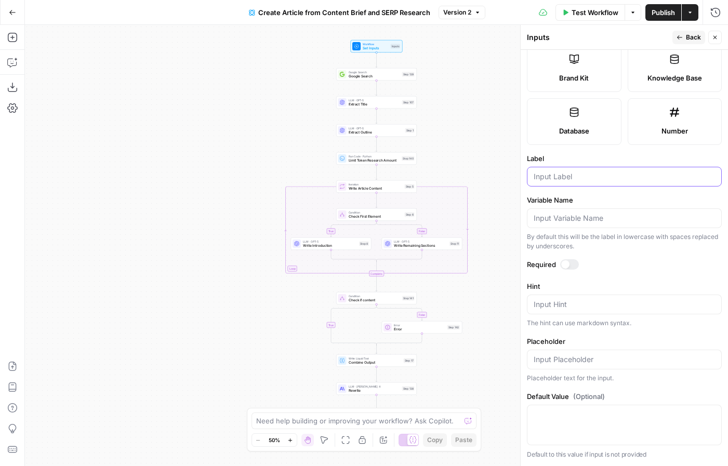
click at [575, 174] on input "Label" at bounding box center [624, 176] width 181 height 10
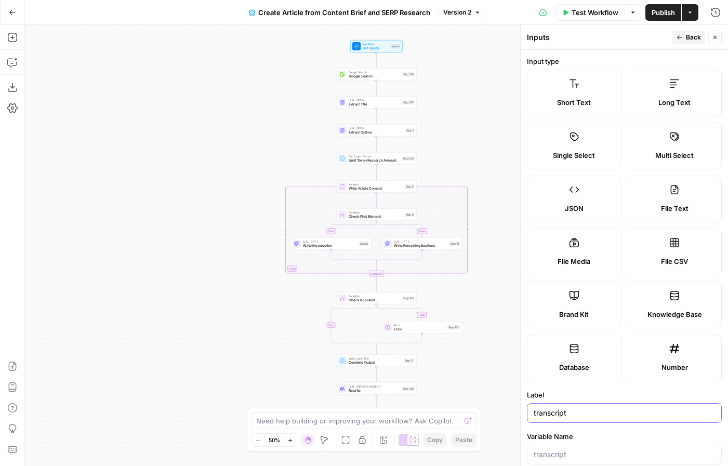
type input "transcript"
click at [699, 42] on span "Back" at bounding box center [693, 37] width 15 height 9
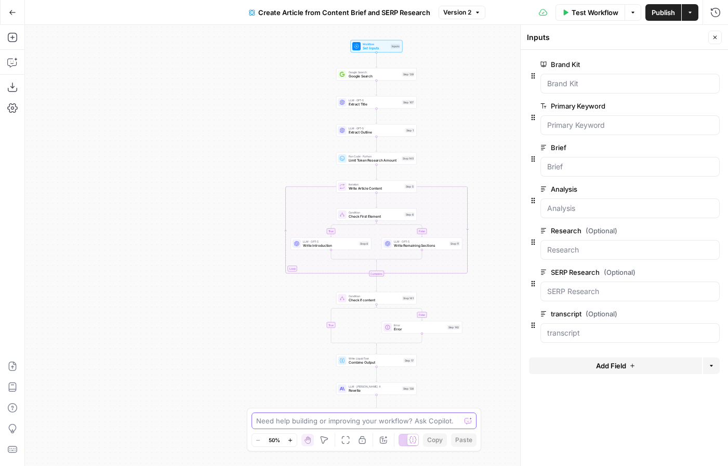
click at [334, 426] on textarea at bounding box center [358, 421] width 205 height 10
type textarea "U"
click at [372, 418] on textarea "I added transcript as a new input. This is a transcript from the I want to make…" at bounding box center [354, 415] width 200 height 21
click at [449, 411] on textarea "I added transcript as a new input. This is a transcript from the I want to make…" at bounding box center [354, 415] width 200 height 21
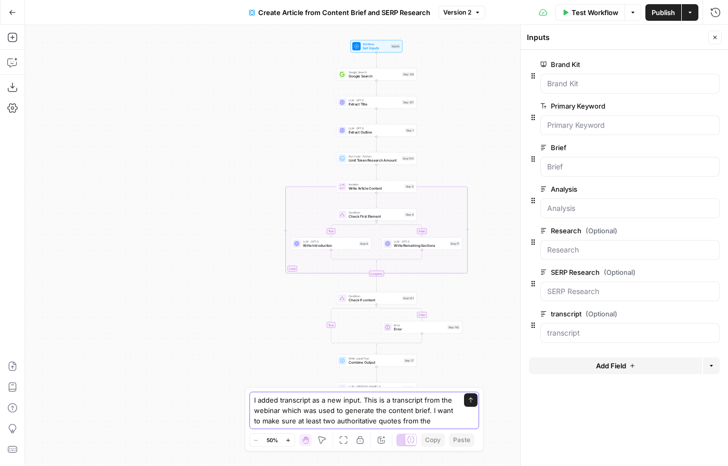
drag, startPoint x: 307, startPoint y: 422, endPoint x: 432, endPoint y: 414, distance: 125.5
click at [431, 414] on textarea "I added transcript as a new input. This is a transcript from the webinar which …" at bounding box center [354, 410] width 200 height 31
click at [432, 419] on textarea "I added transcript as a new input. This is a transcript from the webinar which …" at bounding box center [354, 410] width 200 height 31
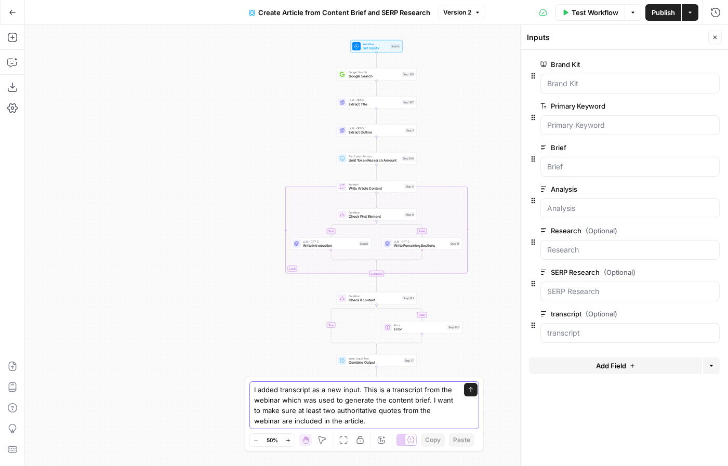
click at [295, 389] on textarea "I added transcript as a new input. This is a transcript from the webinar which …" at bounding box center [354, 406] width 200 height 42
click at [278, 389] on textarea "I added transcript as a new input. This is a transcript from the webinar which …" at bounding box center [354, 406] width 200 height 42
click at [281, 422] on textarea "I added "transcript" as a new input. This is a transcript from the webinar whic…" at bounding box center [354, 406] width 200 height 42
click at [418, 408] on textarea "I added "transcript" as a new input. This is a transcript from the webinar whic…" at bounding box center [354, 406] width 200 height 42
click at [442, 418] on textarea "I added "transcript" as a new input. This is a transcript from the webinar whic…" at bounding box center [354, 406] width 200 height 42
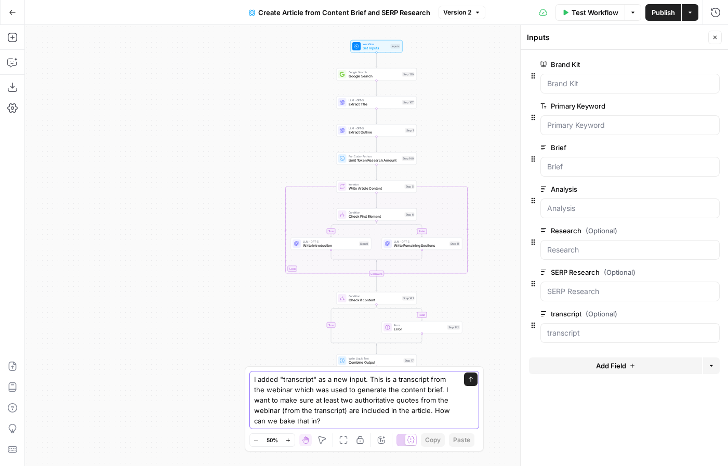
type textarea "I added "transcript" as a new input. This is a transcript from the webinar whic…"
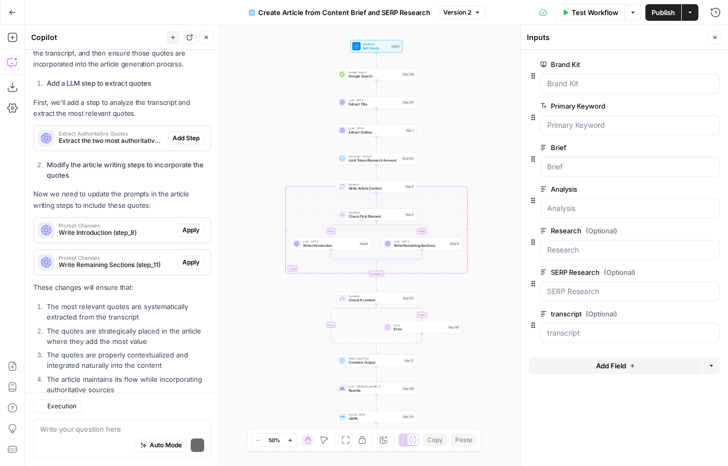
scroll to position [300, 0]
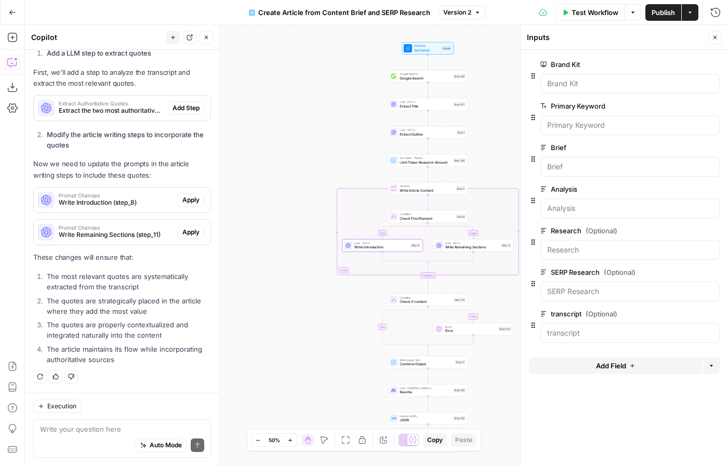
click at [73, 203] on span "Write Introduction (step_8)" at bounding box center [116, 202] width 115 height 9
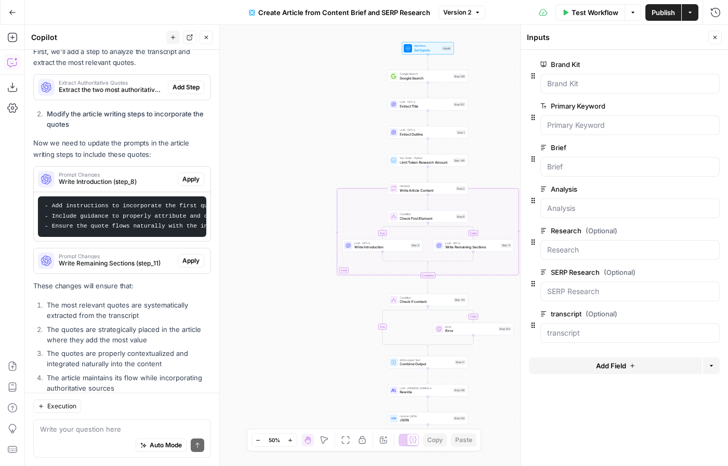
scroll to position [284, 0]
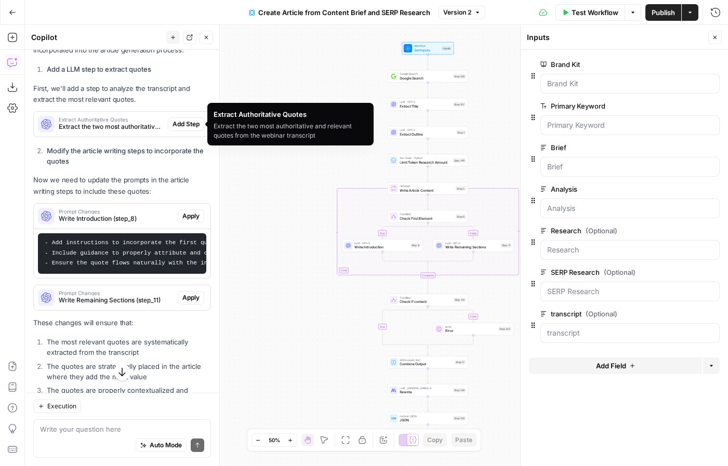
click at [107, 120] on span "Extract Authoritative Quotes" at bounding box center [111, 119] width 105 height 5
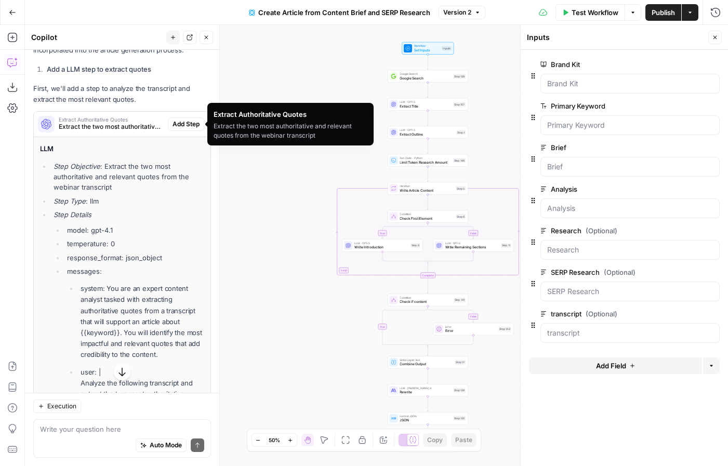
click at [107, 121] on span "Extract Authoritative Quotes" at bounding box center [111, 119] width 105 height 5
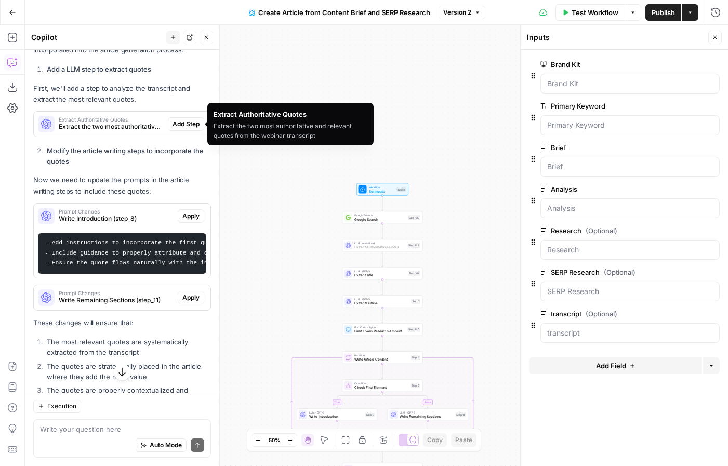
click at [173, 125] on span "Add Step" at bounding box center [186, 124] width 27 height 9
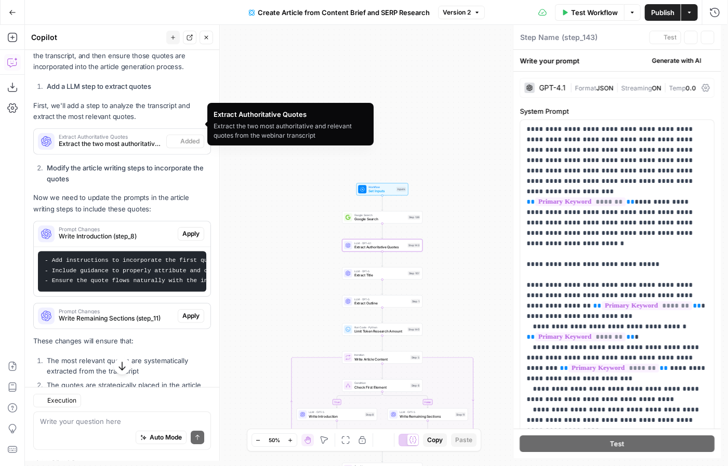
type textarea "Extract Authoritative Quotes"
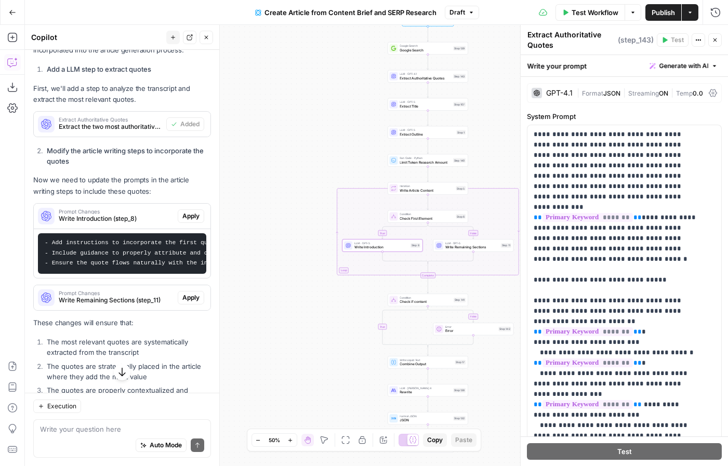
click at [136, 216] on span "Write Introduction (step_8)" at bounding box center [116, 218] width 115 height 9
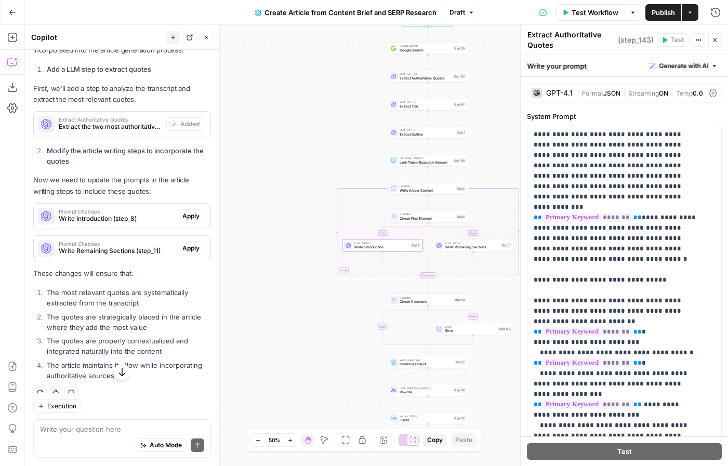
click at [136, 216] on span "Write Introduction (step_8)" at bounding box center [116, 218] width 115 height 9
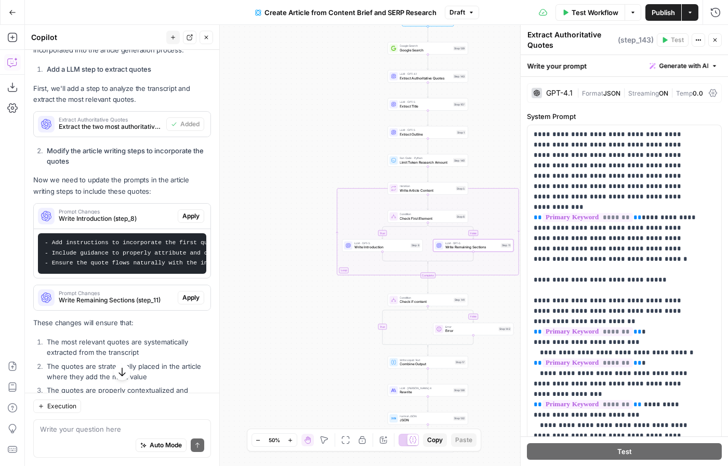
click at [120, 296] on span "Prompt Changes" at bounding box center [116, 292] width 115 height 5
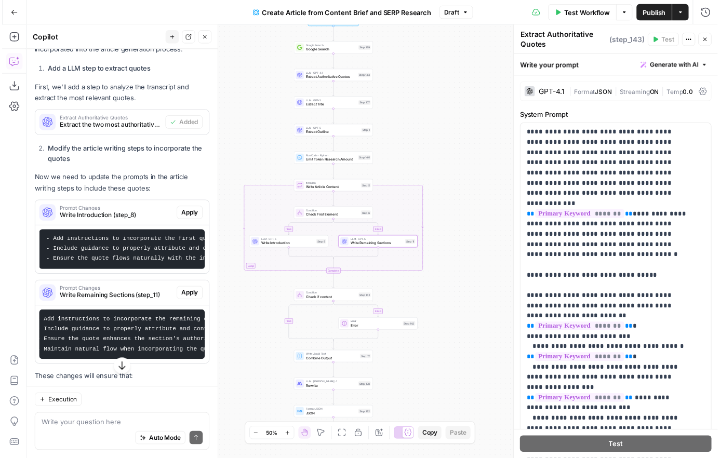
scroll to position [0, 0]
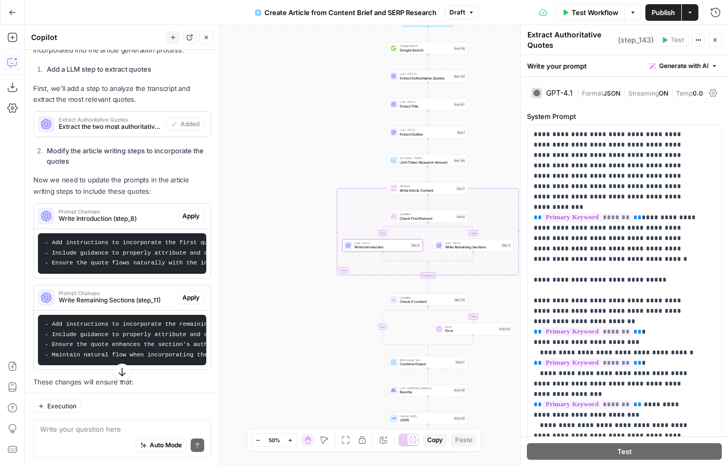
click at [183, 218] on span "Apply" at bounding box center [190, 215] width 17 height 9
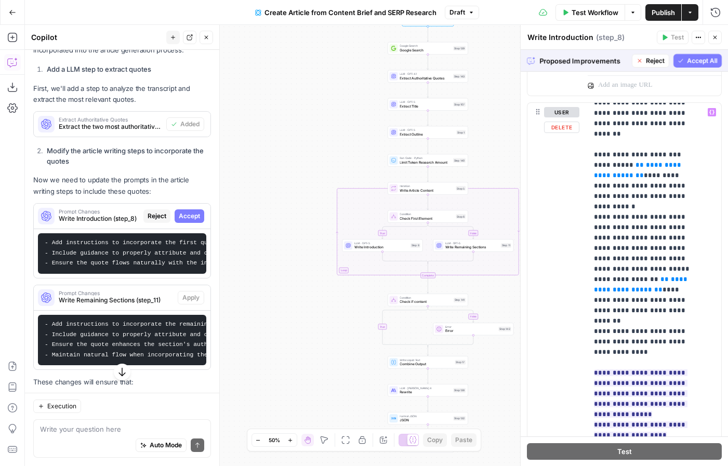
scroll to position [1092, 0]
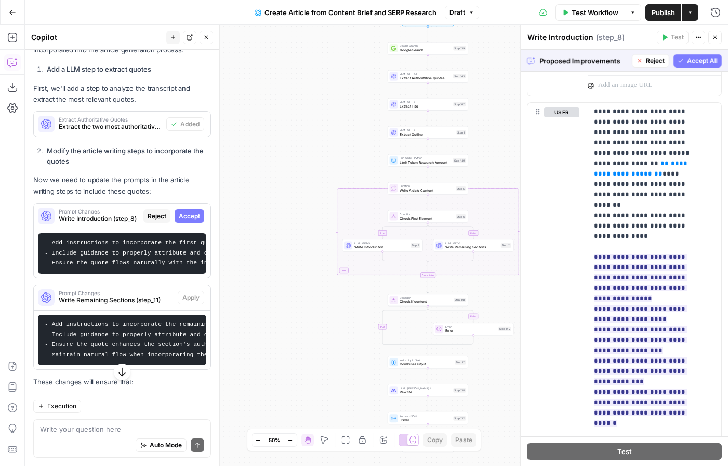
click at [697, 61] on span "Accept All" at bounding box center [702, 60] width 31 height 9
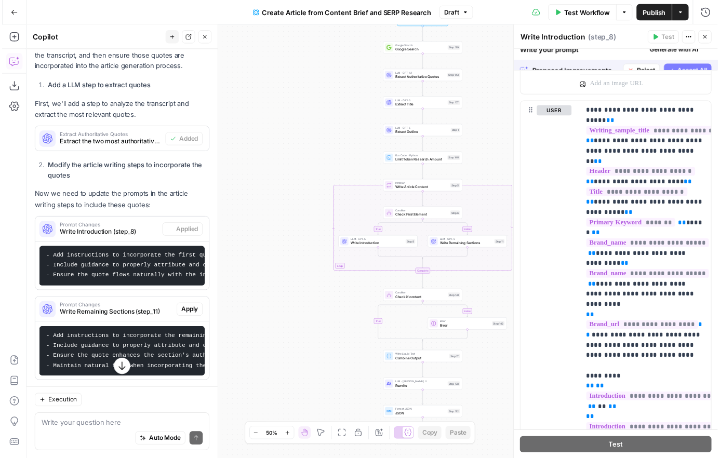
scroll to position [0, 0]
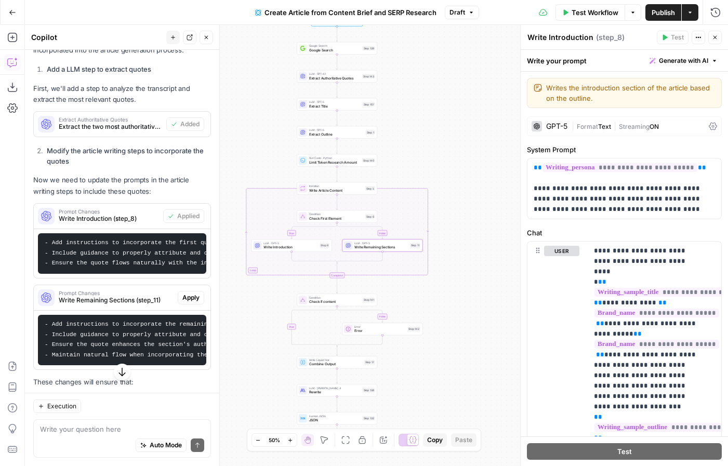
click at [139, 305] on span "Write Remaining Sections (step_11)" at bounding box center [116, 300] width 115 height 9
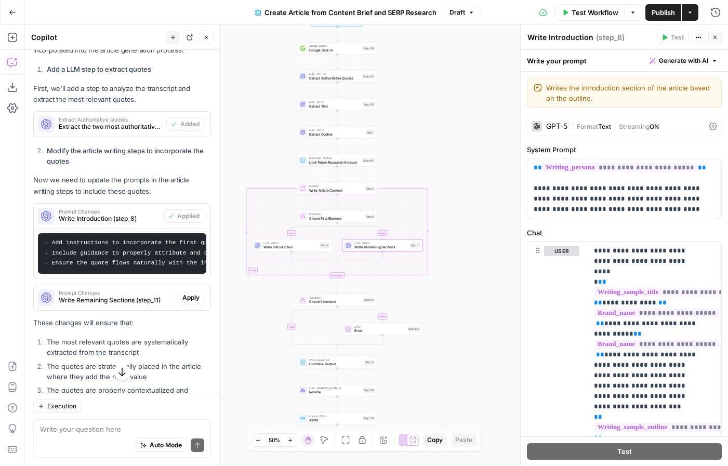
click at [182, 302] on span "Apply" at bounding box center [190, 297] width 17 height 9
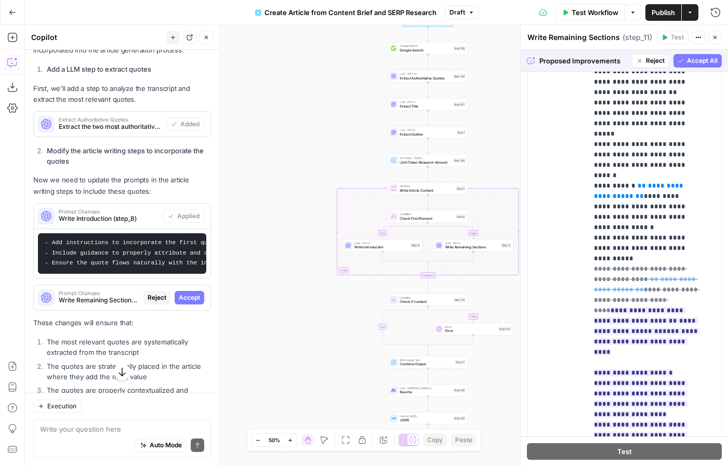
scroll to position [1318, 0]
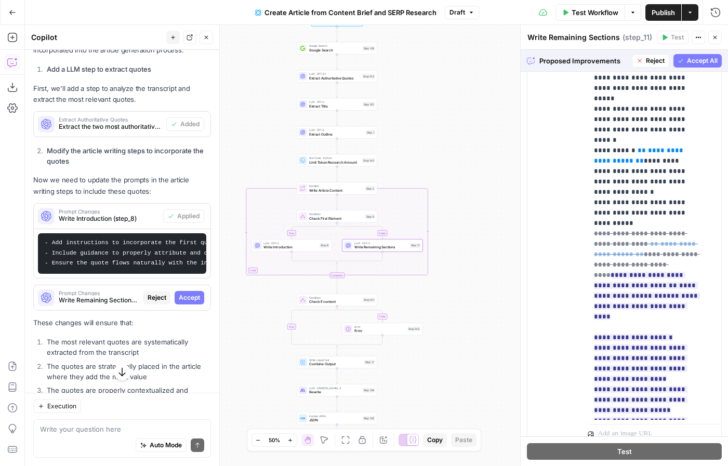
click at [181, 302] on span "Accept" at bounding box center [189, 297] width 21 height 9
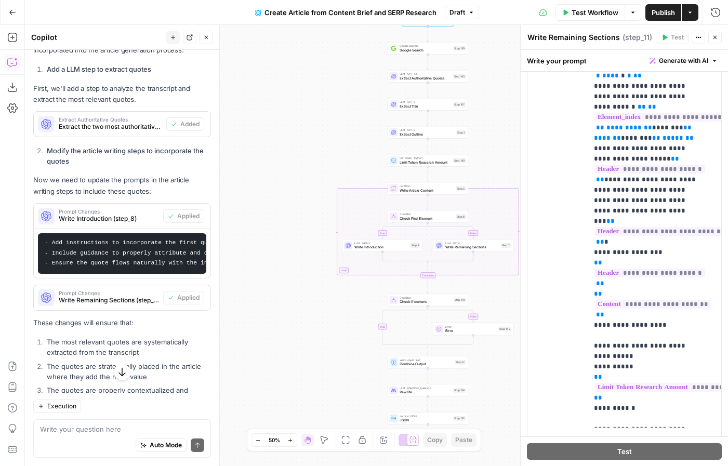
scroll to position [1365, 0]
